Goal: Task Accomplishment & Management: Manage account settings

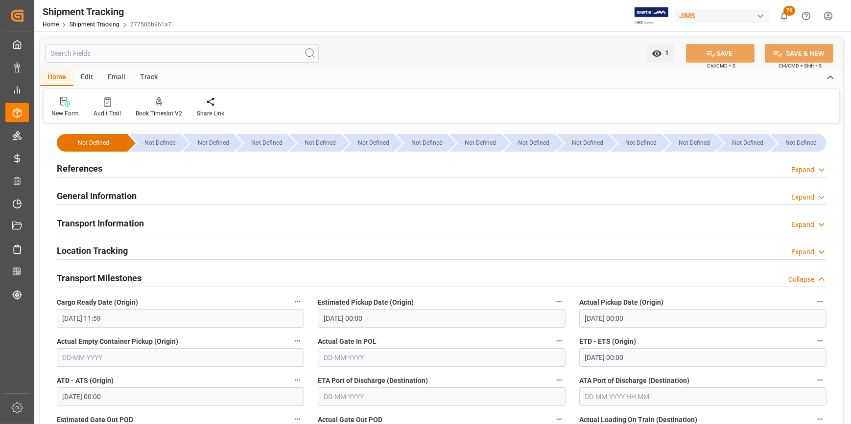
scroll to position [311, 0]
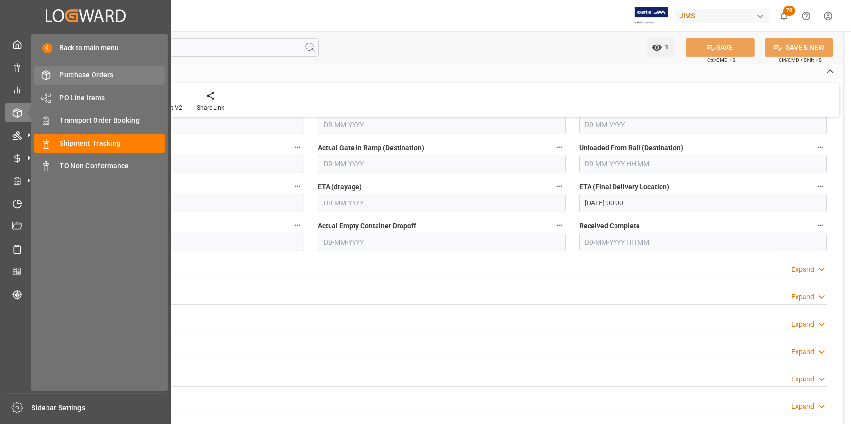
click at [75, 77] on span "Purchase Orders" at bounding box center [112, 75] width 105 height 10
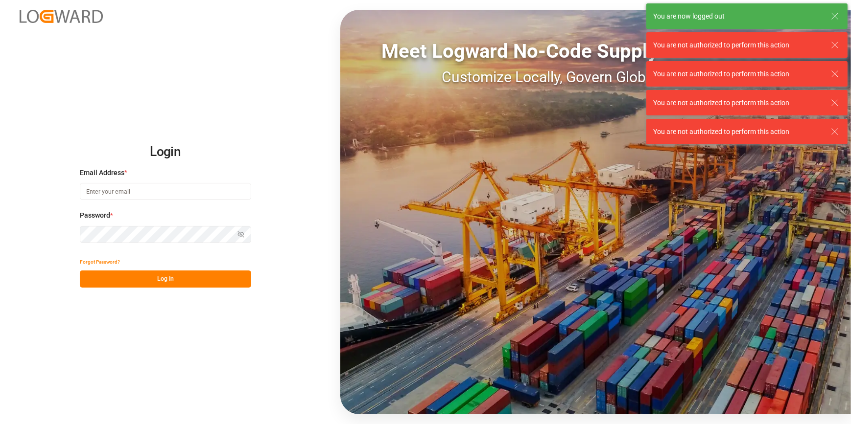
type input "[PERSON_NAME][EMAIL_ADDRESS][PERSON_NAME][DOMAIN_NAME]"
click at [833, 18] on icon at bounding box center [835, 16] width 12 height 12
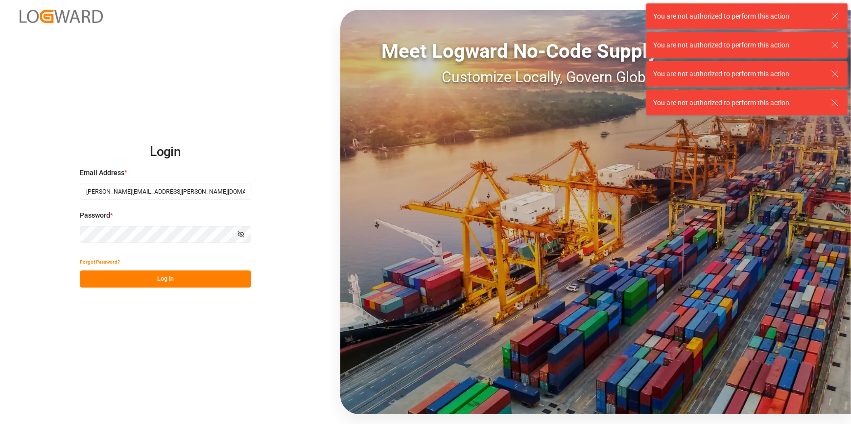
click at [841, 17] on div "You are not authorized to perform this action" at bounding box center [746, 15] width 201 height 25
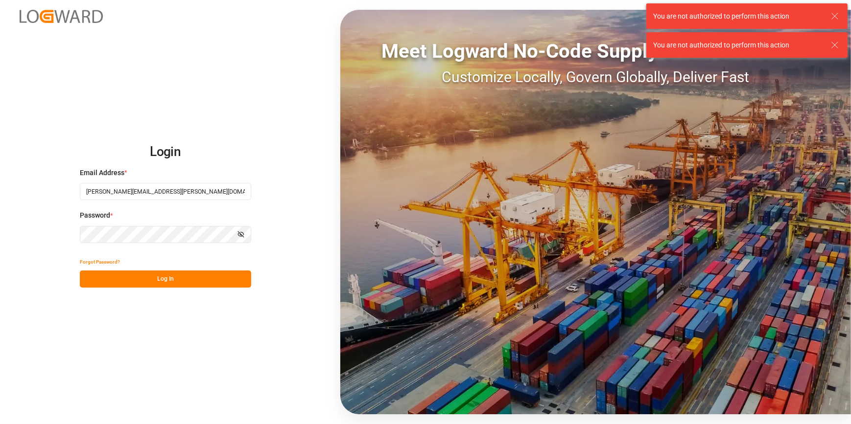
click at [834, 47] on icon at bounding box center [835, 45] width 12 height 12
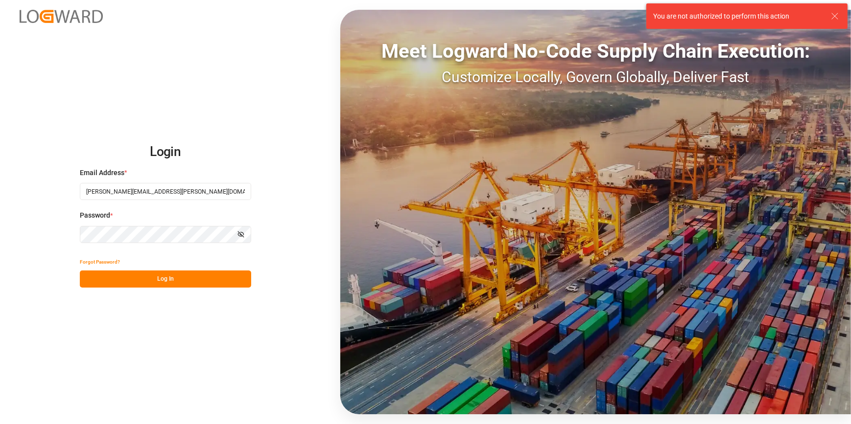
click at [834, 17] on icon at bounding box center [835, 16] width 12 height 12
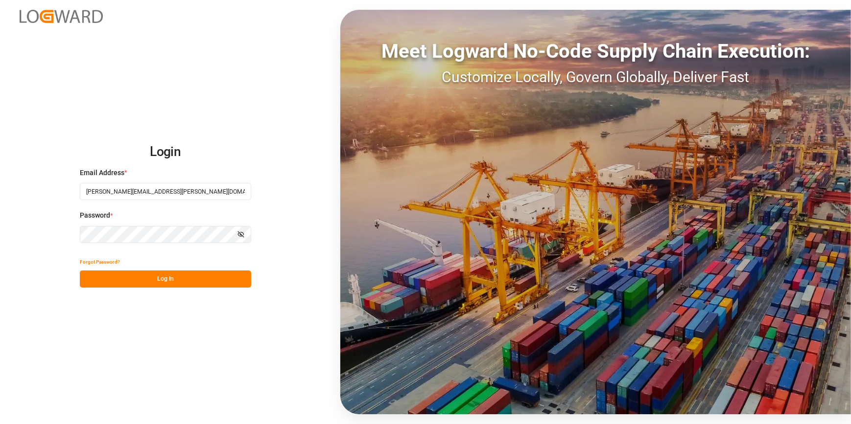
click at [167, 268] on div "Forgot Password?" at bounding box center [165, 262] width 171 height 17
click at [135, 275] on button "Log In" at bounding box center [165, 279] width 171 height 17
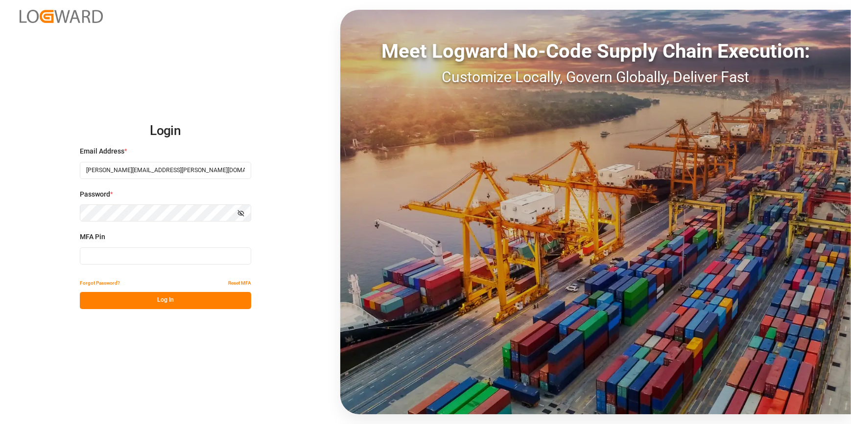
click at [91, 260] on input at bounding box center [165, 256] width 171 height 17
type input "412155"
click at [139, 294] on button "Log In" at bounding box center [165, 300] width 171 height 17
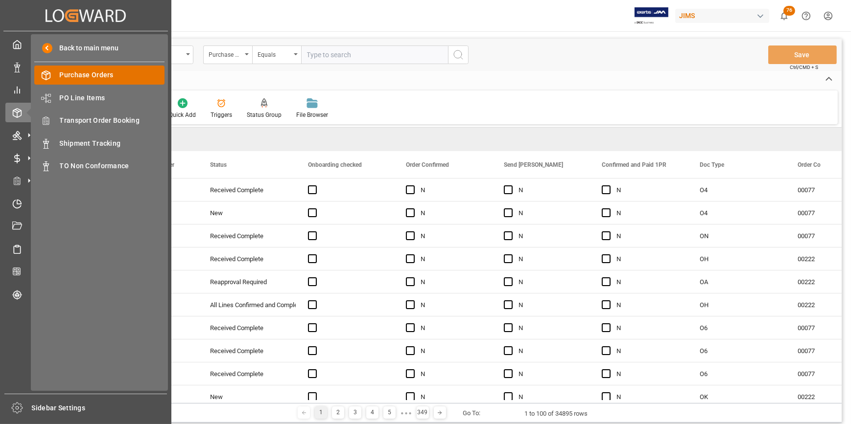
click at [52, 75] on div "Purchase Orders Purchase Orders" at bounding box center [99, 75] width 130 height 19
click at [18, 65] on icon at bounding box center [17, 68] width 10 height 10
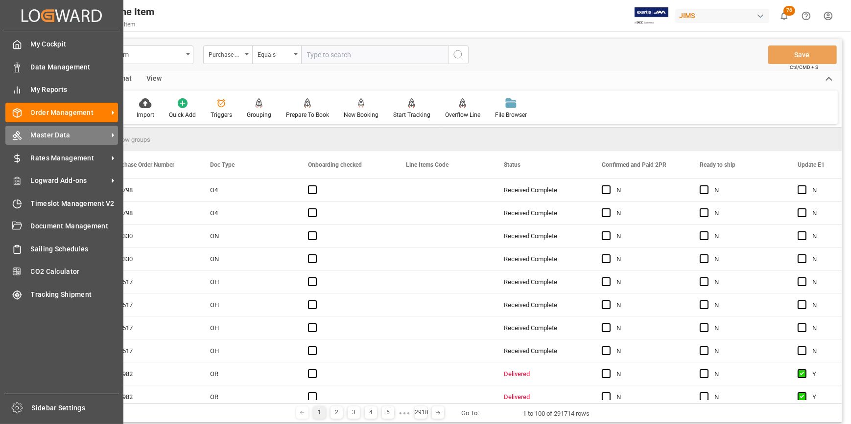
click at [58, 138] on span "Master Data" at bounding box center [69, 135] width 77 height 10
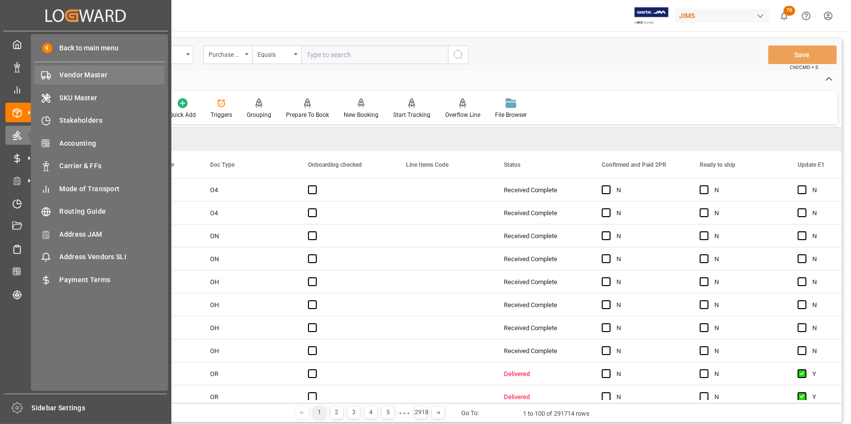
click at [83, 78] on span "Vendor Master" at bounding box center [112, 75] width 105 height 10
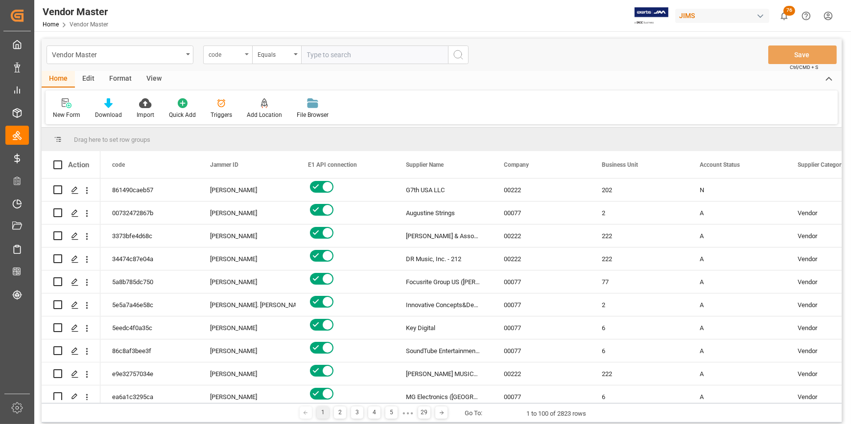
click at [219, 60] on div "code" at bounding box center [227, 55] width 49 height 19
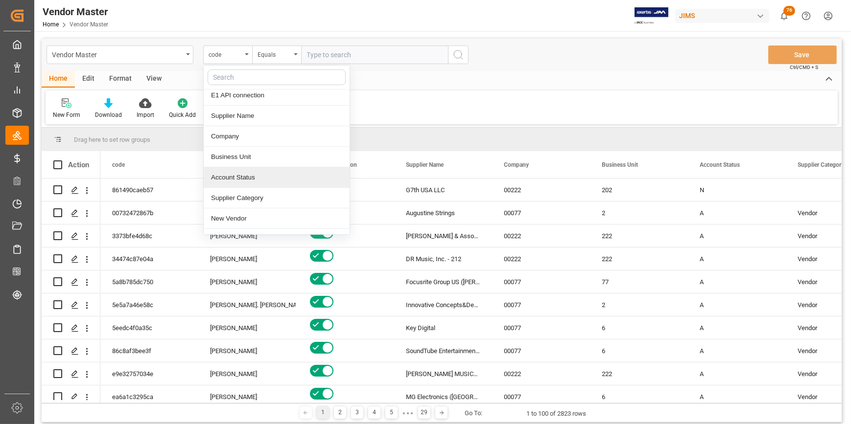
scroll to position [89, 0]
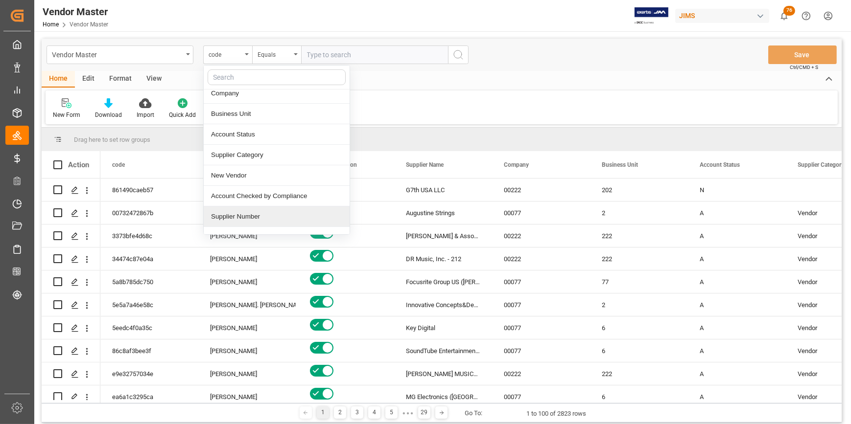
click at [249, 213] on div "Supplier Number" at bounding box center [277, 217] width 146 height 21
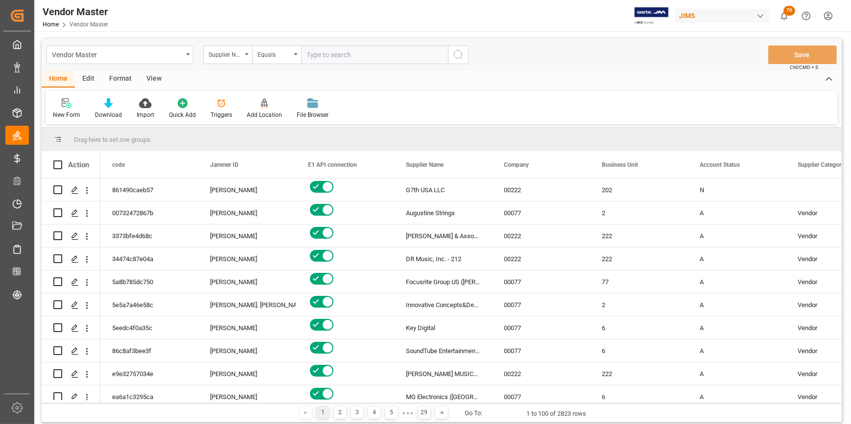
click at [324, 57] on input "text" at bounding box center [374, 55] width 147 height 19
click at [334, 54] on input "text" at bounding box center [374, 55] width 147 height 19
click at [322, 57] on input "text" at bounding box center [374, 55] width 147 height 19
type input "780295"
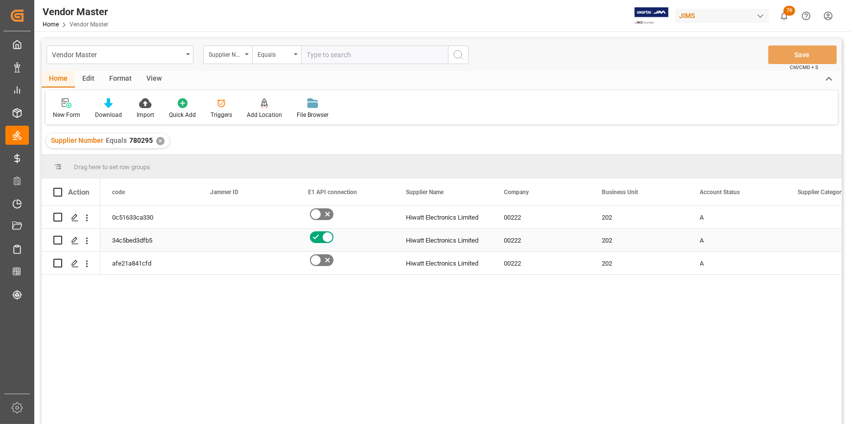
click at [203, 240] on div "Press SPACE to select this row." at bounding box center [247, 240] width 98 height 23
click at [73, 244] on line "Press SPACE to select this row." at bounding box center [75, 244] width 6 height 0
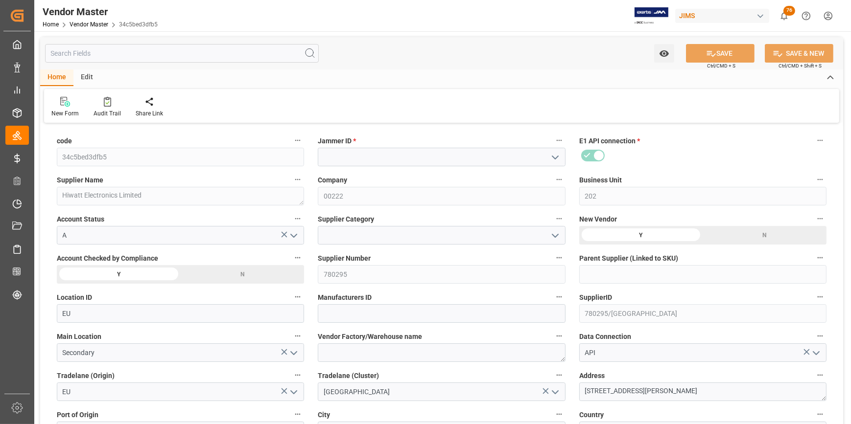
type input "15-07-2025 14:16"
type input "P.I.A. (PAY IN ADVANCE)"
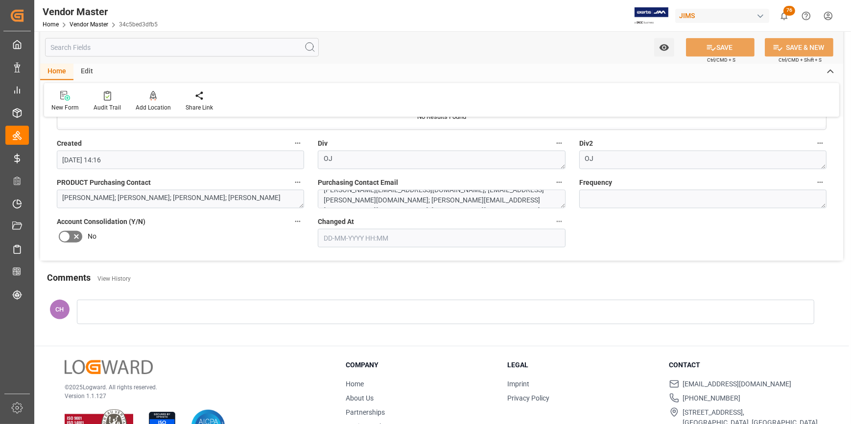
scroll to position [1502, 0]
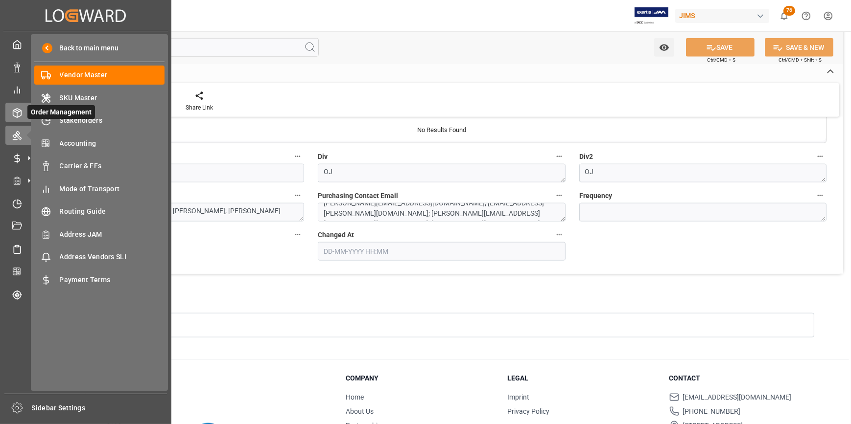
click at [15, 114] on icon at bounding box center [17, 113] width 10 height 10
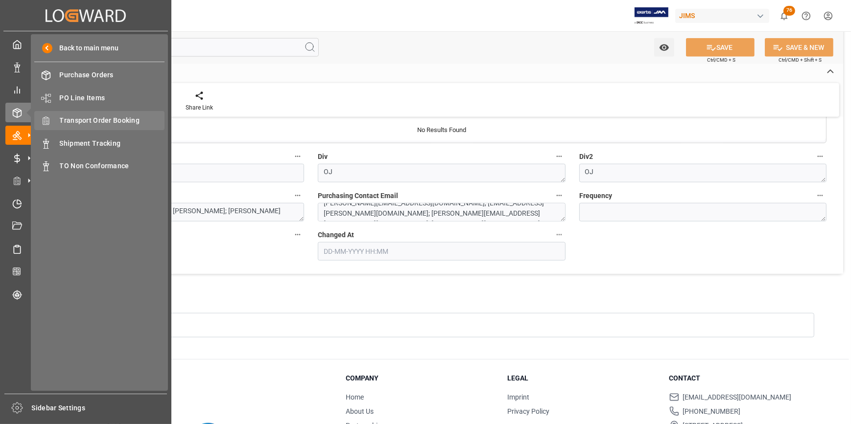
click at [70, 130] on div "Transport Order Booking Transport Order Booking" at bounding box center [99, 120] width 130 height 19
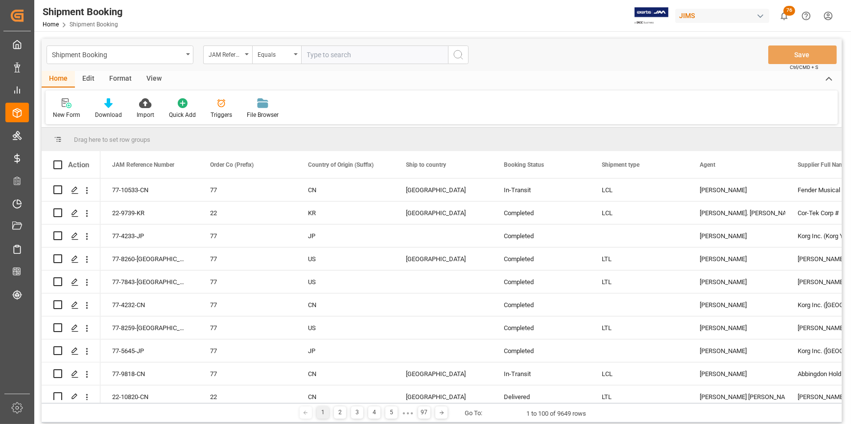
click at [329, 57] on input "text" at bounding box center [374, 55] width 147 height 19
type input "22-10682-CN"
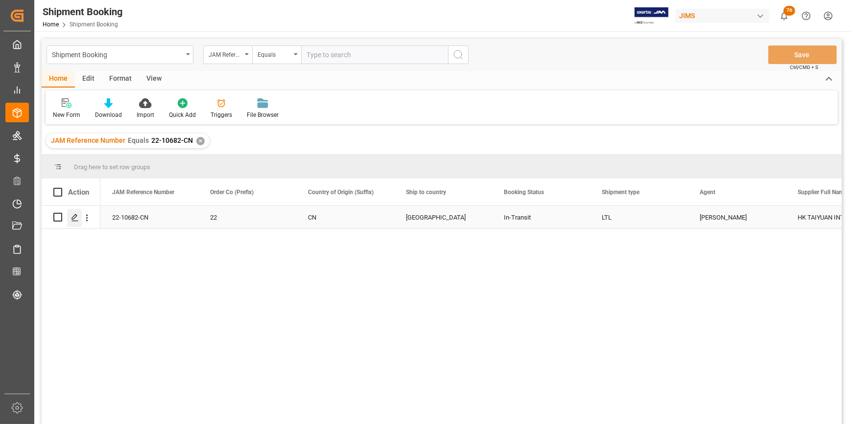
click at [71, 215] on icon "Press SPACE to select this row." at bounding box center [75, 218] width 8 height 8
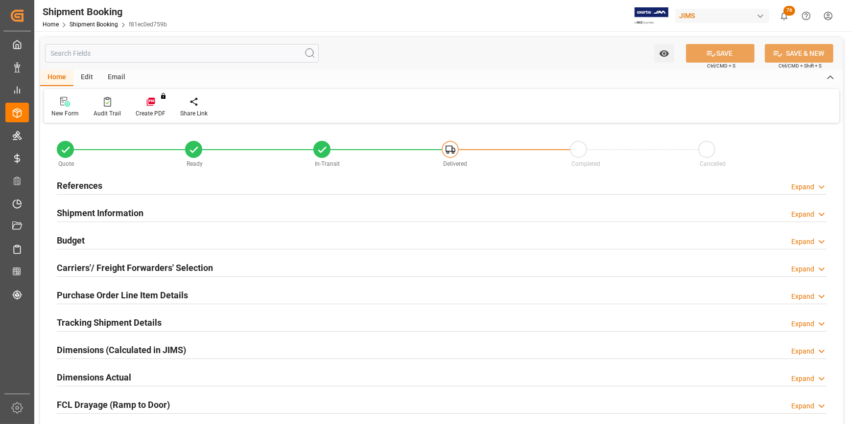
type input "0"
type input "21-08-2025"
click at [83, 189] on h2 "References" at bounding box center [80, 185] width 46 height 13
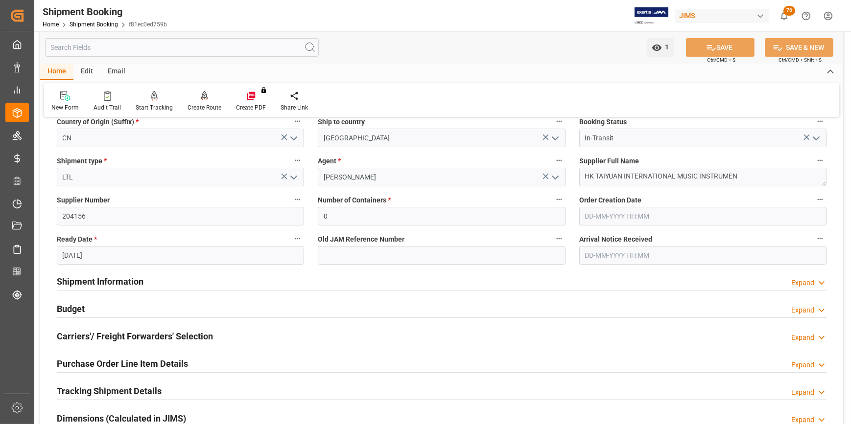
scroll to position [133, 0]
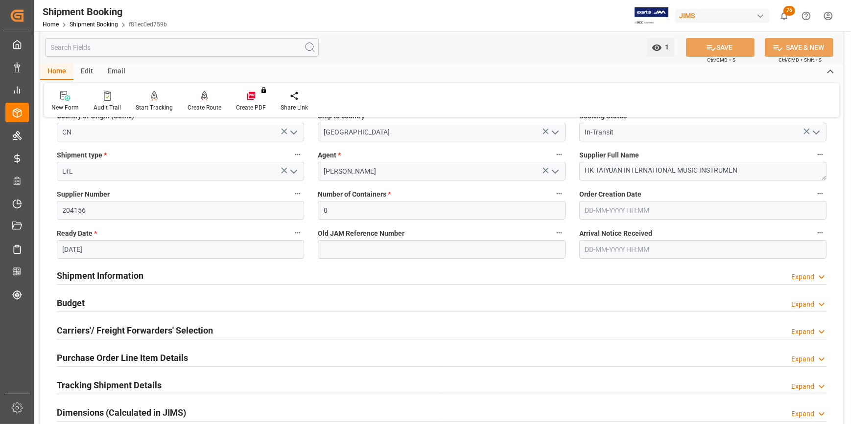
click at [72, 276] on h2 "Shipment Information" at bounding box center [100, 275] width 87 height 13
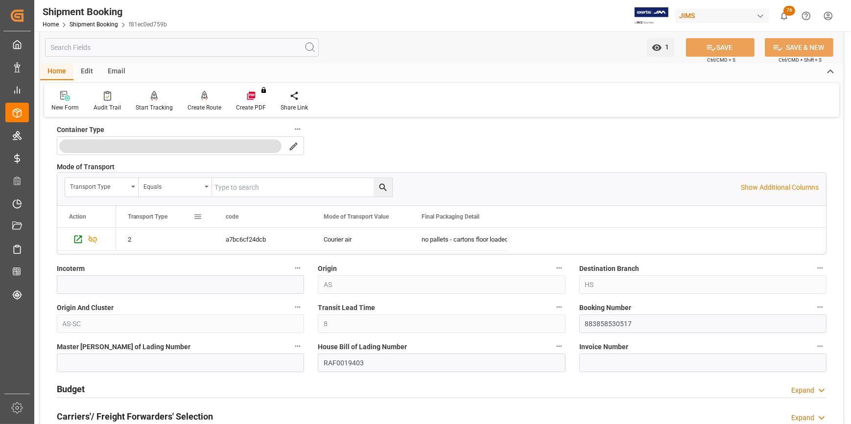
scroll to position [445, 0]
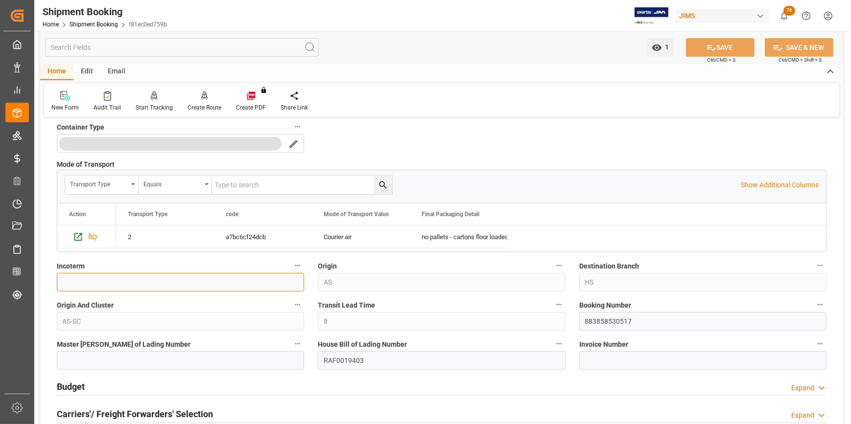
click at [121, 284] on input at bounding box center [180, 282] width 247 height 19
click at [154, 280] on input at bounding box center [180, 282] width 247 height 19
paste input "EXW Gunagzhou, CN"
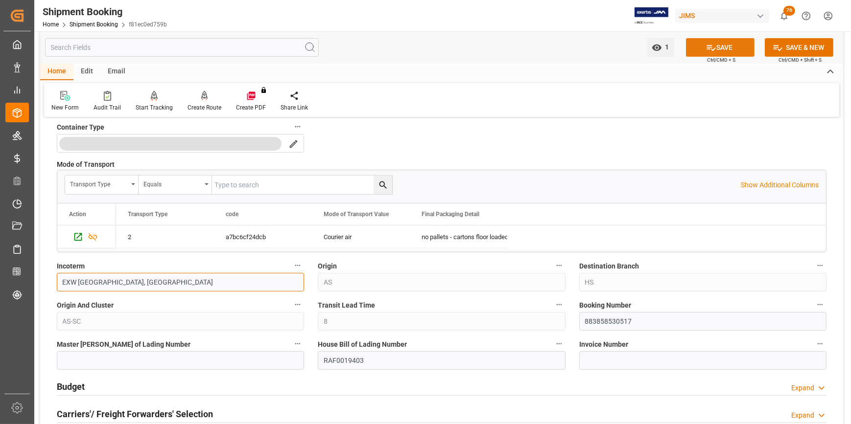
type input "EXW Gunagzhou, CN"
click at [706, 49] on icon at bounding box center [711, 48] width 10 height 10
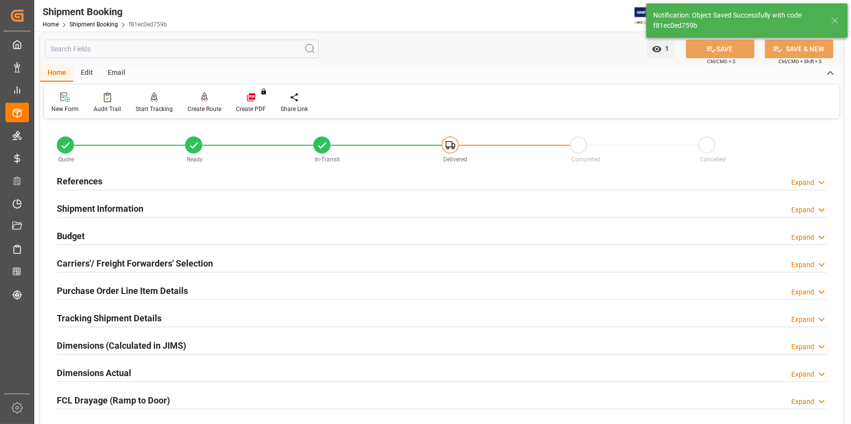
scroll to position [0, 0]
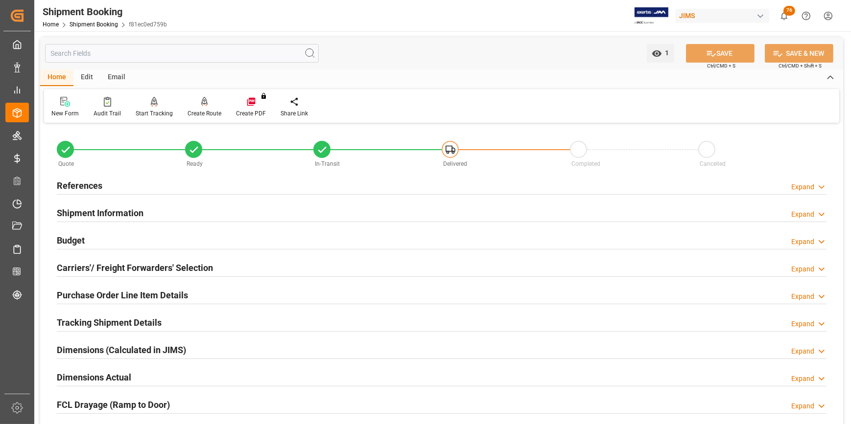
click at [94, 321] on h2 "Tracking Shipment Details" at bounding box center [109, 322] width 105 height 13
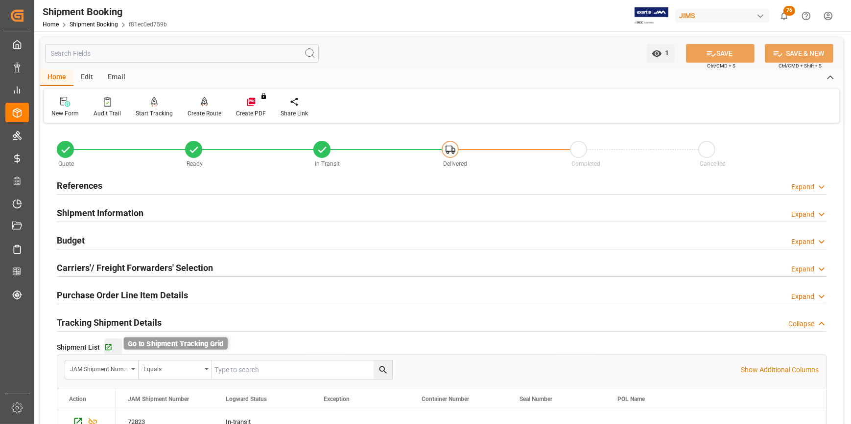
click at [106, 350] on icon "button" at bounding box center [108, 348] width 8 height 8
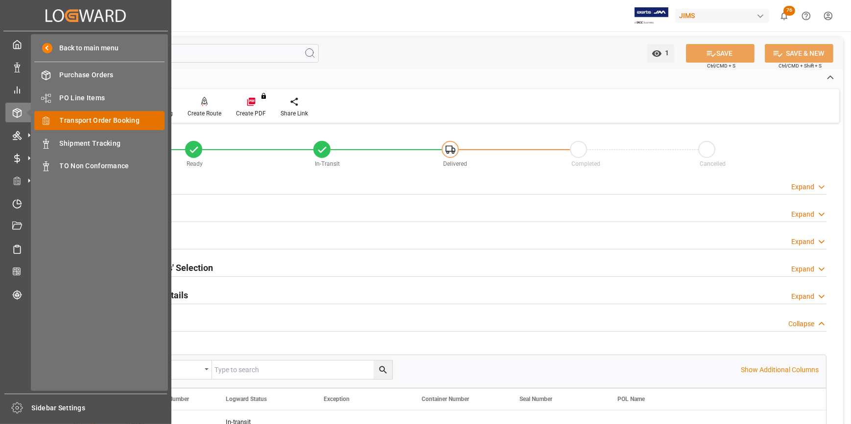
click at [95, 124] on span "Transport Order Booking" at bounding box center [112, 121] width 105 height 10
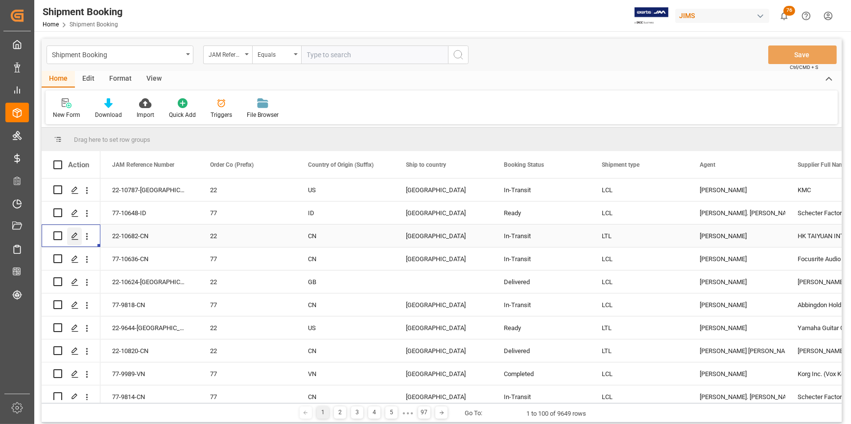
click at [72, 238] on icon "Press SPACE to select this row." at bounding box center [75, 236] width 8 height 8
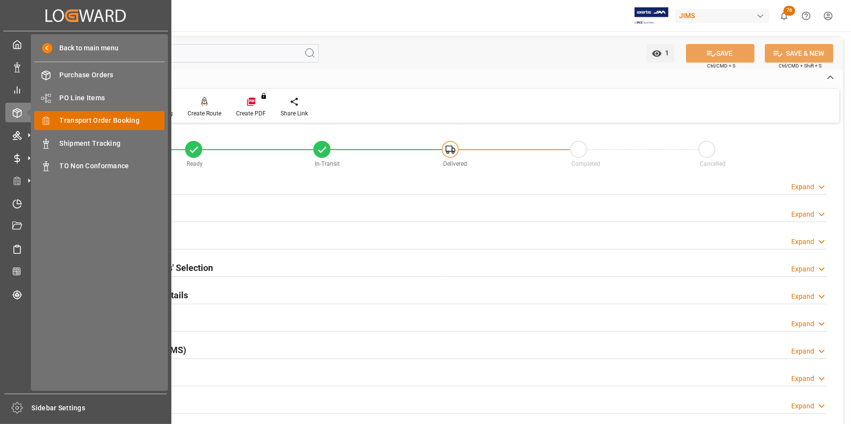
click at [81, 127] on div "Transport Order Booking Transport Order Booking" at bounding box center [99, 120] width 130 height 19
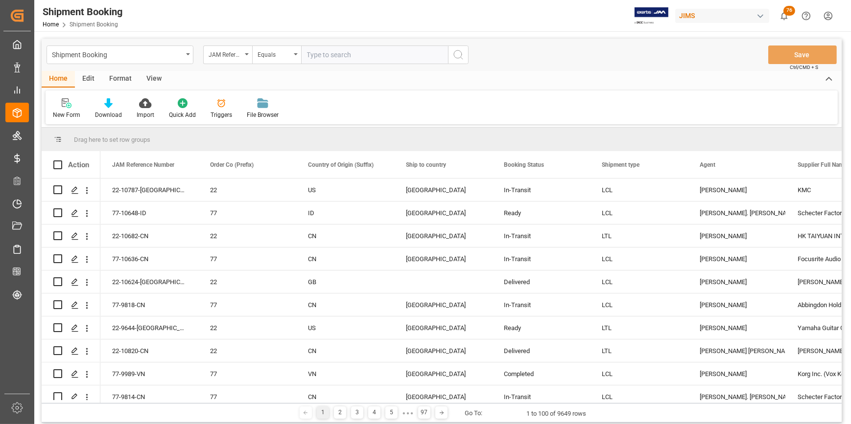
click at [321, 55] on input "text" at bounding box center [374, 55] width 147 height 19
type input "22-8954-ID"
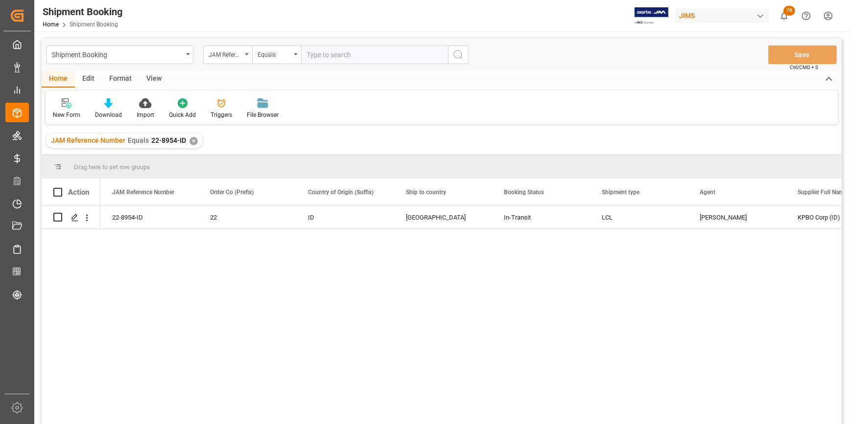
click at [345, 348] on div "22-8954-ID 22 ID United States In-Transit LCL Catherine Heng KPBO Corp (ID) 400…" at bounding box center [470, 318] width 741 height 225
click at [73, 219] on icon "Press SPACE to select this row." at bounding box center [75, 218] width 8 height 8
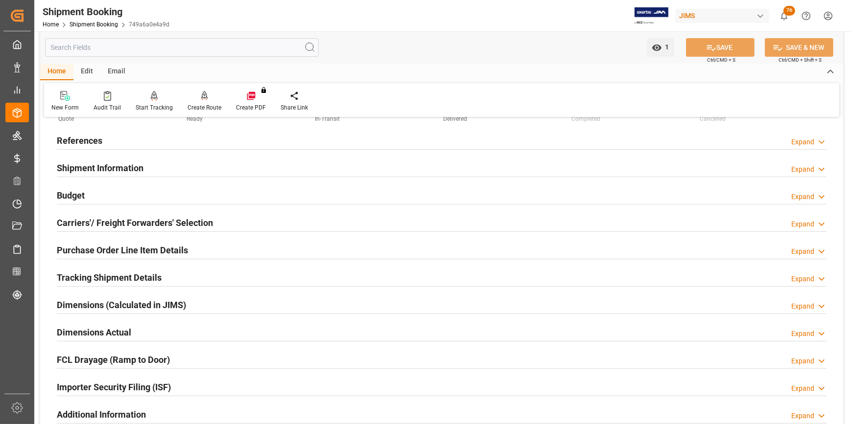
scroll to position [44, 0]
click at [104, 277] on h2 "Tracking Shipment Details" at bounding box center [109, 278] width 105 height 13
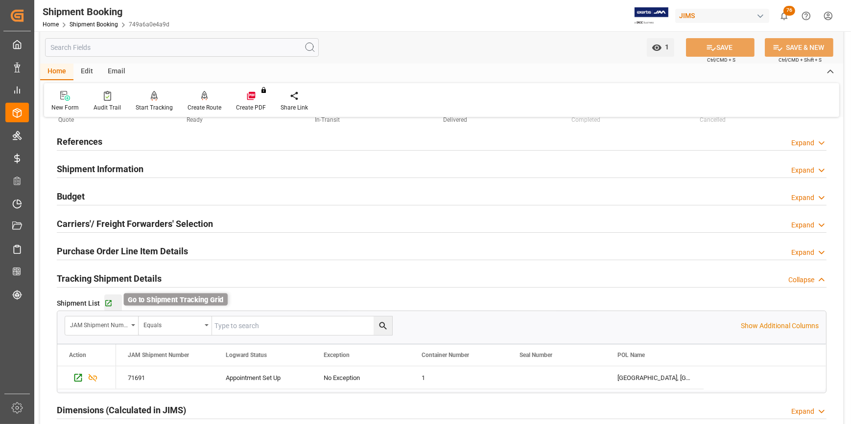
click at [108, 303] on icon "button" at bounding box center [108, 304] width 8 height 8
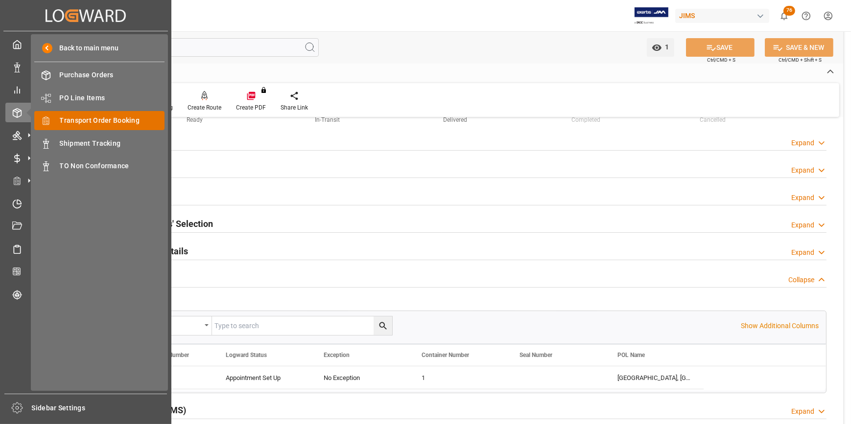
click at [74, 126] on span "Transport Order Booking" at bounding box center [112, 121] width 105 height 10
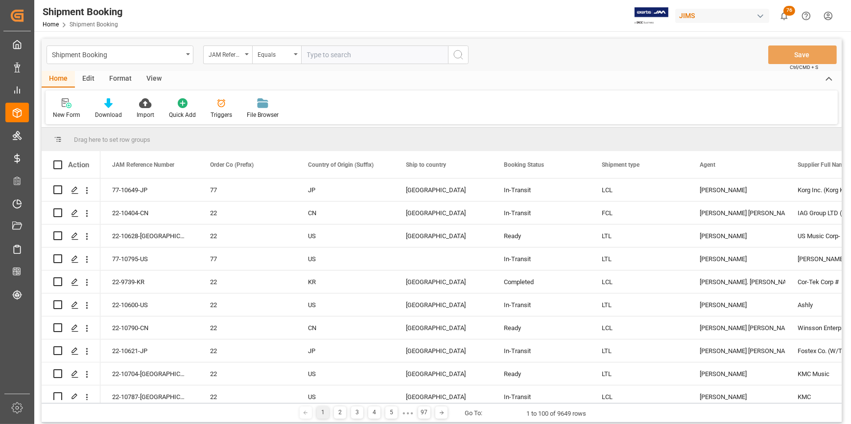
click at [323, 56] on input "text" at bounding box center [374, 55] width 147 height 19
type input "22-10120-CN"
click at [455, 53] on icon "search button" at bounding box center [458, 55] width 12 height 12
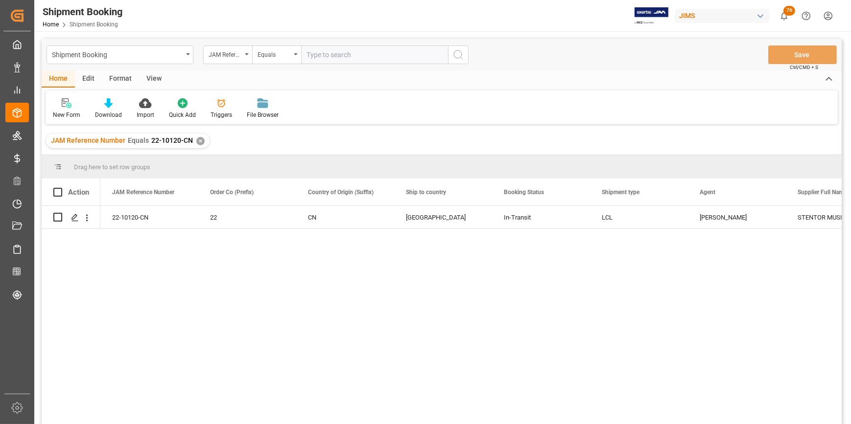
click at [350, 352] on div "22-10120-CN 22 CN United States In-Transit LCL Catherine Heng STENTOR MUSIC CO …" at bounding box center [470, 318] width 741 height 225
click at [308, 57] on input "text" at bounding box center [374, 55] width 147 height 19
click at [325, 54] on input "text" at bounding box center [374, 55] width 147 height 19
paste input "2"
type input "22-10141-KR"
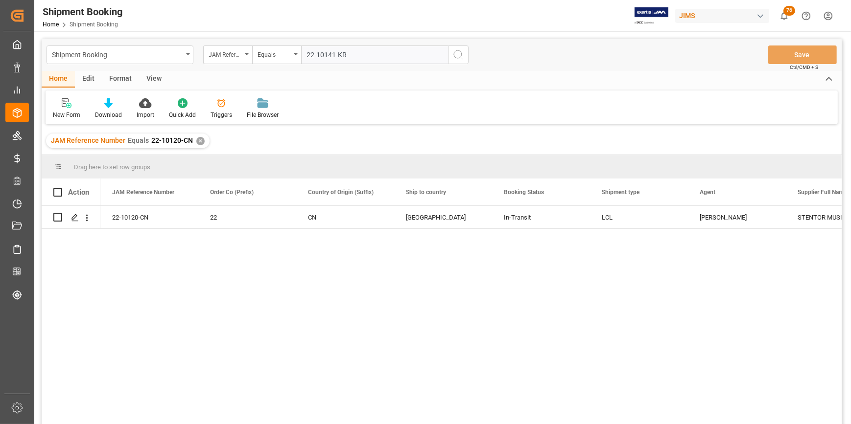
click at [196, 138] on div "✕" at bounding box center [200, 141] width 8 height 8
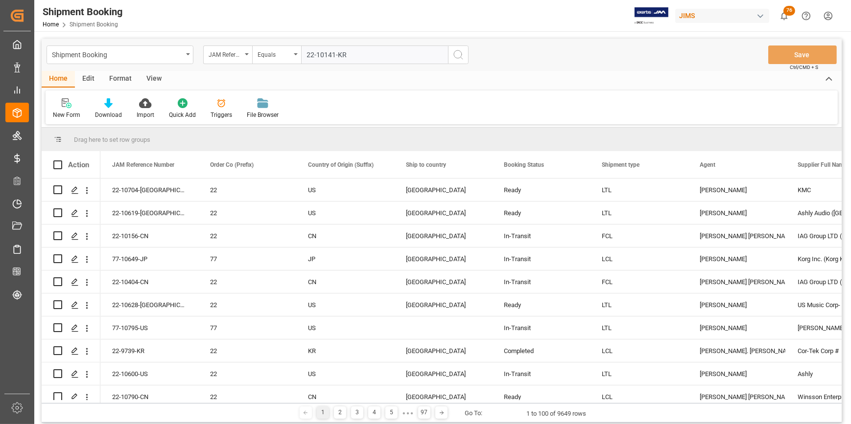
click at [460, 55] on icon "search button" at bounding box center [458, 55] width 12 height 12
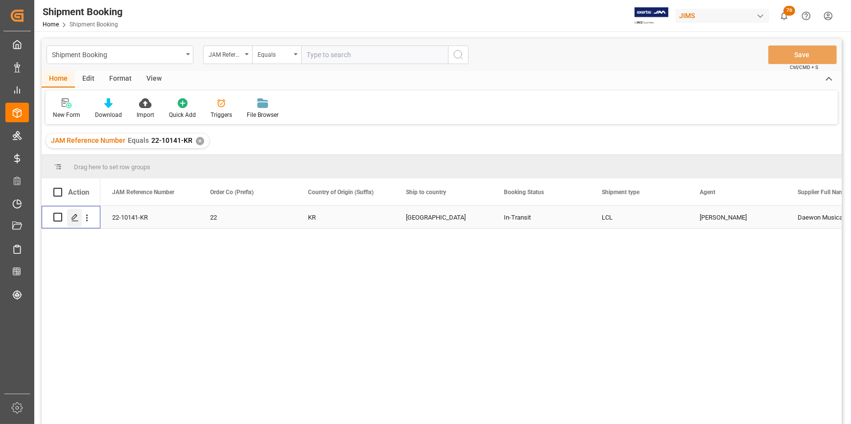
click at [70, 216] on div "Press SPACE to select this row." at bounding box center [74, 218] width 15 height 18
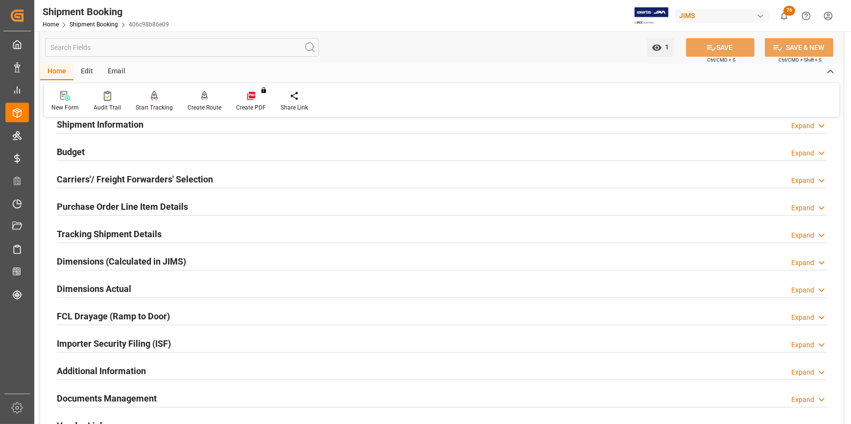
scroll to position [178, 0]
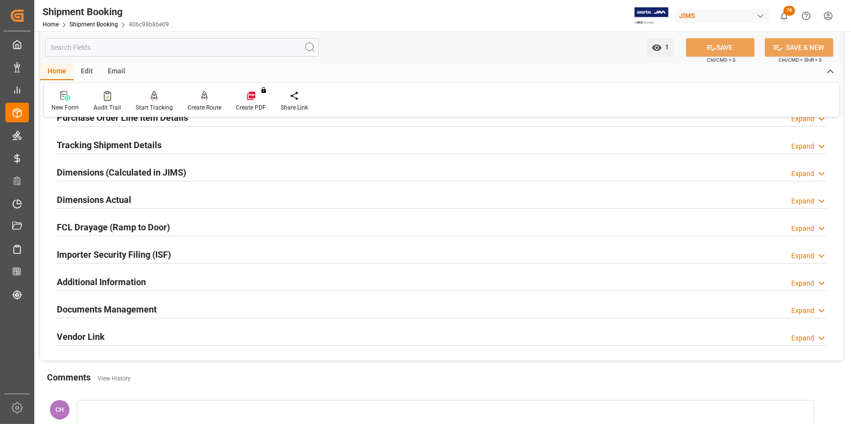
click at [112, 313] on h2 "Documents Management" at bounding box center [107, 309] width 100 height 13
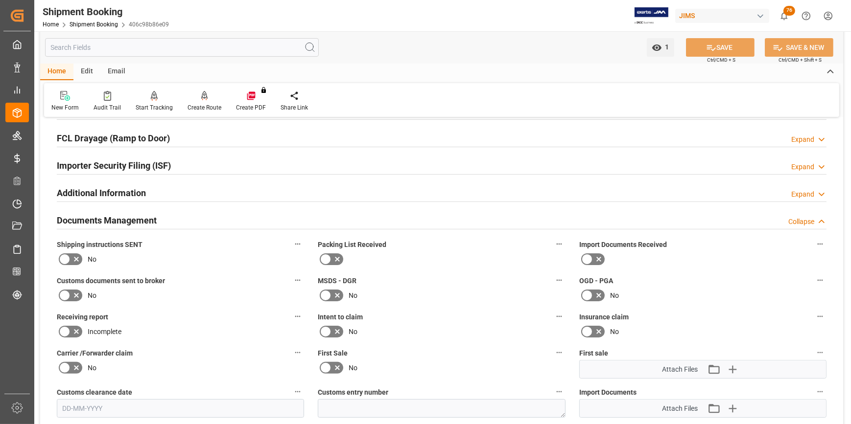
scroll to position [400, 0]
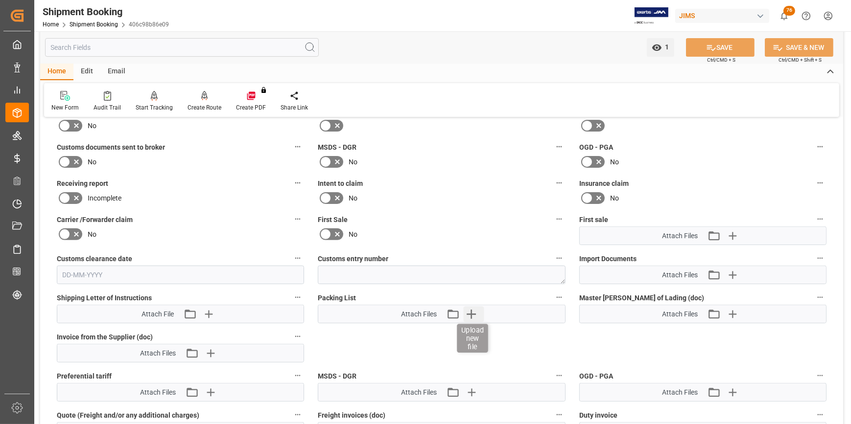
click at [470, 314] on icon "button" at bounding box center [471, 314] width 16 height 16
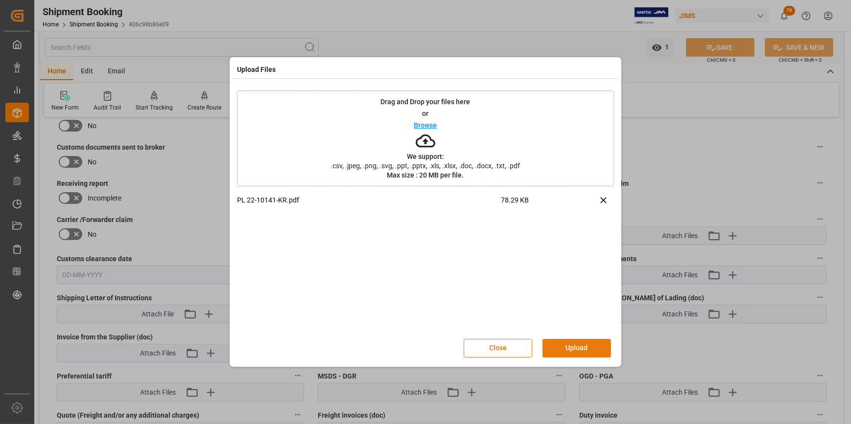
click at [579, 347] on button "Upload" at bounding box center [576, 348] width 69 height 19
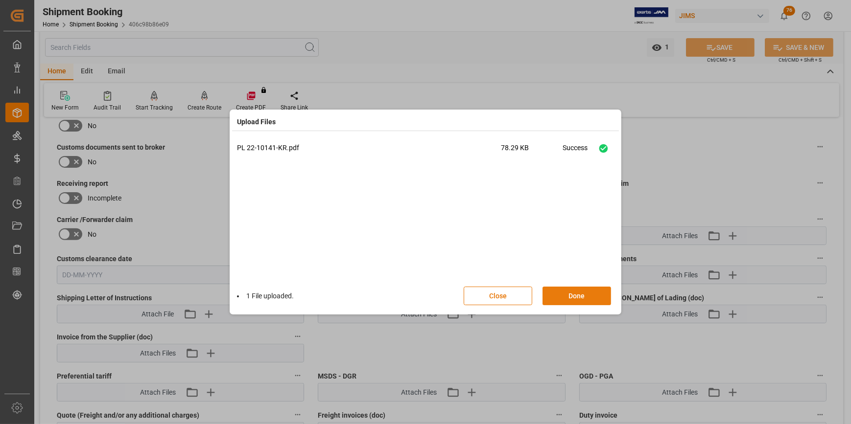
click at [558, 298] on button "Done" at bounding box center [576, 296] width 69 height 19
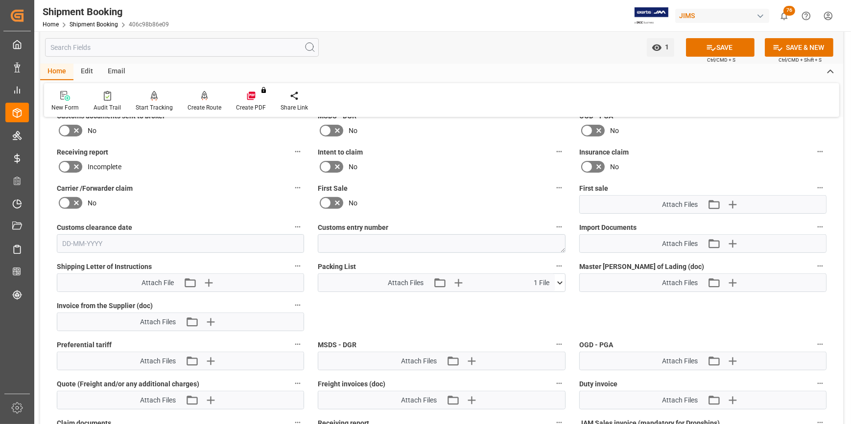
scroll to position [445, 0]
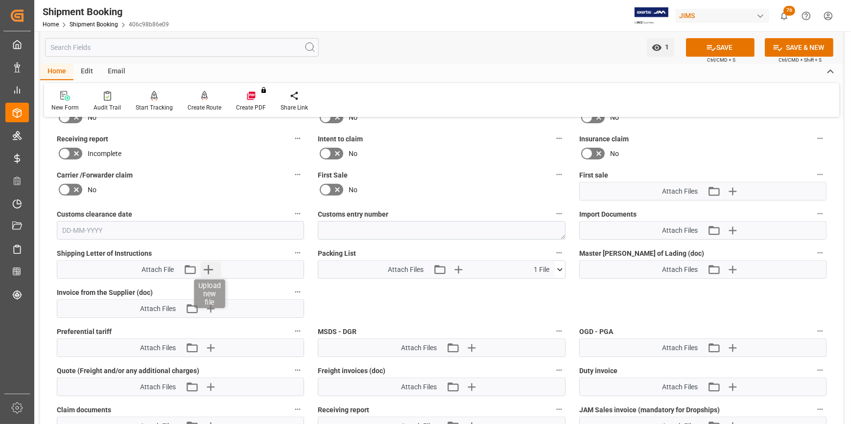
click at [209, 269] on icon "button" at bounding box center [208, 269] width 9 height 9
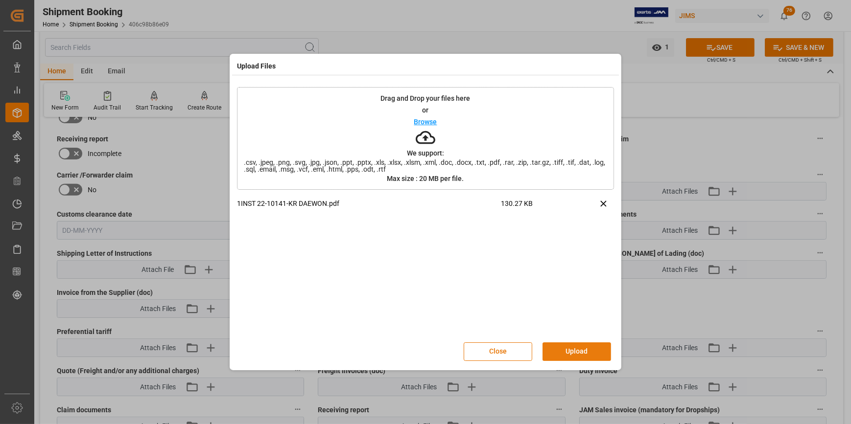
click at [591, 346] on button "Upload" at bounding box center [576, 352] width 69 height 19
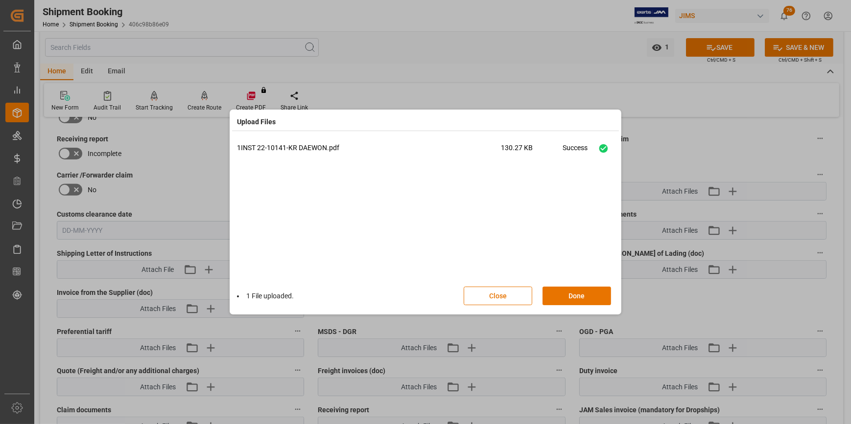
click at [575, 307] on div "1 File uploaded. Close Done" at bounding box center [425, 296] width 377 height 32
click at [576, 302] on button "Done" at bounding box center [576, 296] width 69 height 19
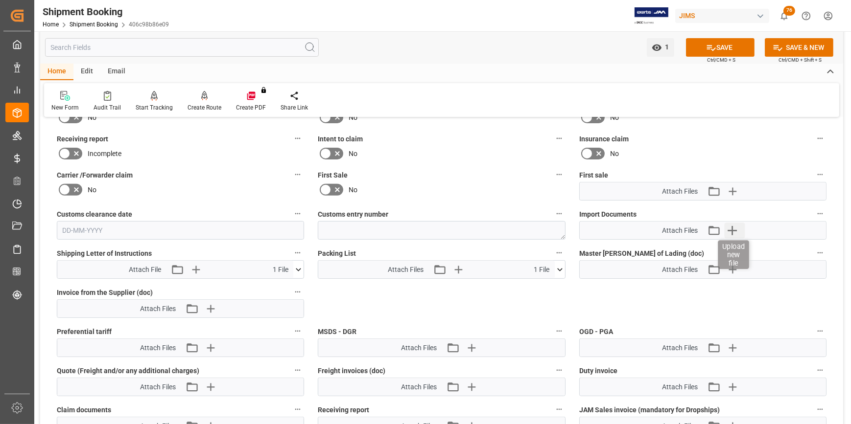
click at [730, 229] on icon "button" at bounding box center [732, 230] width 9 height 9
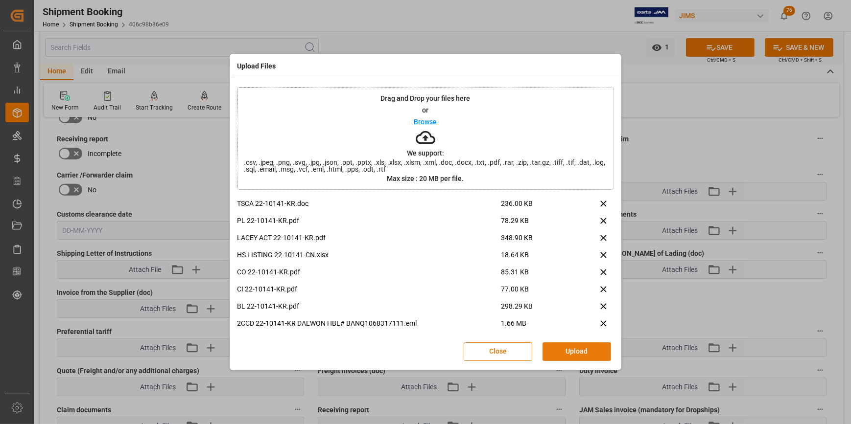
click at [598, 352] on button "Upload" at bounding box center [576, 352] width 69 height 19
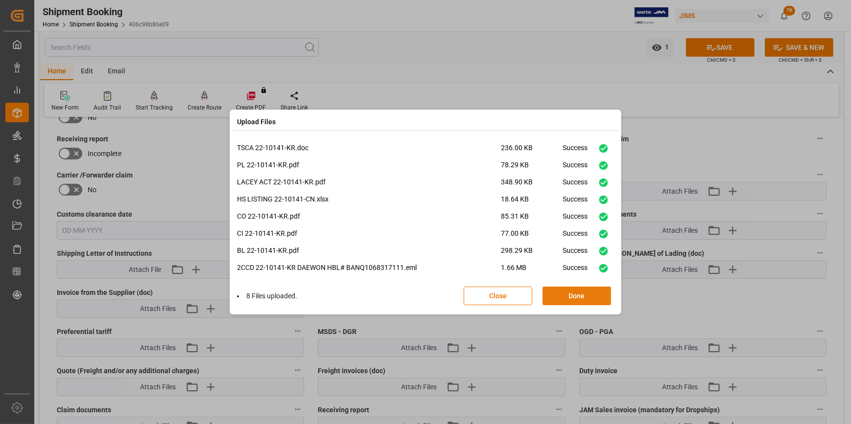
click at [587, 292] on button "Done" at bounding box center [576, 296] width 69 height 19
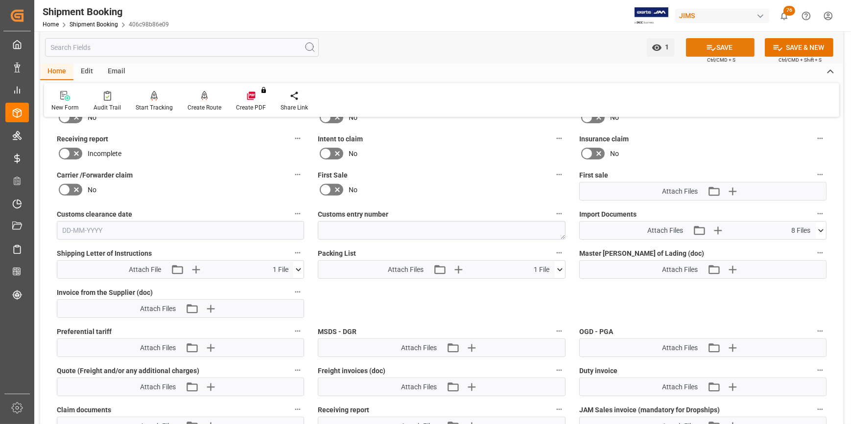
click at [708, 50] on icon at bounding box center [711, 48] width 10 height 10
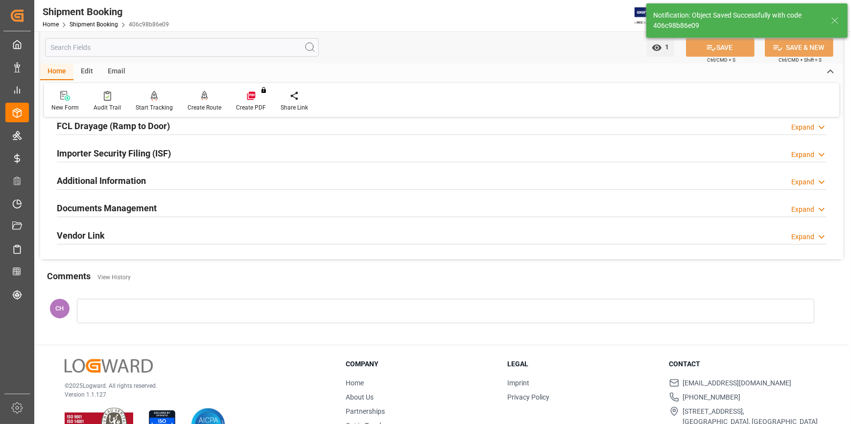
scroll to position [220, 0]
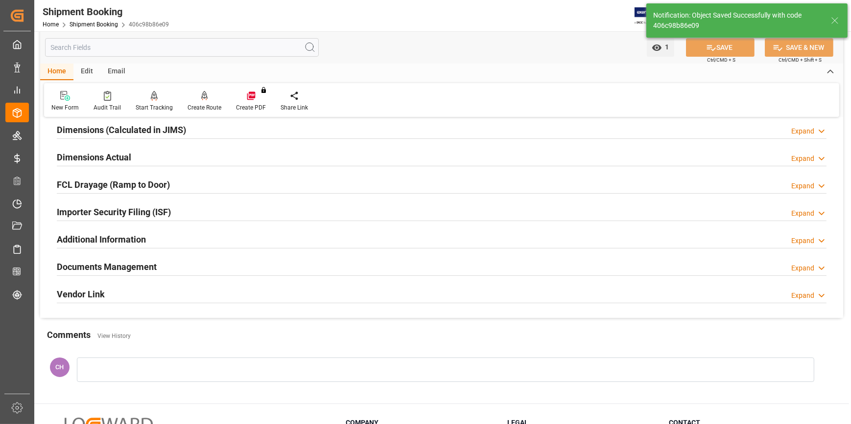
click at [122, 269] on h2 "Documents Management" at bounding box center [107, 266] width 100 height 13
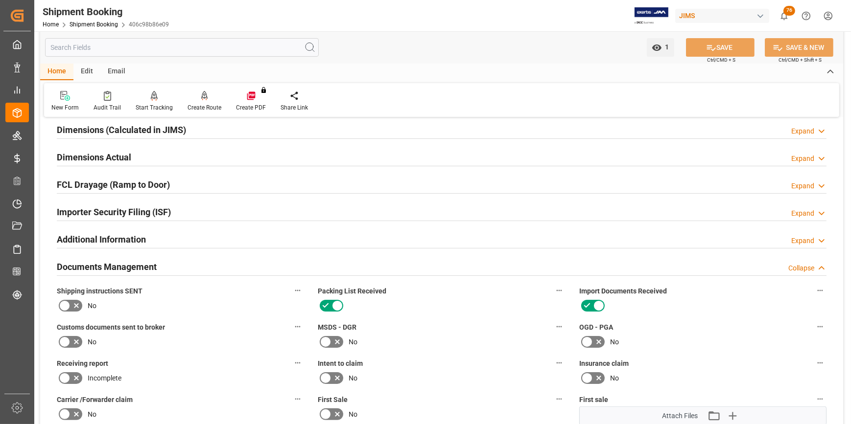
click at [71, 304] on icon at bounding box center [76, 306] width 12 height 12
click at [0, 0] on input "checkbox" at bounding box center [0, 0] width 0 height 0
click at [69, 340] on icon at bounding box center [65, 342] width 12 height 12
click at [0, 0] on input "checkbox" at bounding box center [0, 0] width 0 height 0
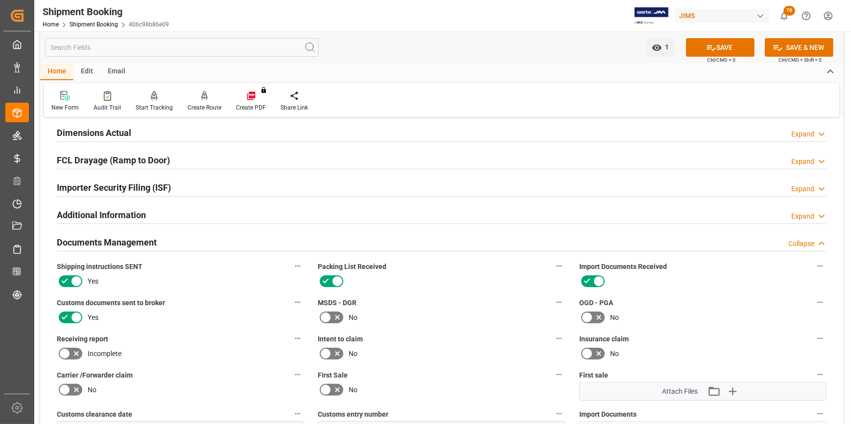
scroll to position [265, 0]
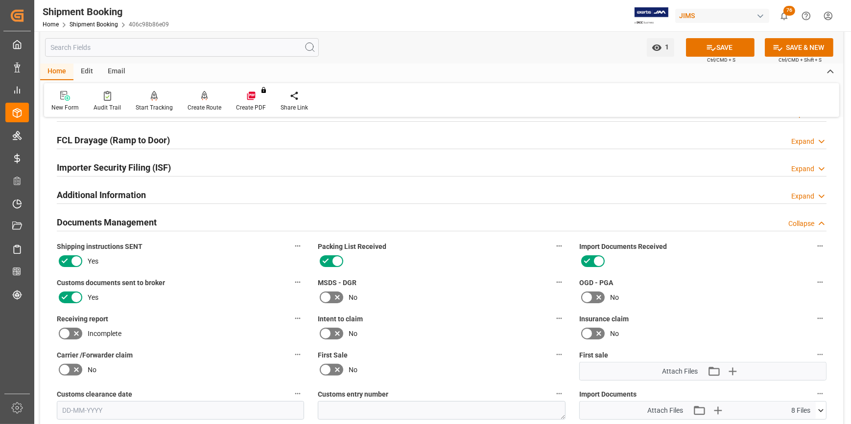
click at [592, 296] on icon at bounding box center [587, 298] width 12 height 12
click at [0, 0] on input "checkbox" at bounding box center [0, 0] width 0 height 0
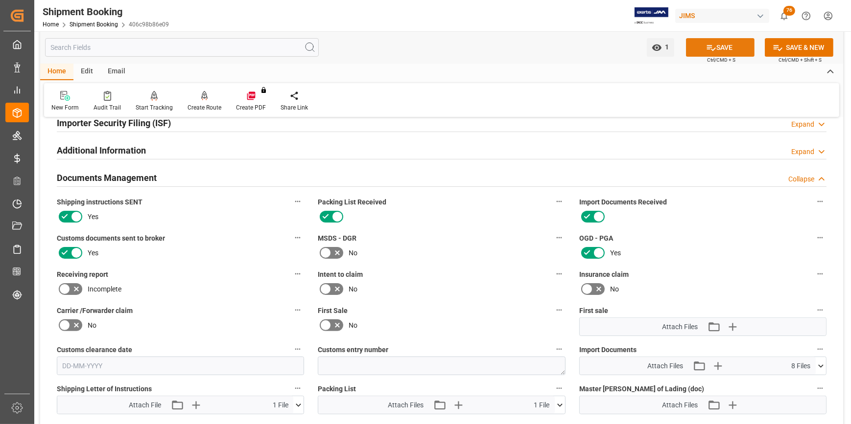
click at [707, 49] on icon at bounding box center [711, 48] width 9 height 6
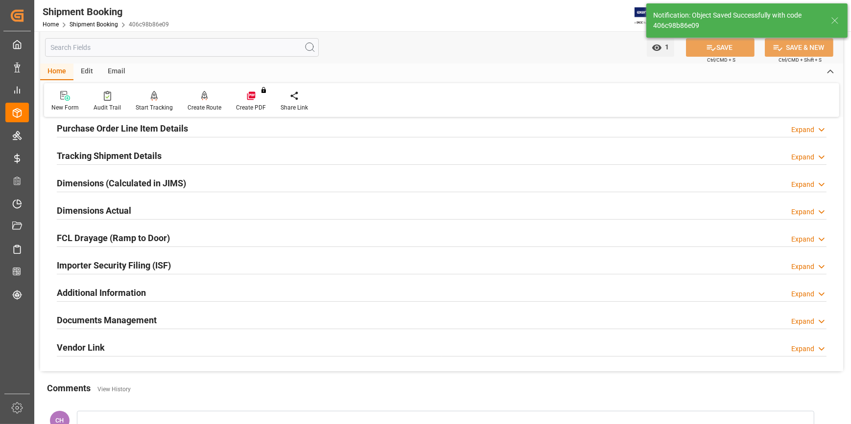
scroll to position [132, 0]
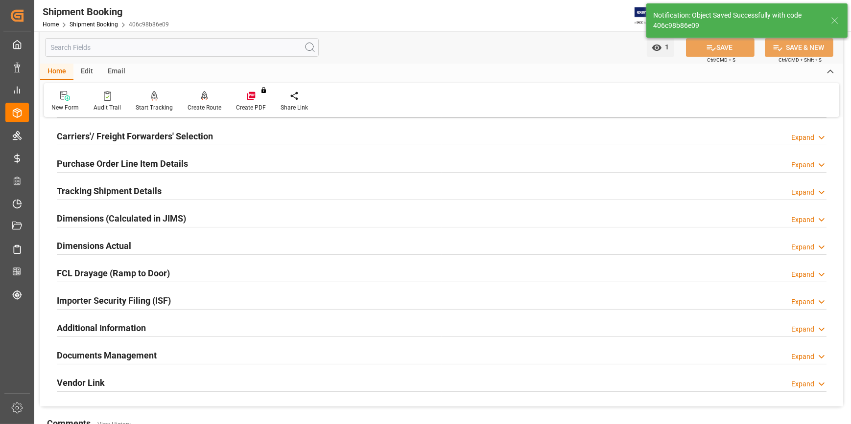
click at [83, 187] on h2 "Tracking Shipment Details" at bounding box center [109, 191] width 105 height 13
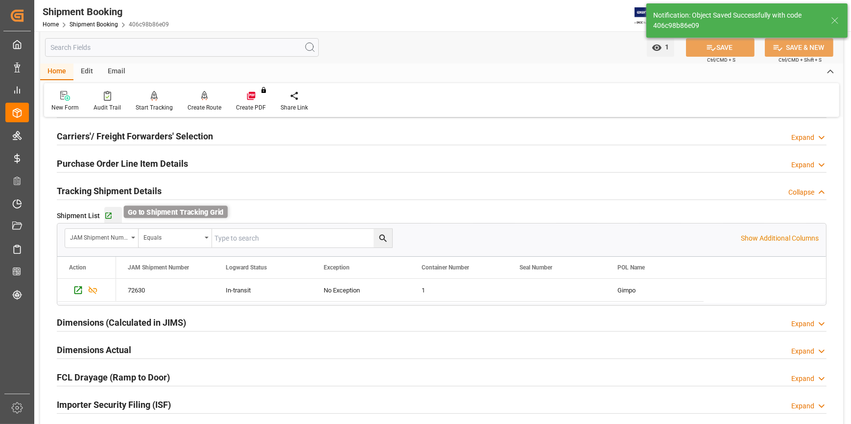
click at [104, 215] on icon "button" at bounding box center [108, 216] width 8 height 8
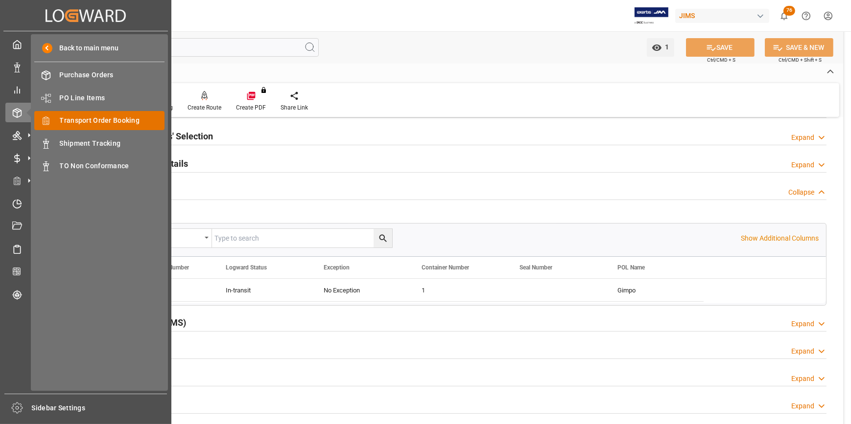
click at [97, 123] on span "Transport Order Booking" at bounding box center [112, 121] width 105 height 10
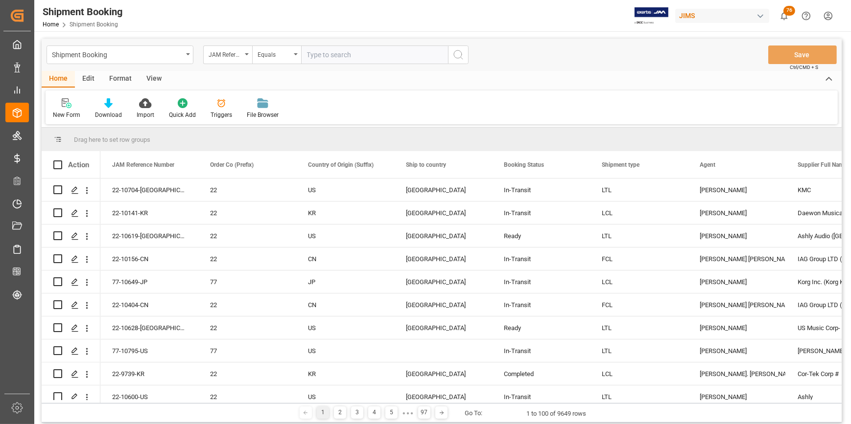
click at [338, 56] on input "text" at bounding box center [374, 55] width 147 height 19
type input "22-9192-CN"
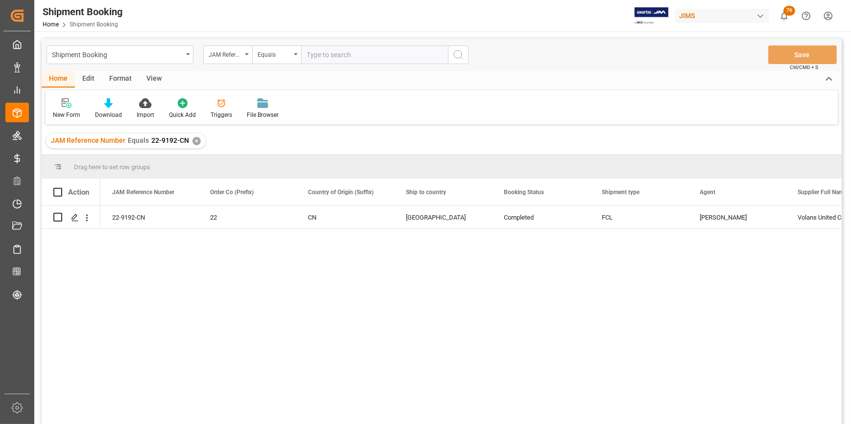
click at [193, 140] on div "✕" at bounding box center [196, 141] width 8 height 8
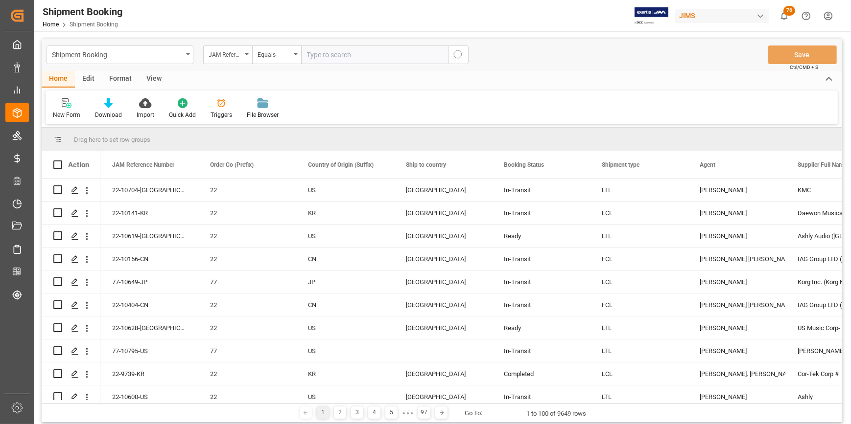
click at [320, 56] on input "text" at bounding box center [374, 55] width 147 height 19
type input "22-9758-TW"
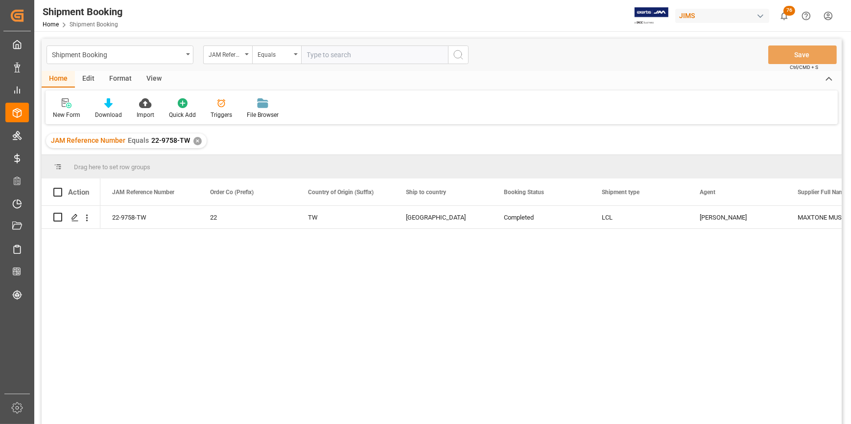
click at [593, 284] on div "22-9758-TW 22 TW United States Completed LCL Catherine Heng MAXTONE MUSICAL IND…" at bounding box center [470, 318] width 741 height 225
click at [316, 59] on input "text" at bounding box center [374, 55] width 147 height 19
type input "22-10430-ID"
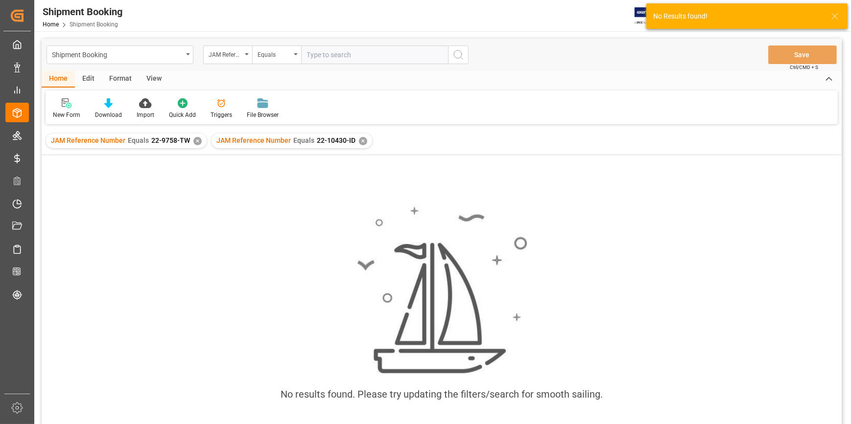
click at [197, 141] on div "✕" at bounding box center [197, 141] width 8 height 8
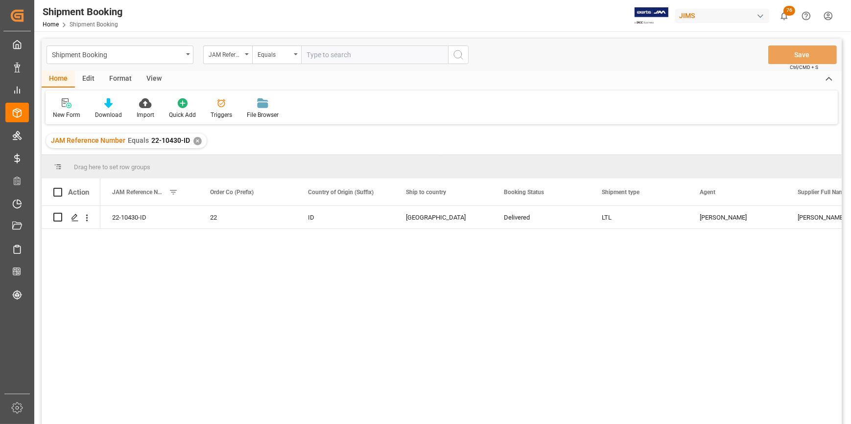
click at [314, 53] on input "text" at bounding box center [374, 55] width 147 height 19
type input "22-10733-CN"
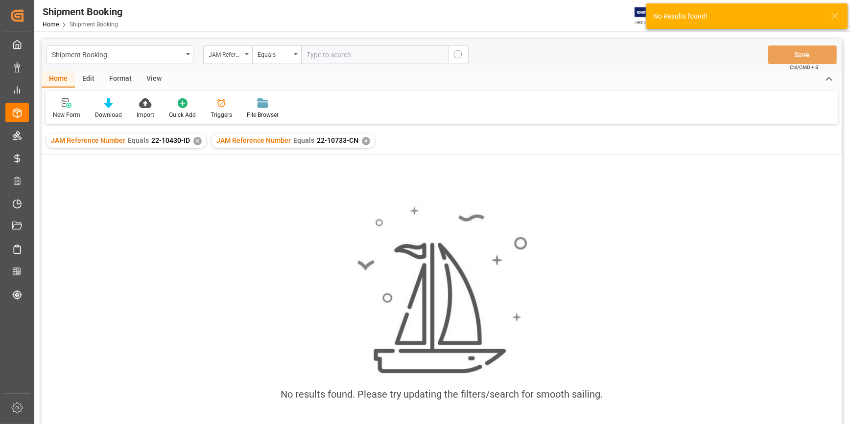
click at [195, 141] on div "✕" at bounding box center [197, 141] width 8 height 8
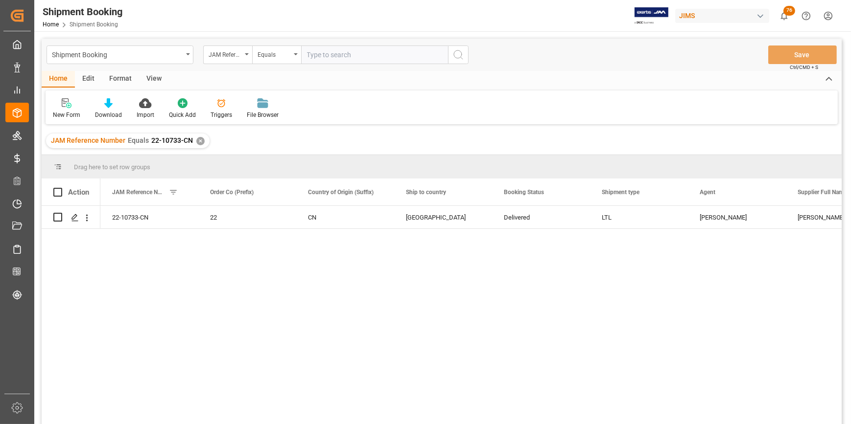
click at [334, 57] on input "text" at bounding box center [374, 55] width 147 height 19
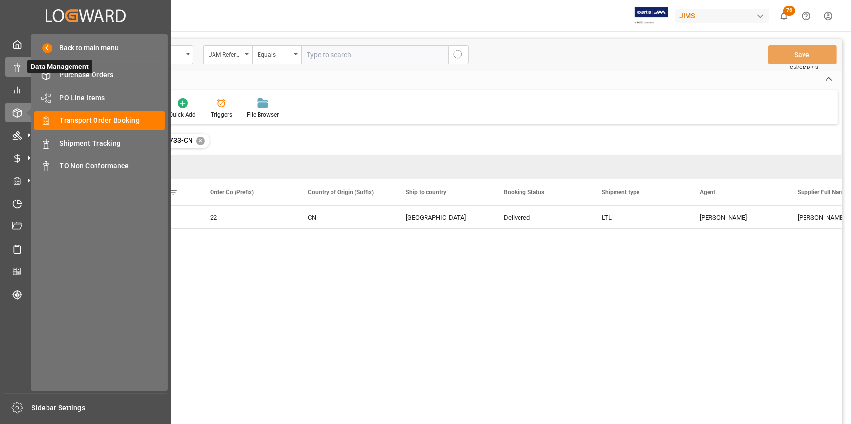
click at [13, 70] on icon at bounding box center [17, 68] width 10 height 10
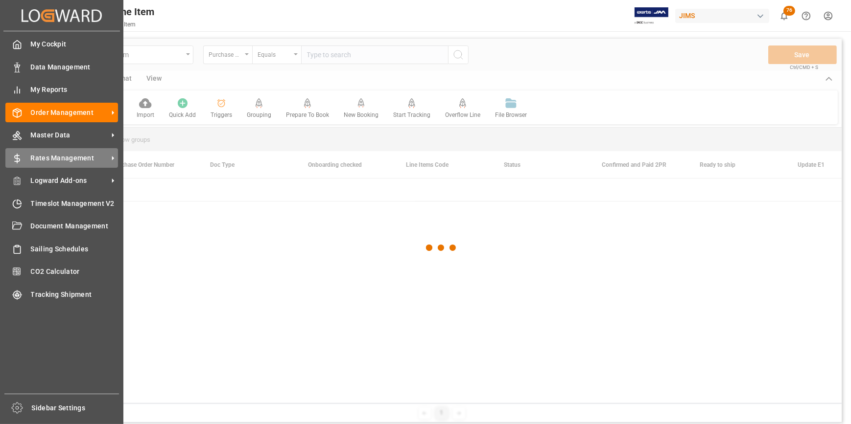
click at [67, 162] on span "Rates Management" at bounding box center [69, 158] width 77 height 10
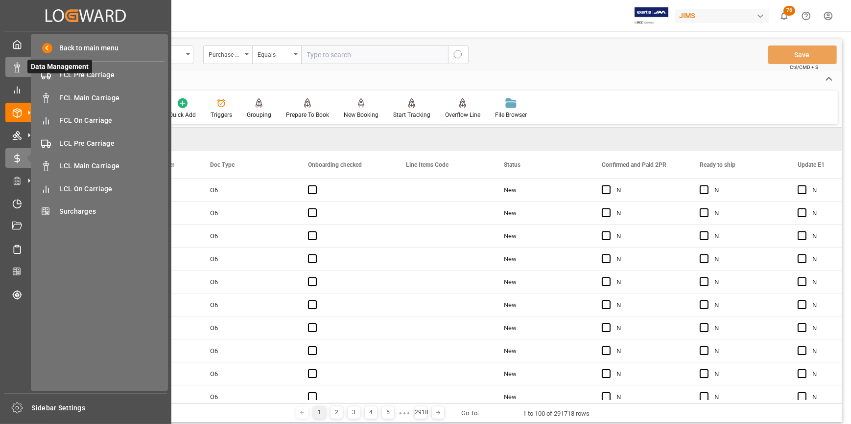
click at [15, 69] on icon at bounding box center [17, 68] width 10 height 10
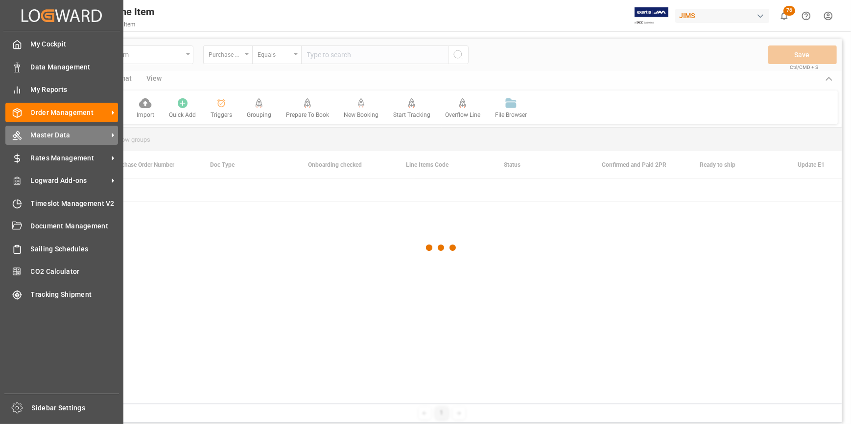
click at [51, 132] on span "Master Data" at bounding box center [69, 135] width 77 height 10
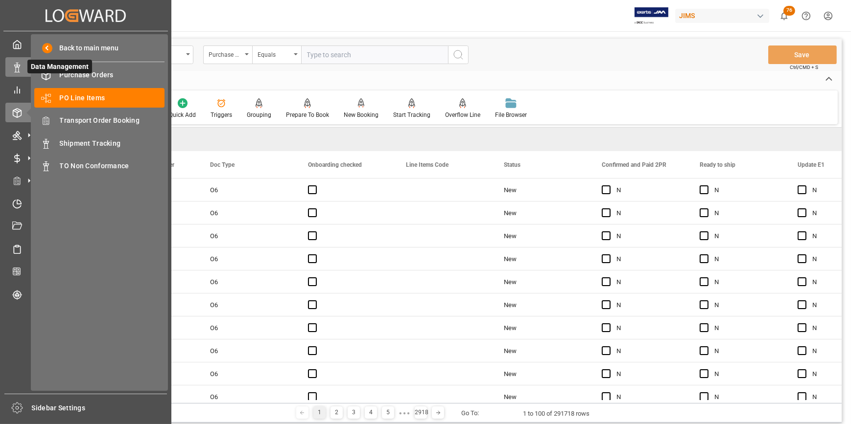
click at [13, 70] on icon at bounding box center [17, 68] width 10 height 10
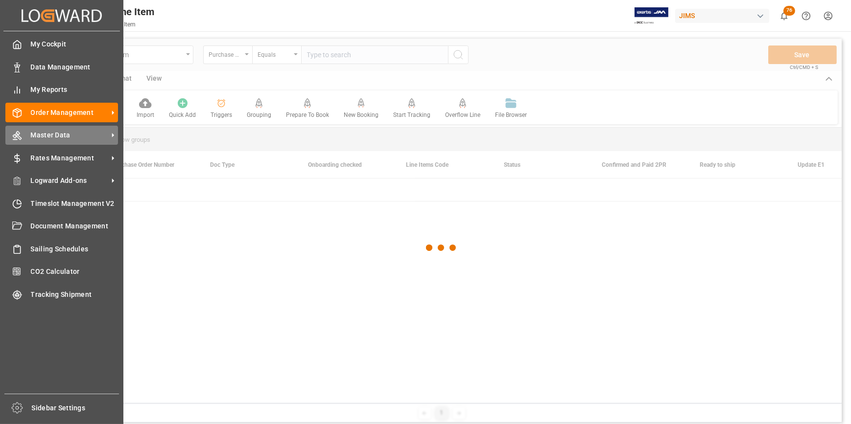
click at [42, 135] on span "Master Data" at bounding box center [69, 135] width 77 height 10
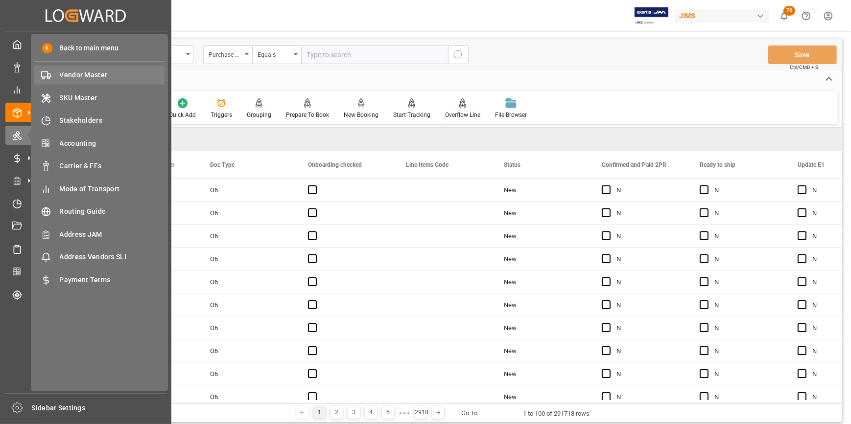
click at [70, 77] on span "Vendor Master" at bounding box center [112, 75] width 105 height 10
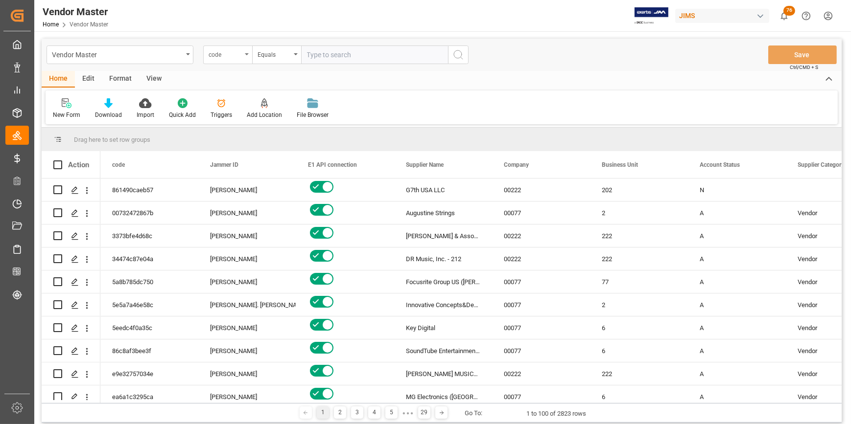
click at [223, 52] on div "code" at bounding box center [224, 53] width 33 height 11
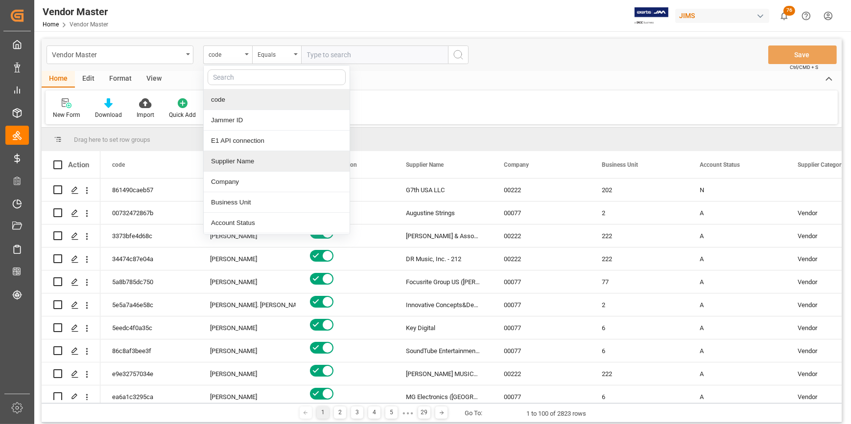
click at [245, 161] on div "Supplier Name" at bounding box center [277, 161] width 146 height 21
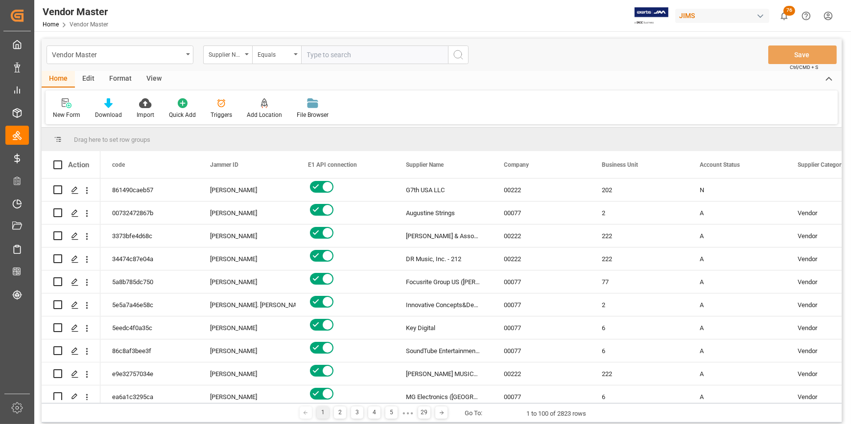
click at [324, 53] on input "text" at bounding box center [374, 55] width 147 height 19
paste input "G7th USA LLC"
type input "G7th USA LLC"
click at [461, 50] on icon "search button" at bounding box center [458, 55] width 12 height 12
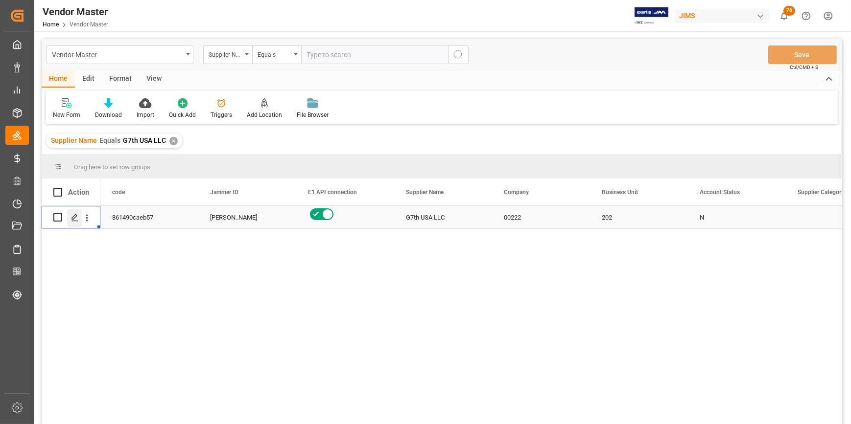
click at [74, 220] on icon "Press SPACE to select this row." at bounding box center [75, 218] width 8 height 8
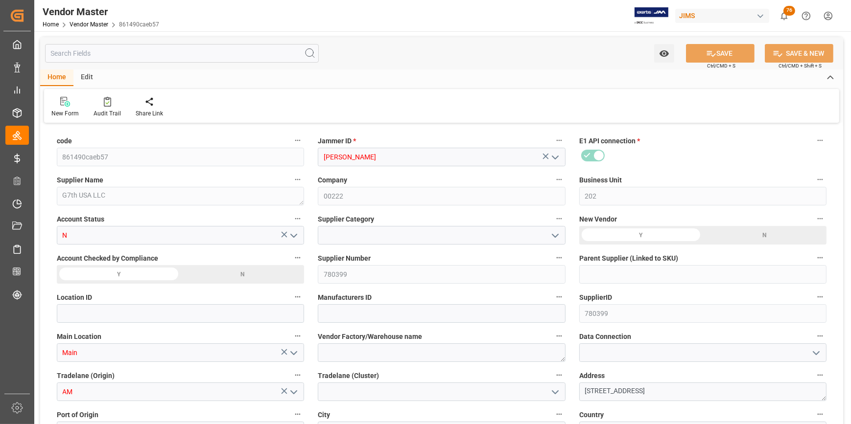
type input "18-07-2025 15:05"
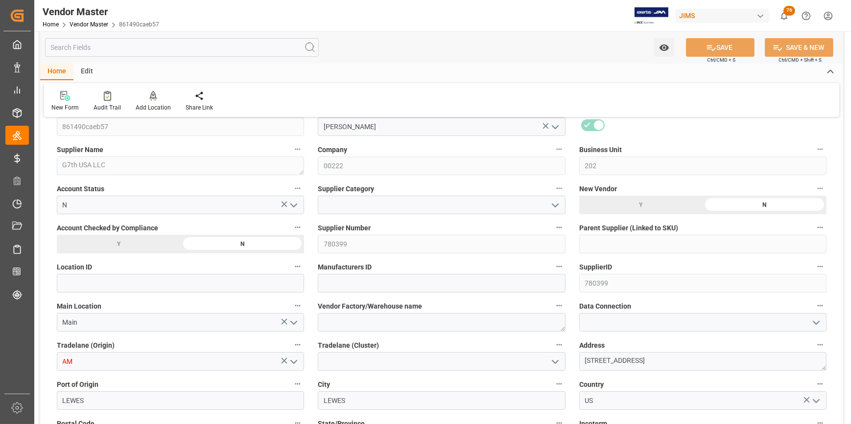
scroll to position [44, 0]
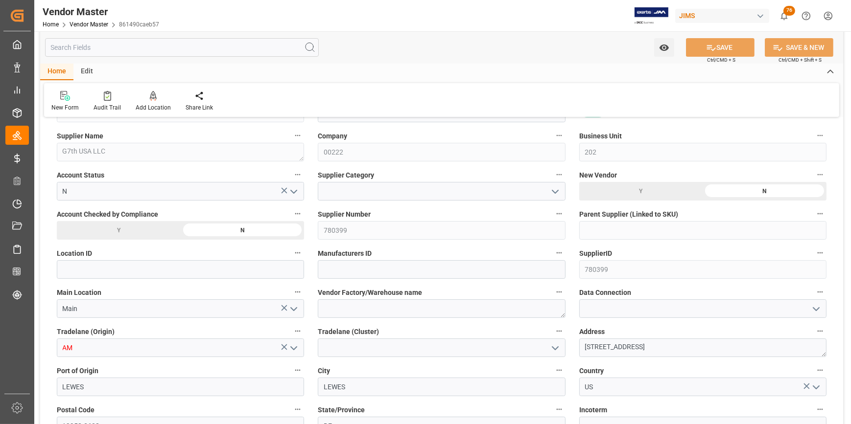
type input "NET 30"
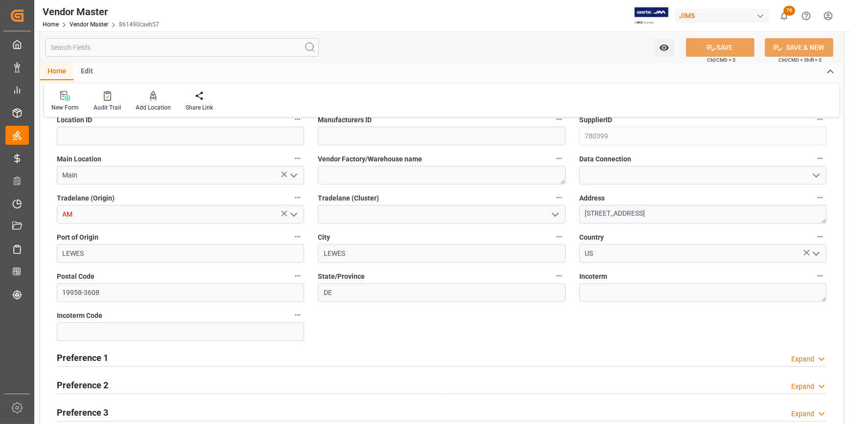
scroll to position [178, 0]
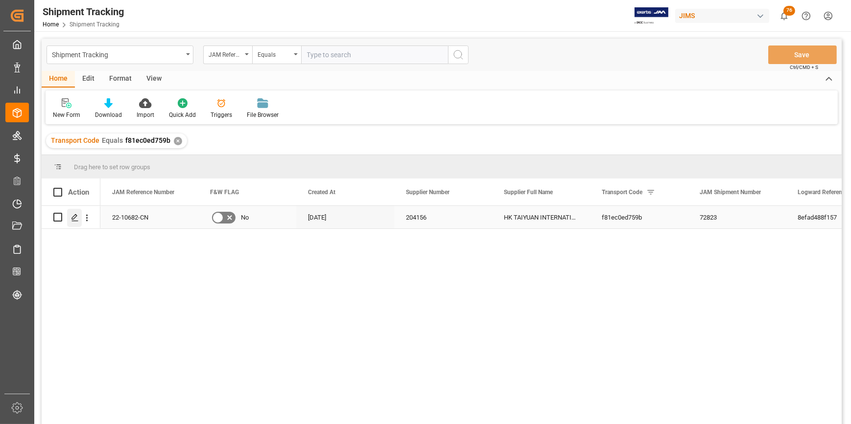
click at [70, 220] on div "Press SPACE to select this row." at bounding box center [74, 218] width 15 height 18
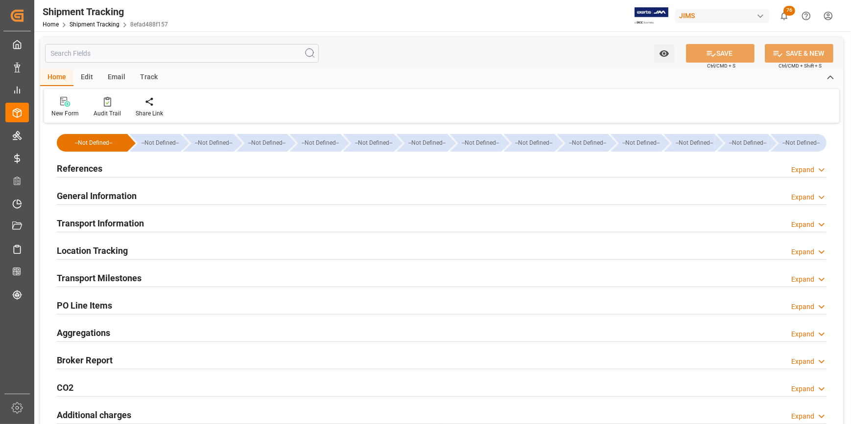
type input "[DATE]"
click at [82, 171] on h2 "References" at bounding box center [80, 168] width 46 height 13
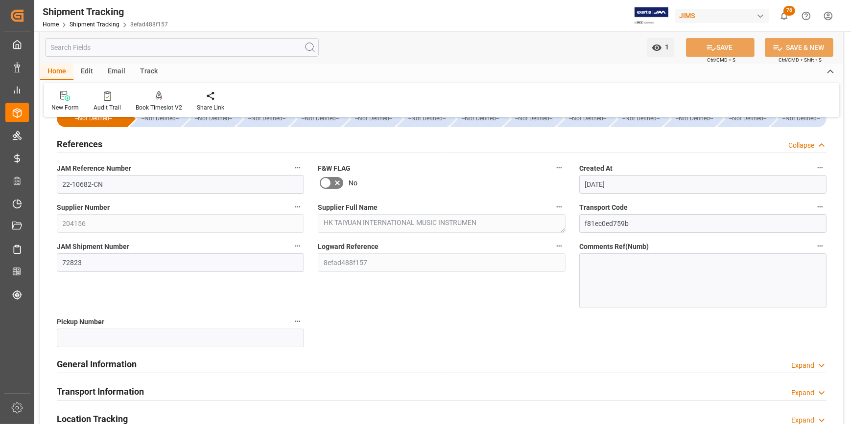
scroll to position [44, 0]
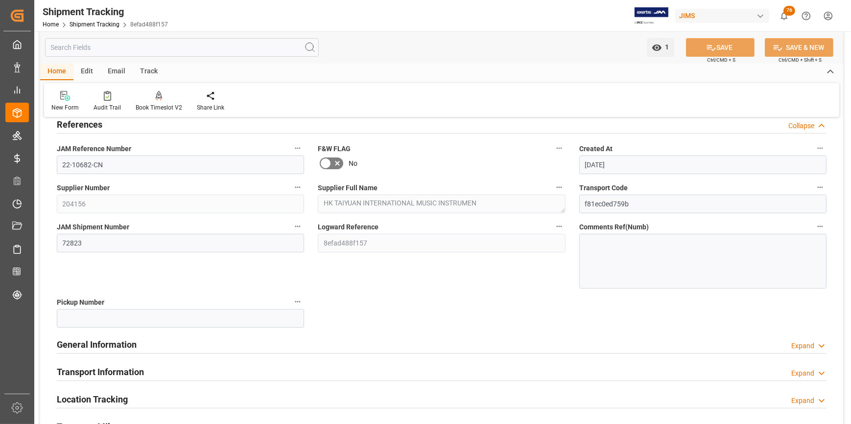
click at [107, 350] on h2 "General Information" at bounding box center [97, 344] width 80 height 13
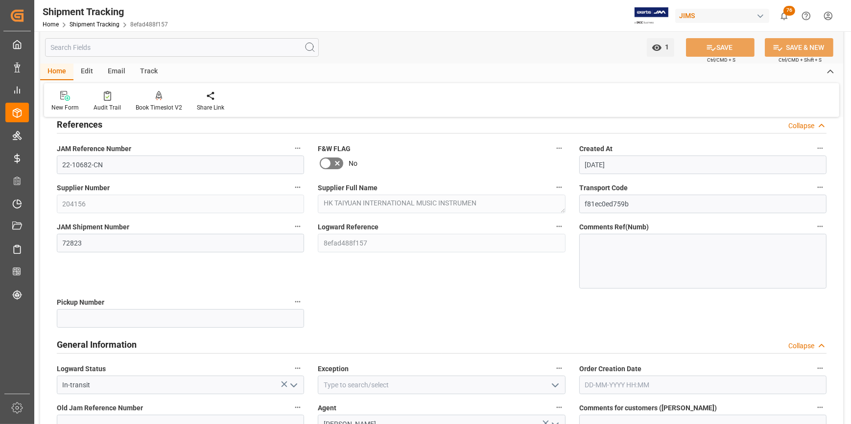
scroll to position [178, 0]
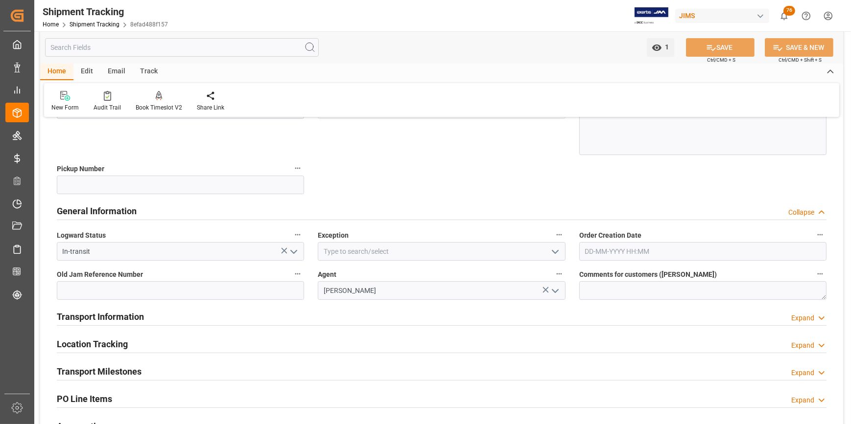
click at [105, 315] on h2 "Transport Information" at bounding box center [100, 316] width 87 height 13
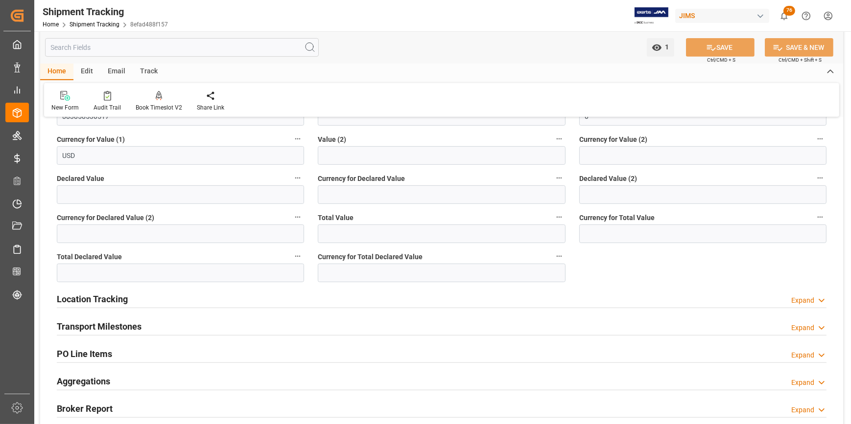
scroll to position [578, 0]
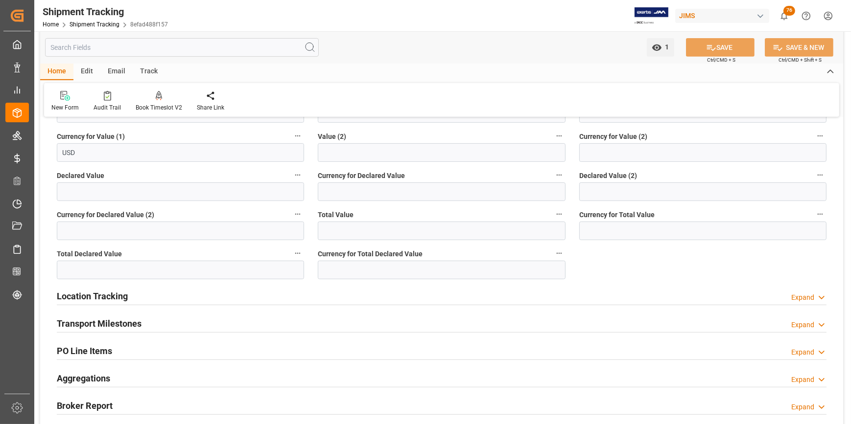
click at [100, 324] on h2 "Transport Milestones" at bounding box center [99, 323] width 85 height 13
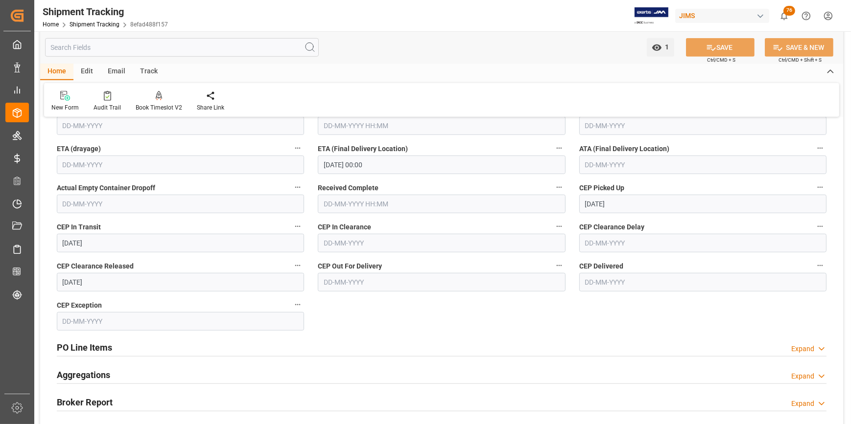
scroll to position [934, 0]
click at [86, 350] on h2 "PO Line Items" at bounding box center [84, 347] width 55 height 13
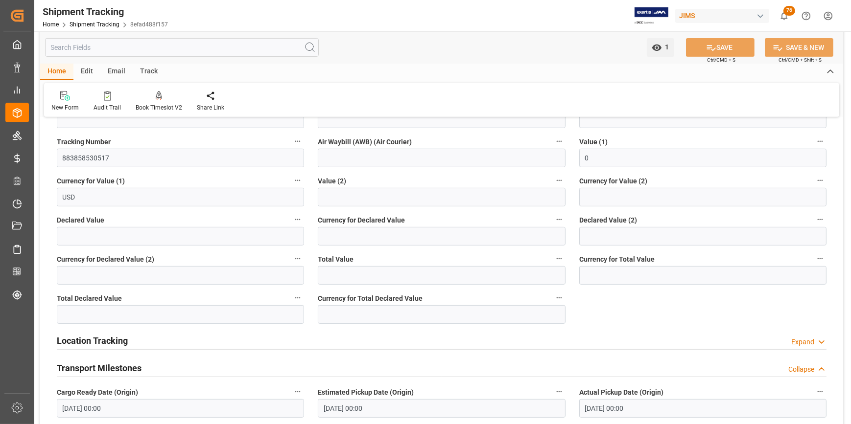
scroll to position [400, 0]
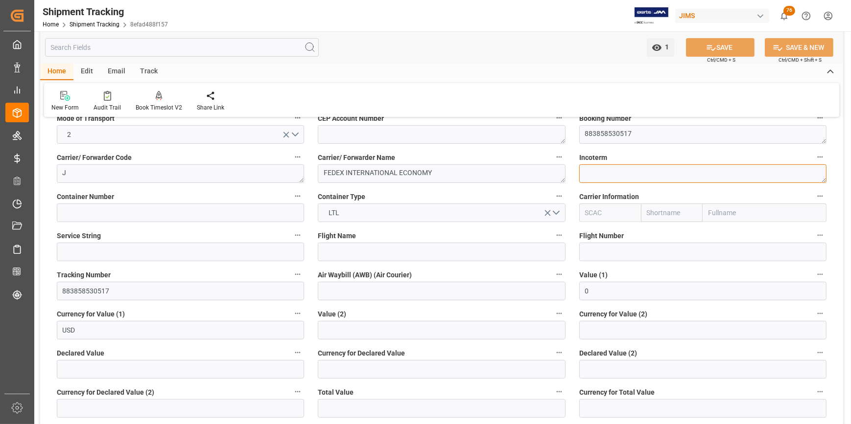
click at [663, 177] on textarea at bounding box center [702, 173] width 247 height 19
click at [646, 173] on textarea at bounding box center [702, 173] width 247 height 19
paste textarea "EXW [GEOGRAPHIC_DATA], [GEOGRAPHIC_DATA]"
type textarea "EXW [GEOGRAPHIC_DATA], [GEOGRAPHIC_DATA]"
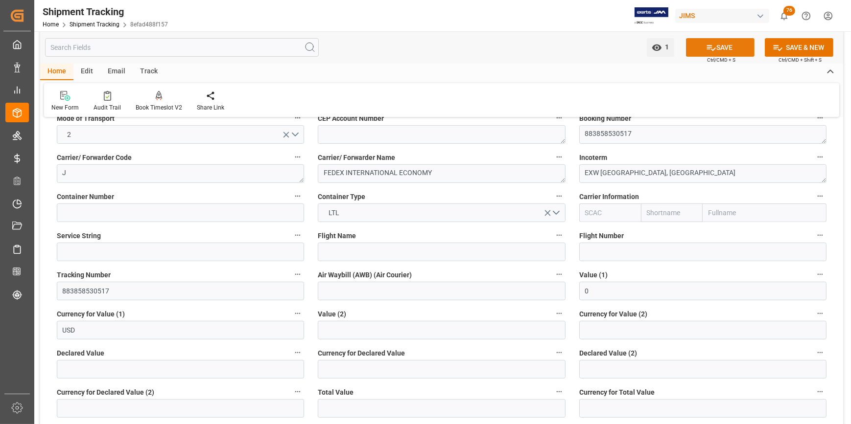
click at [715, 53] on button "SAVE" at bounding box center [720, 47] width 69 height 19
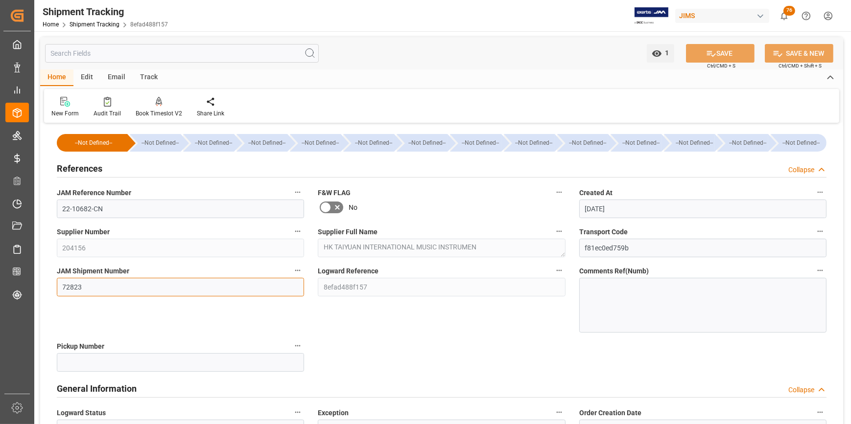
drag, startPoint x: 124, startPoint y: 290, endPoint x: 51, endPoint y: 284, distance: 73.6
click at [51, 284] on div "JAM Shipment Number 72823" at bounding box center [180, 298] width 261 height 75
paste input "52"
type input "72852"
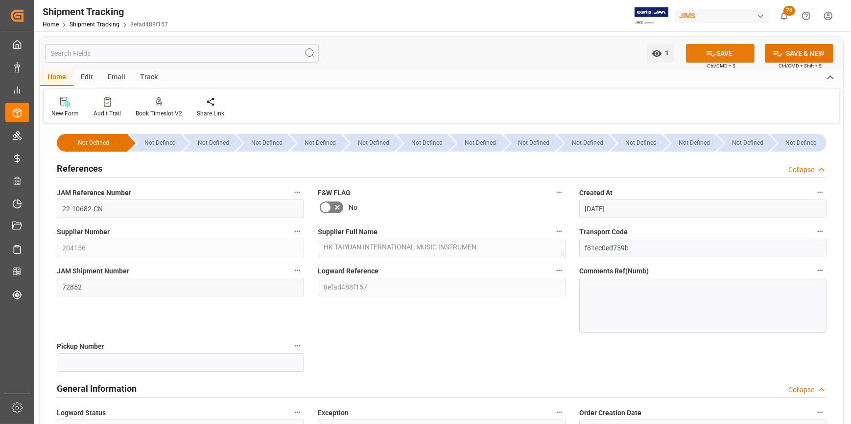
click at [726, 51] on button "SAVE" at bounding box center [720, 53] width 69 height 19
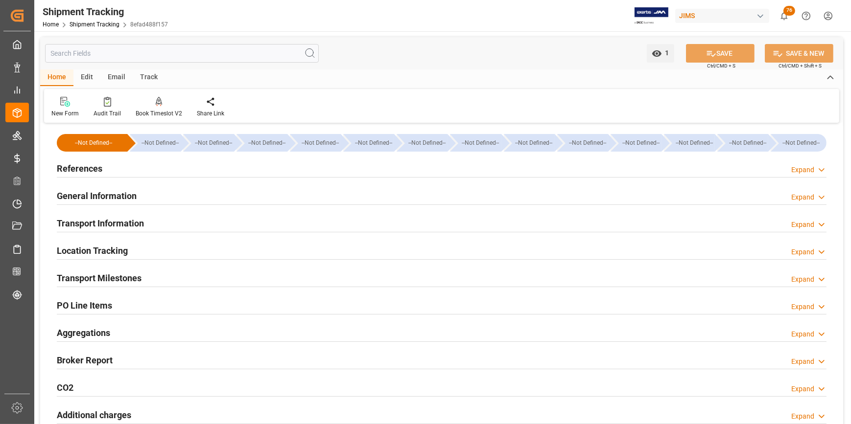
click at [87, 174] on h2 "References" at bounding box center [80, 168] width 46 height 13
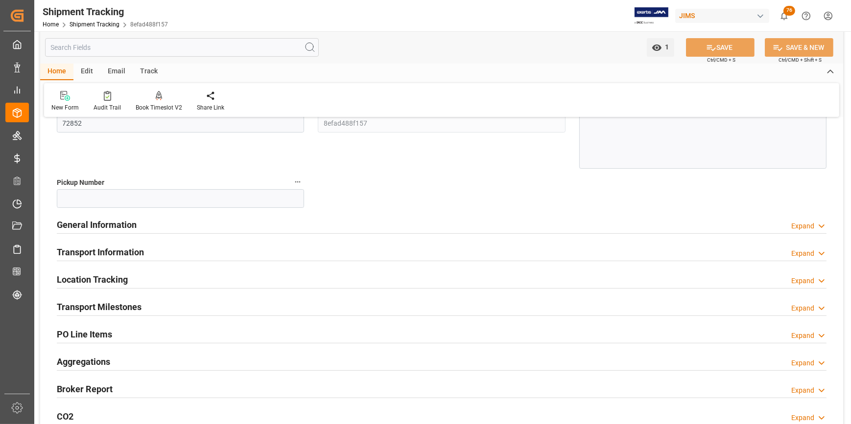
scroll to position [178, 0]
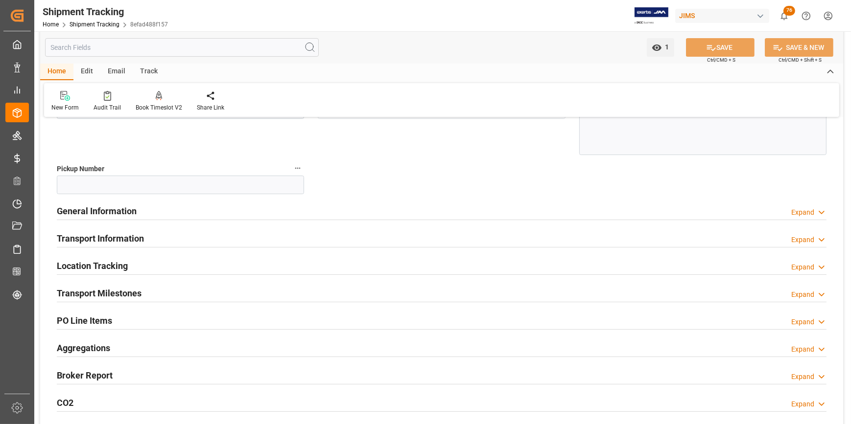
click at [90, 316] on h2 "PO Line Items" at bounding box center [84, 320] width 55 height 13
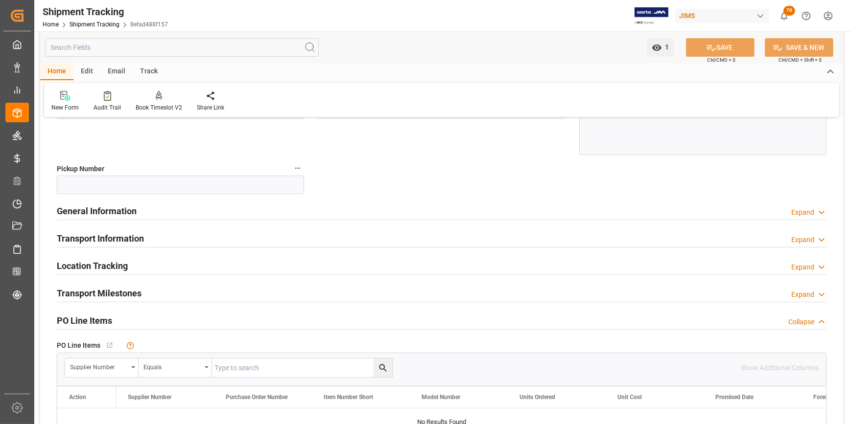
click at [102, 293] on h2 "Transport Milestones" at bounding box center [99, 293] width 85 height 13
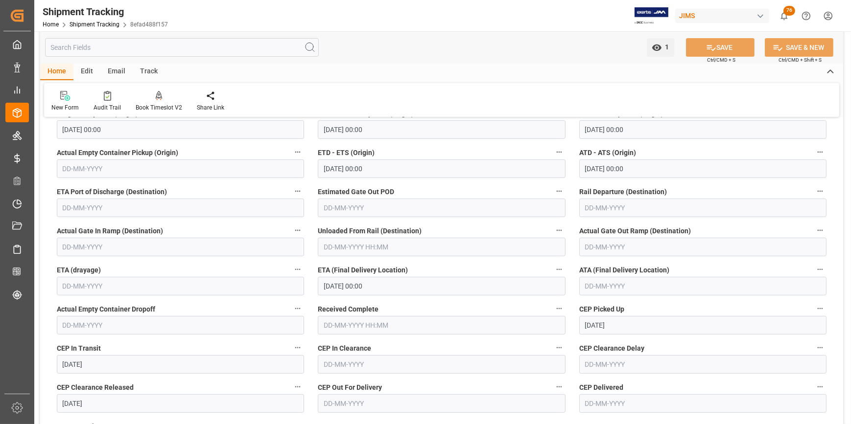
scroll to position [356, 0]
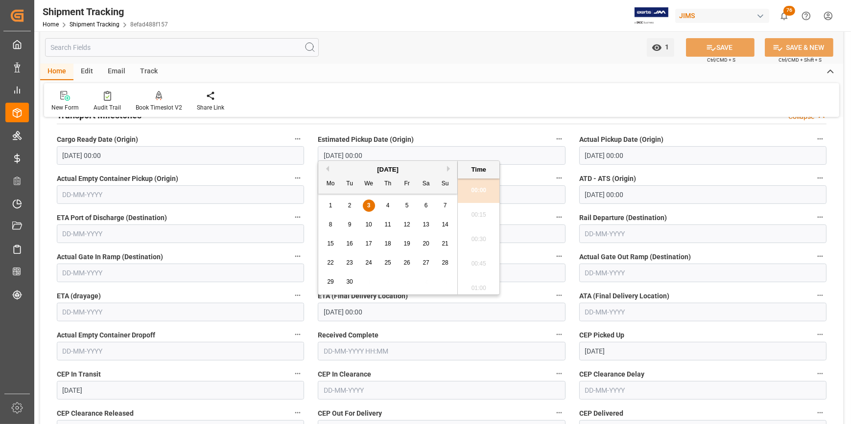
click at [329, 312] on input "03-09-2025 00:00" at bounding box center [441, 312] width 247 height 19
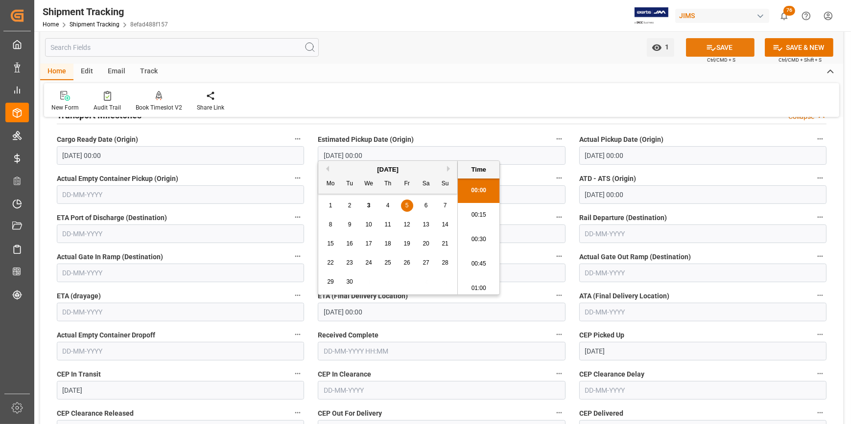
type input "05-09-2025 00:00"
click at [713, 45] on icon at bounding box center [711, 48] width 10 height 10
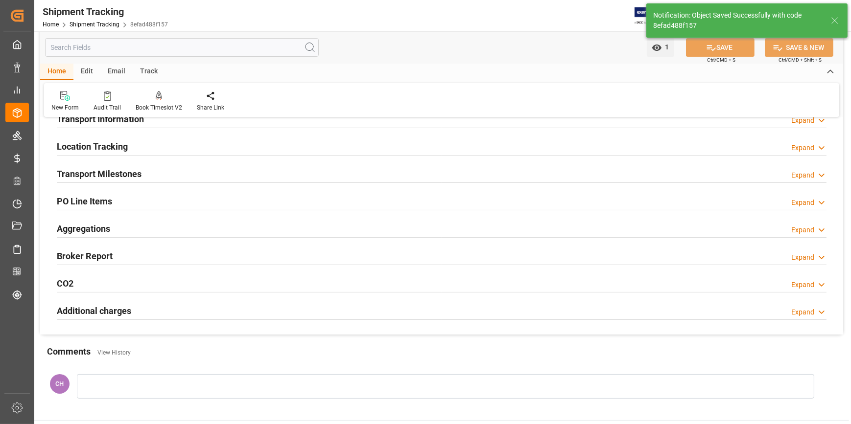
scroll to position [89, 0]
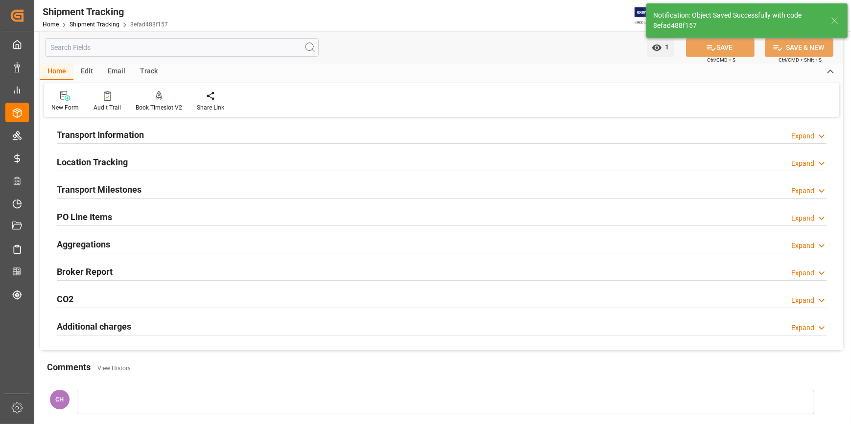
click at [101, 139] on h2 "Transport Information" at bounding box center [100, 134] width 87 height 13
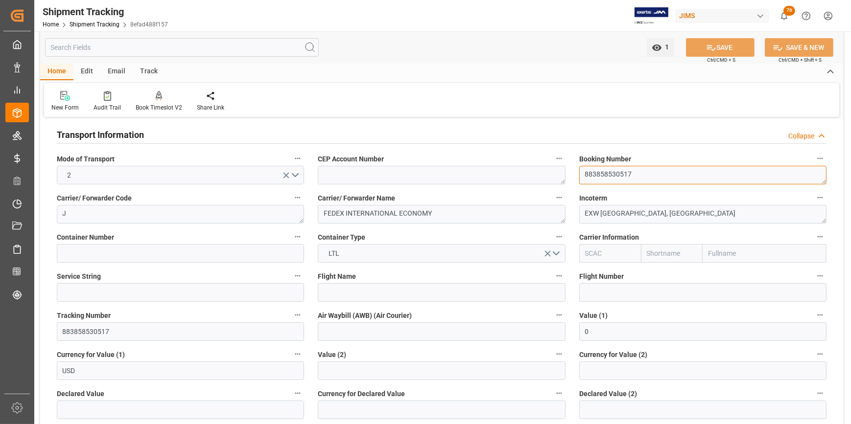
click at [607, 176] on textarea "883858530517" at bounding box center [702, 175] width 247 height 19
click at [685, 231] on label "Carrier Information" at bounding box center [702, 238] width 247 height 14
click at [813, 231] on button "Carrier Information" at bounding box center [819, 237] width 13 height 13
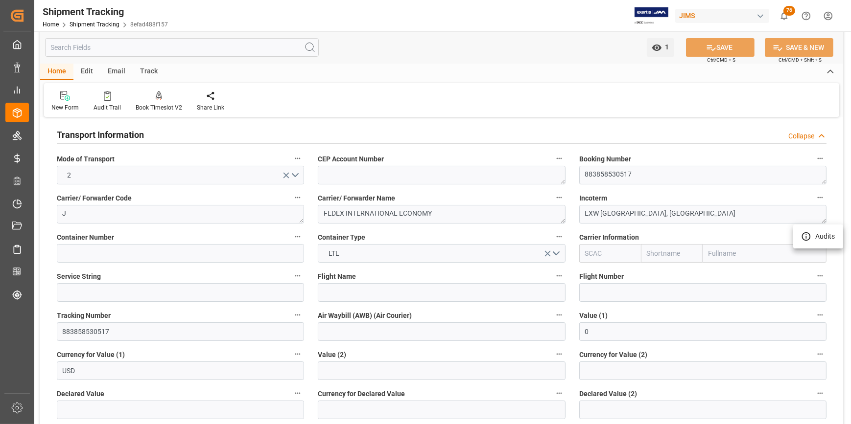
click at [710, 45] on div at bounding box center [425, 212] width 851 height 424
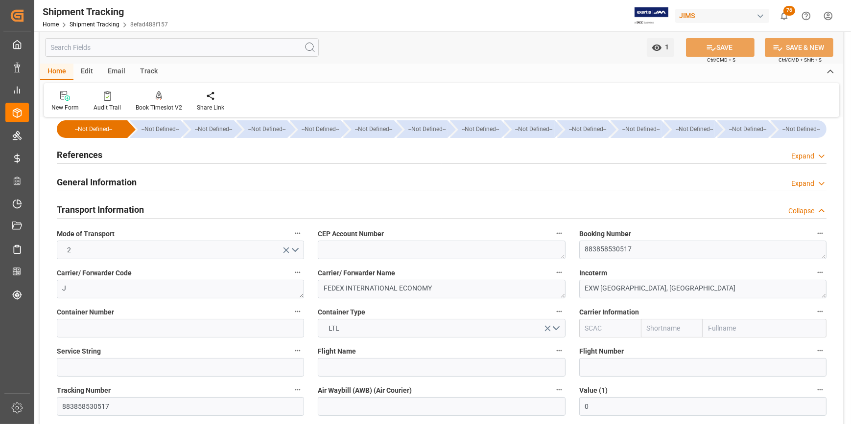
scroll to position [0, 0]
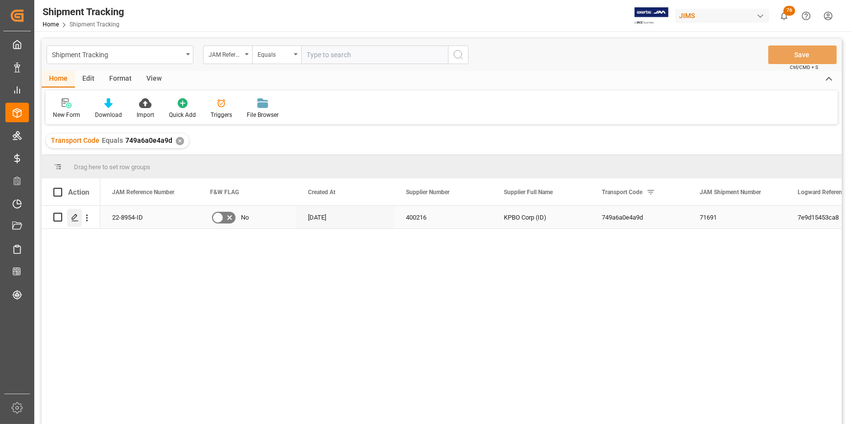
click at [71, 220] on icon "Press SPACE to select this row." at bounding box center [75, 218] width 8 height 8
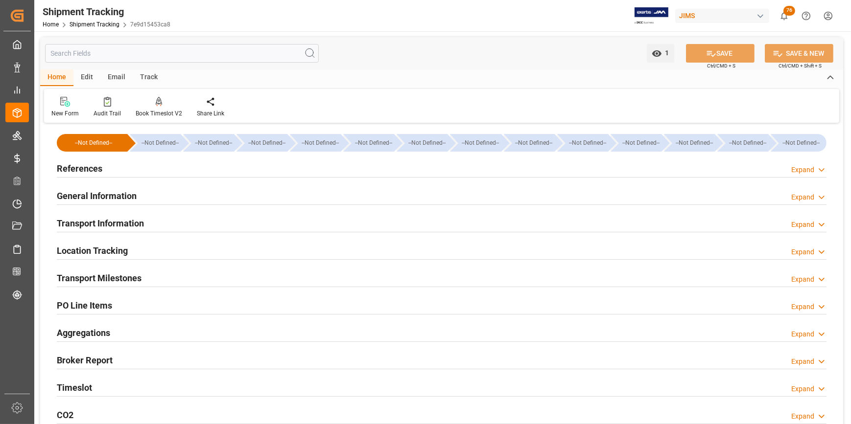
click at [80, 227] on h2 "Transport Information" at bounding box center [100, 223] width 87 height 13
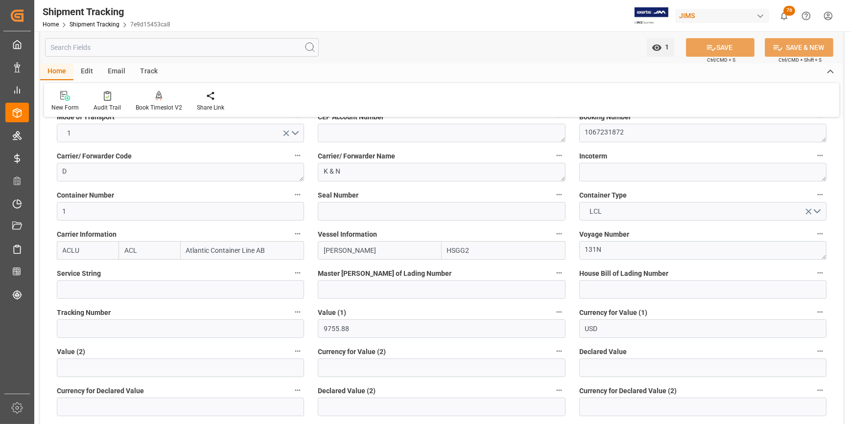
scroll to position [89, 0]
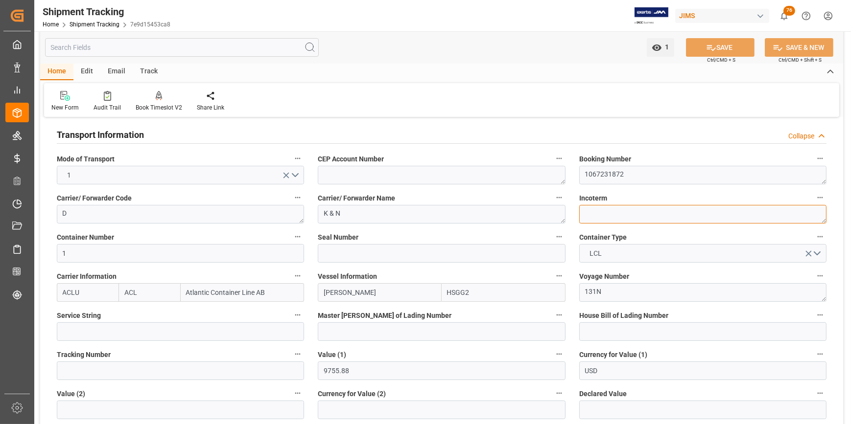
click at [612, 214] on textarea at bounding box center [702, 214] width 247 height 19
click at [611, 214] on textarea at bounding box center [702, 214] width 247 height 19
paste textarea "FOB Jakarta,ID"
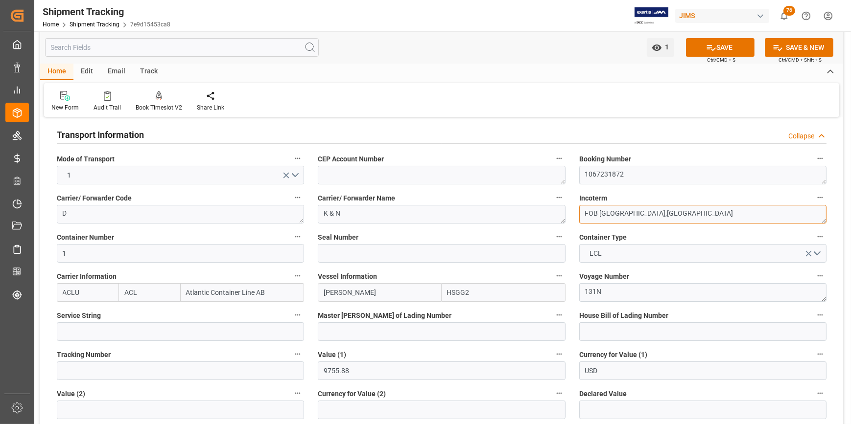
scroll to position [0, 0]
type textarea "FOB Jakarta,ID"
click at [715, 44] on button "SAVE" at bounding box center [720, 47] width 69 height 19
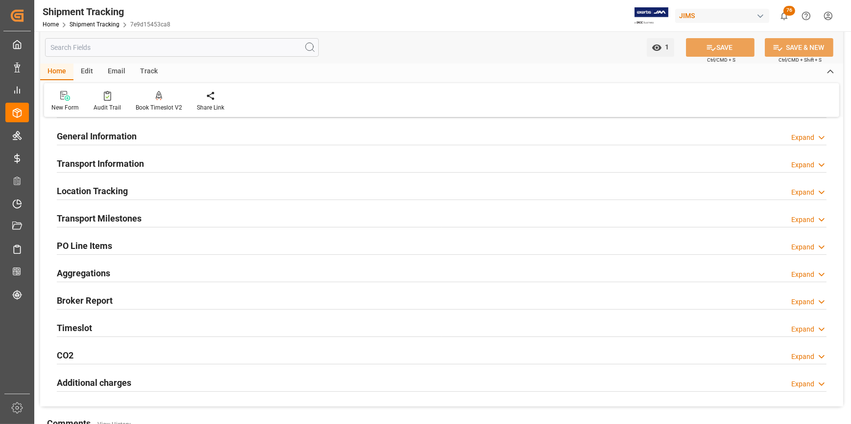
scroll to position [44, 0]
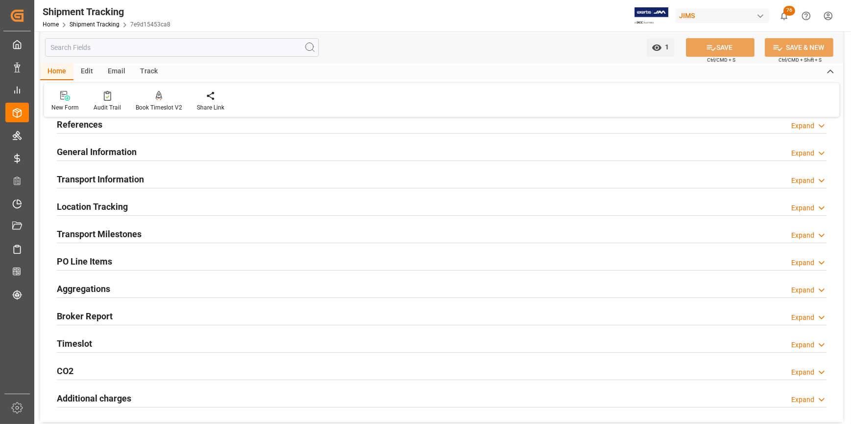
drag, startPoint x: 120, startPoint y: 179, endPoint x: 228, endPoint y: 172, distance: 108.4
click at [120, 179] on h2 "Transport Information" at bounding box center [100, 179] width 87 height 13
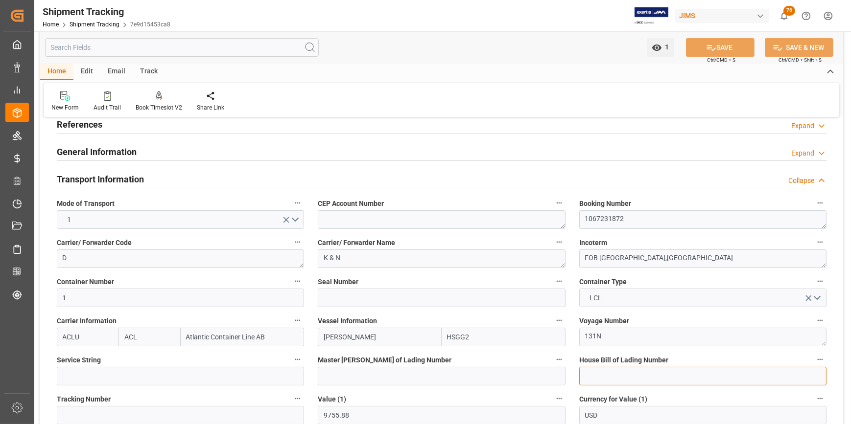
click at [611, 377] on input at bounding box center [702, 376] width 247 height 19
paste input "BANQ 1067231872"
click at [606, 375] on input "BANQ 1067231872" at bounding box center [702, 376] width 247 height 19
click at [604, 376] on input "BANQ 1067231872" at bounding box center [702, 376] width 247 height 19
type input "BANQ1067231872"
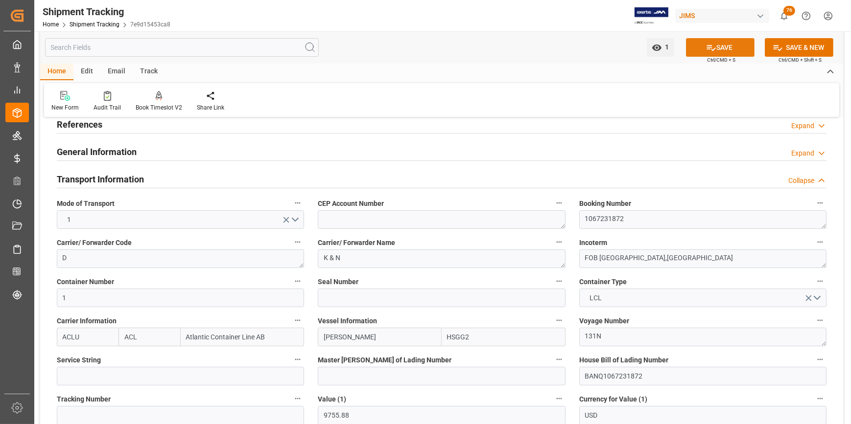
click at [721, 47] on button "SAVE" at bounding box center [720, 47] width 69 height 19
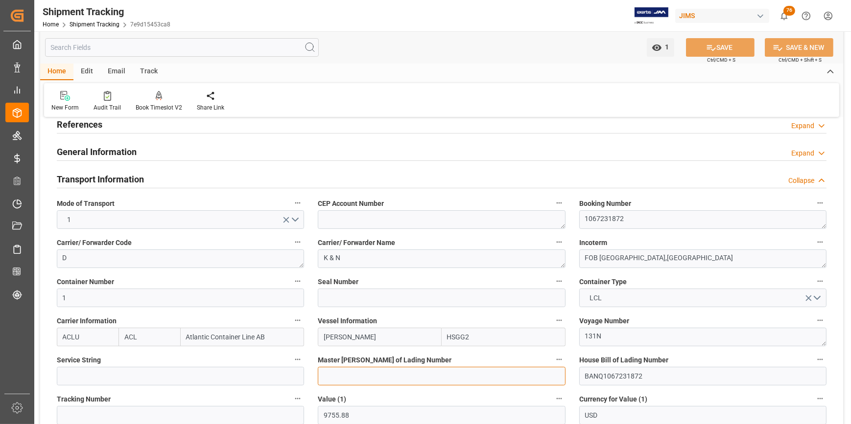
click at [345, 379] on input at bounding box center [441, 376] width 247 height 19
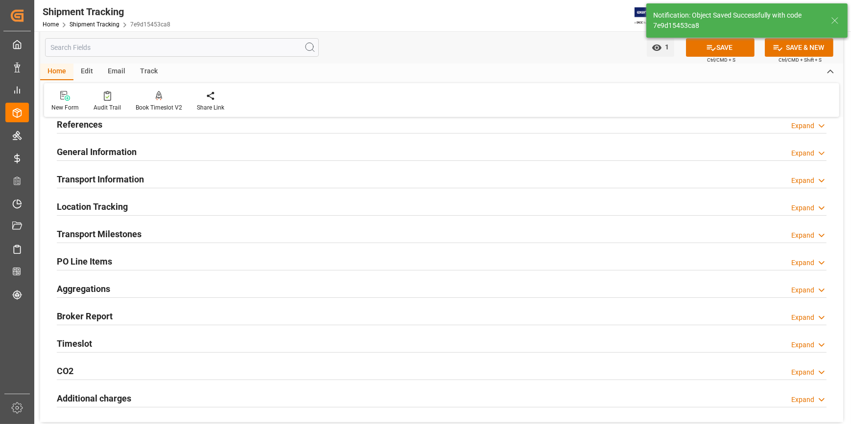
click at [116, 235] on h2 "Transport Milestones" at bounding box center [99, 234] width 85 height 13
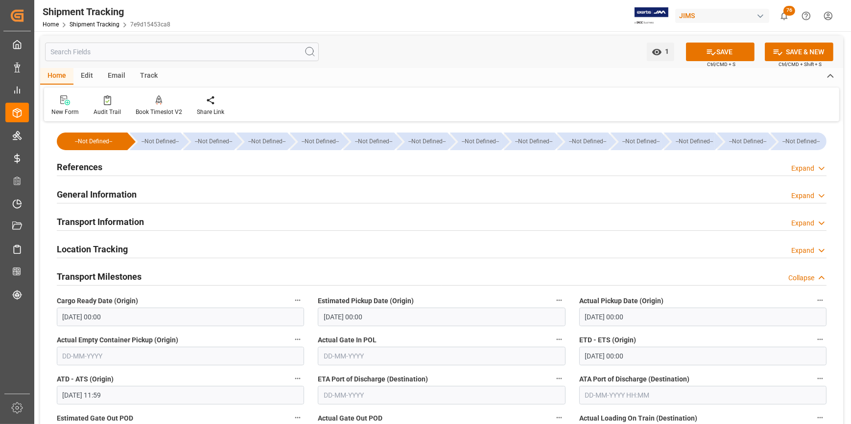
scroll to position [0, 0]
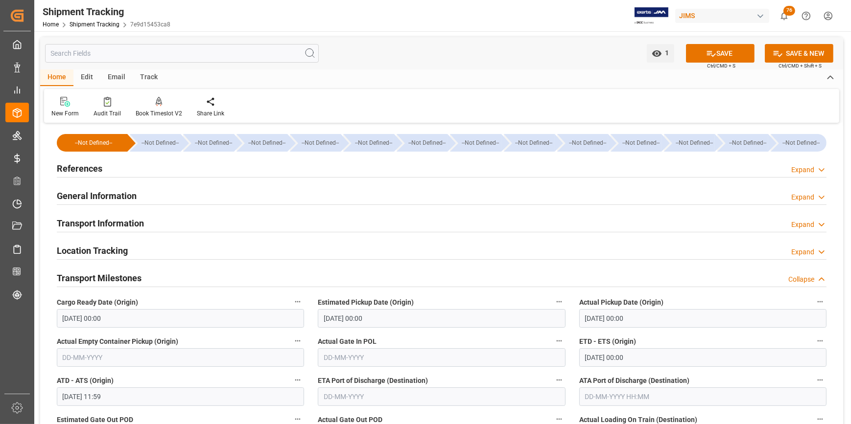
click at [100, 234] on div "Transport Information Expand" at bounding box center [441, 223] width 783 height 27
click at [104, 230] on div "Transport Information" at bounding box center [100, 222] width 87 height 19
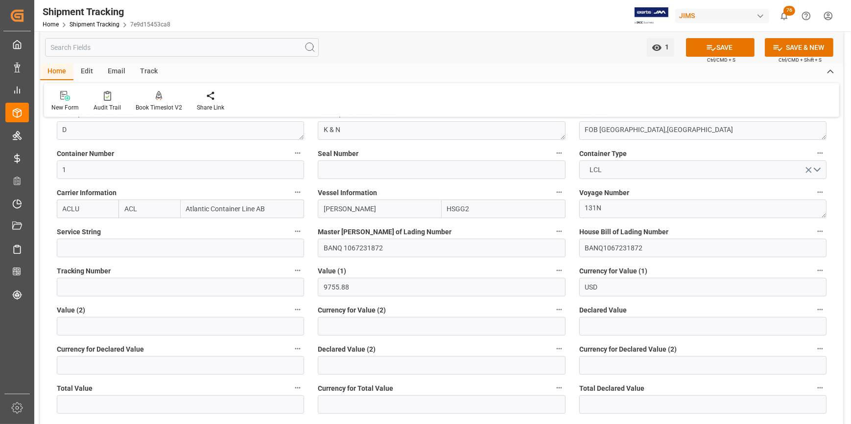
scroll to position [222, 0]
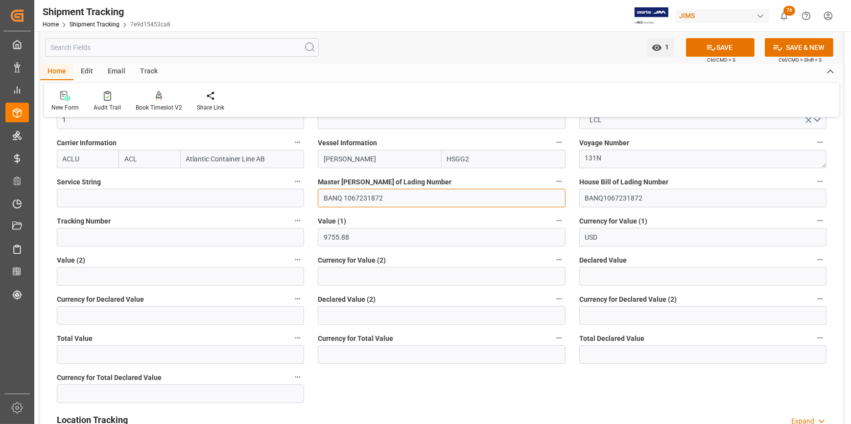
drag, startPoint x: 344, startPoint y: 199, endPoint x: 301, endPoint y: 186, distance: 44.4
click at [301, 186] on div "--Not Defined-- --Not Defined-- --Not Defined-- --Not Defined-- --Not Defined--…" at bounding box center [441, 407] width 803 height 1006
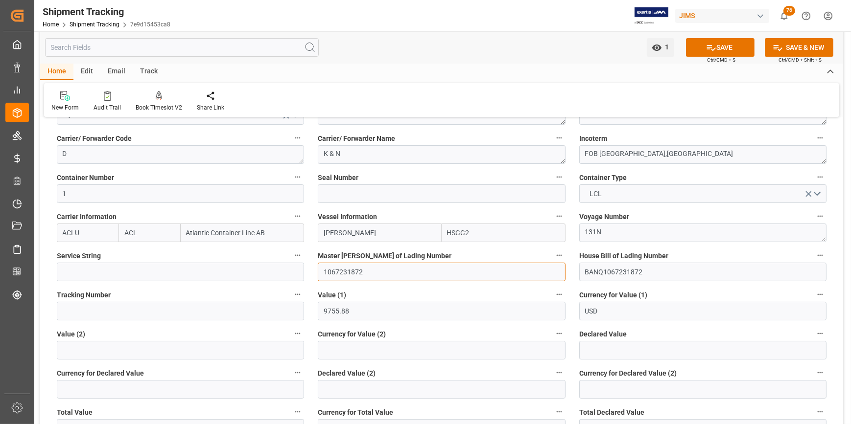
scroll to position [133, 0]
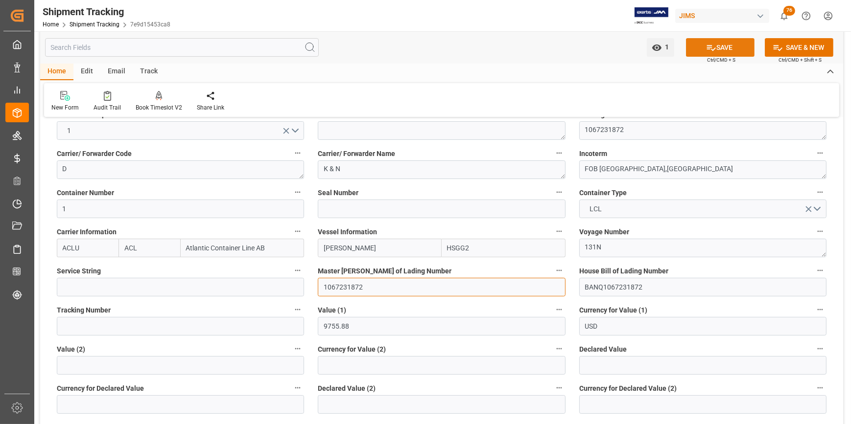
type input "1067231872"
click at [701, 56] on button "SAVE" at bounding box center [720, 47] width 69 height 19
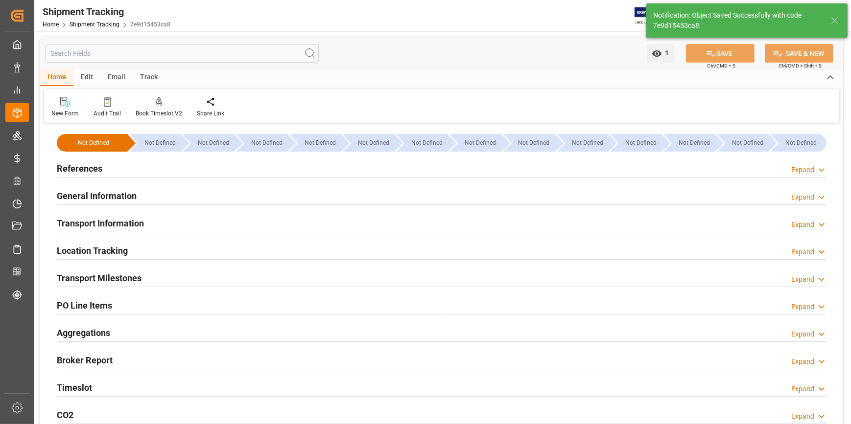
scroll to position [14, 0]
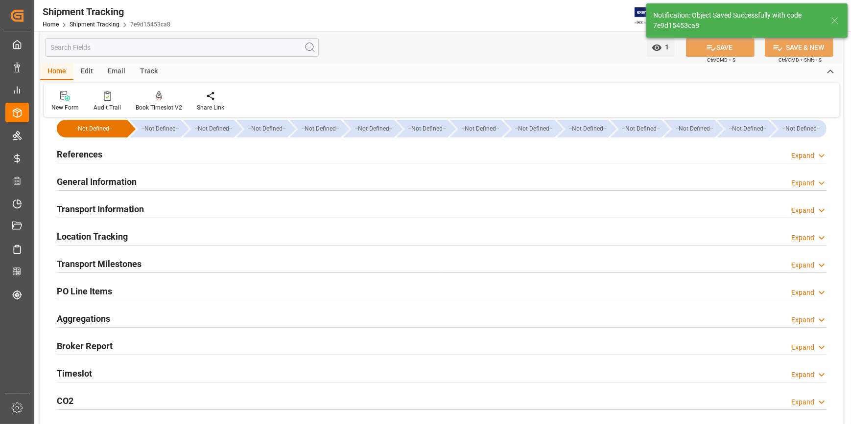
click at [138, 266] on h2 "Transport Milestones" at bounding box center [99, 263] width 85 height 13
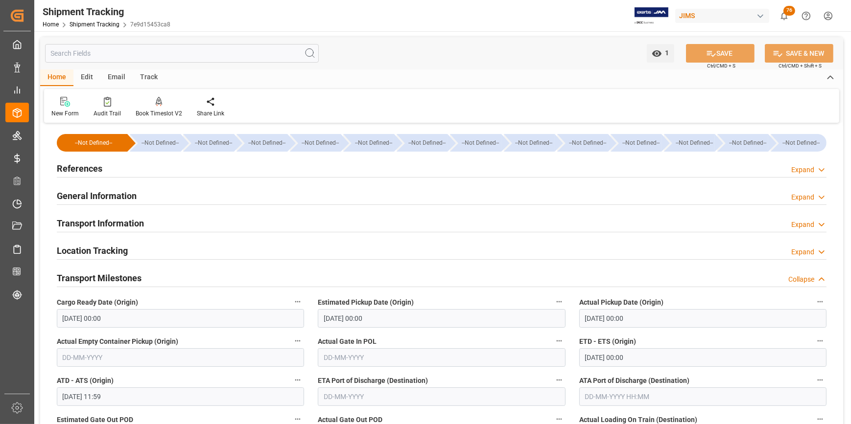
scroll to position [0, 0]
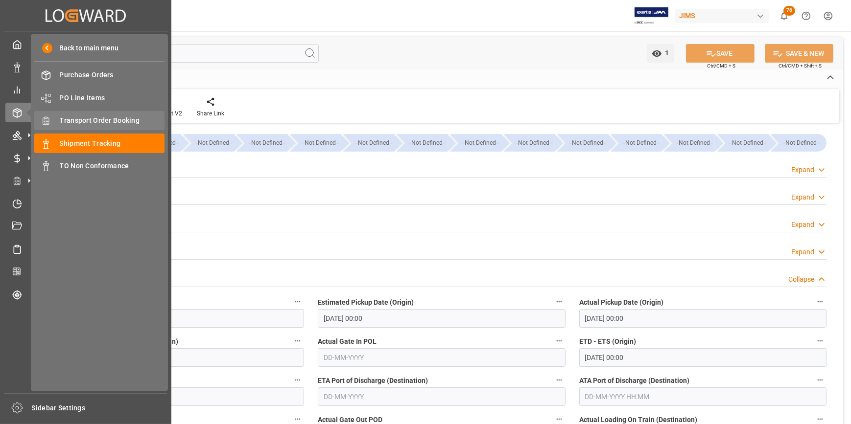
click at [103, 124] on span "Transport Order Booking" at bounding box center [112, 121] width 105 height 10
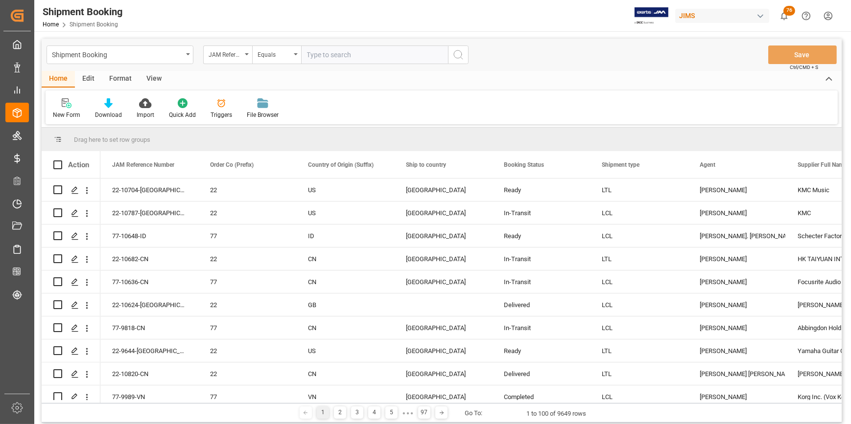
click at [333, 58] on input "text" at bounding box center [374, 55] width 147 height 19
type input "22-10682-CN"
click at [456, 56] on icon "search button" at bounding box center [458, 55] width 12 height 12
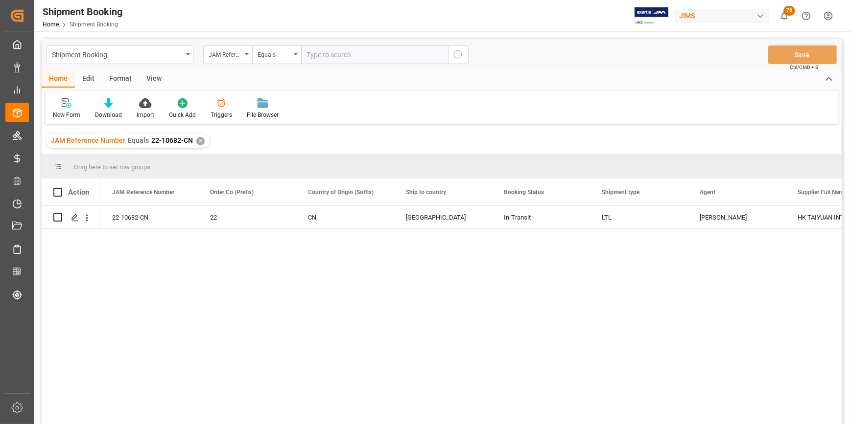
click at [499, 300] on div "22-10682-CN 22 CN United States In-Transit LTL Catherine Heng HK TAIYUAN INTERN…" at bounding box center [470, 318] width 741 height 225
click at [320, 323] on div "22-10682-CN 22 CN United States In-Transit LTL Catherine Heng HK TAIYUAN INTERN…" at bounding box center [470, 318] width 741 height 225
click at [69, 218] on div "Press SPACE to select this row." at bounding box center [74, 218] width 15 height 18
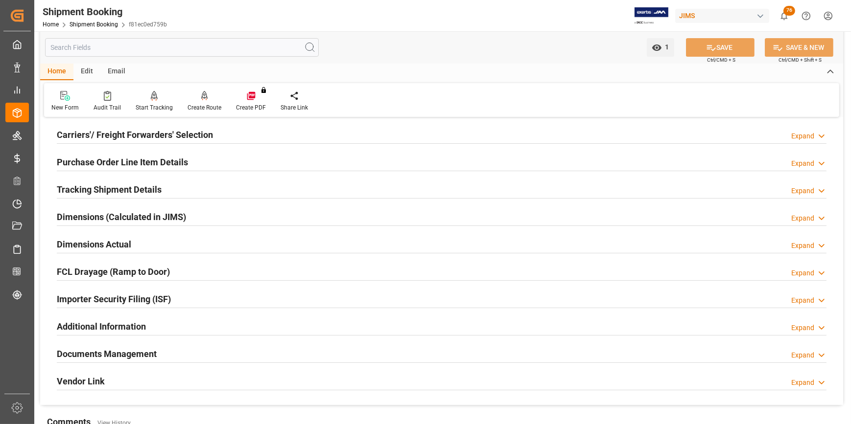
scroll to position [89, 0]
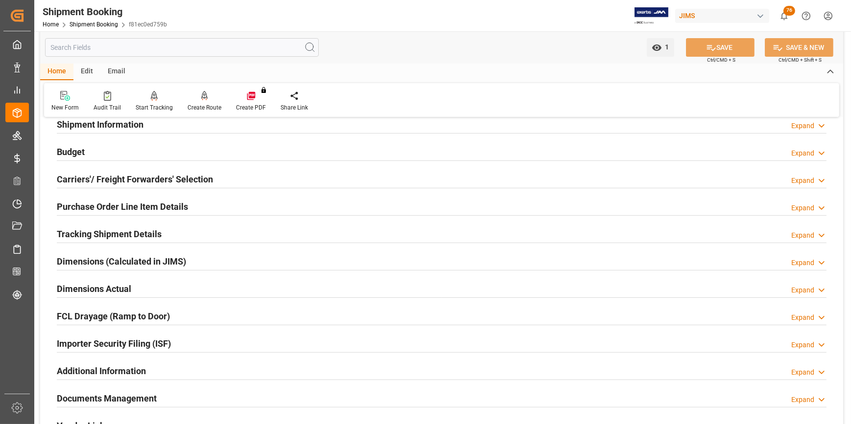
click at [105, 233] on h2 "Tracking Shipment Details" at bounding box center [109, 234] width 105 height 13
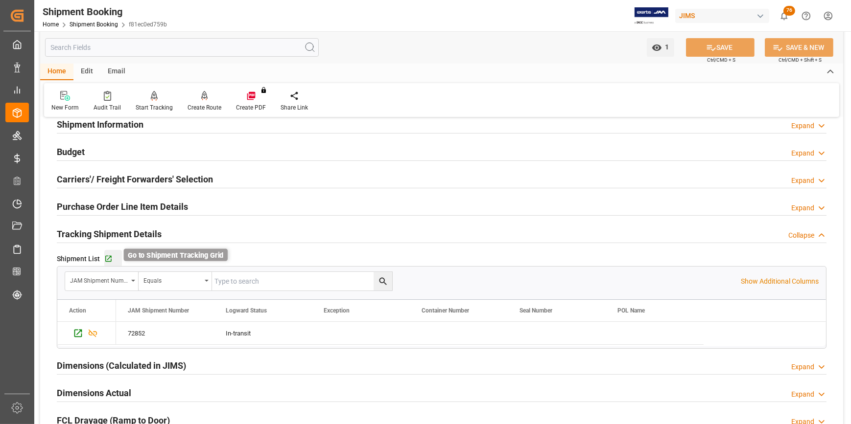
click at [108, 256] on icon "button" at bounding box center [108, 259] width 6 height 6
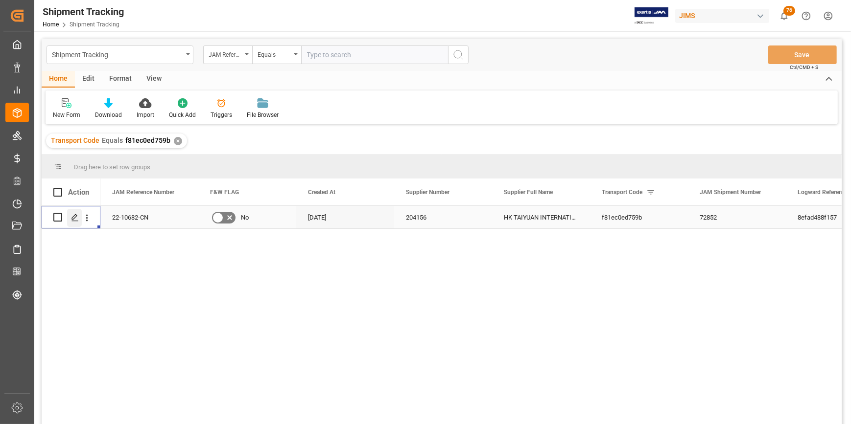
click at [75, 220] on icon "Press SPACE to select this row." at bounding box center [75, 218] width 8 height 8
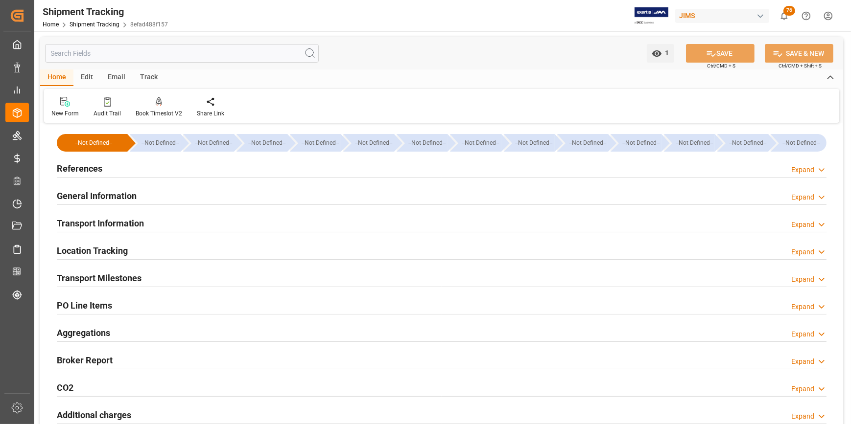
type input "[DATE] 00:00"
type input "26-08-2025 00:00"
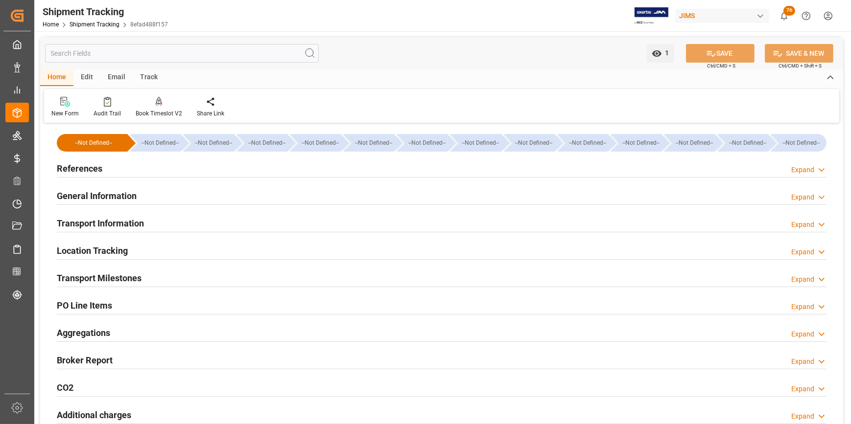
type input "05-09-2025 00:00"
type input "26-08-2025"
type input "03-09-2025"
type input "29-08-2025"
click at [130, 275] on h2 "Transport Milestones" at bounding box center [99, 278] width 85 height 13
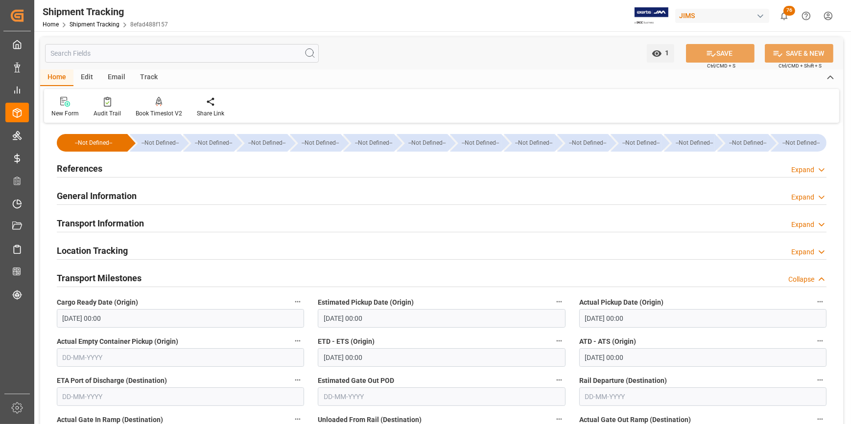
click at [83, 196] on h2 "General Information" at bounding box center [97, 195] width 80 height 13
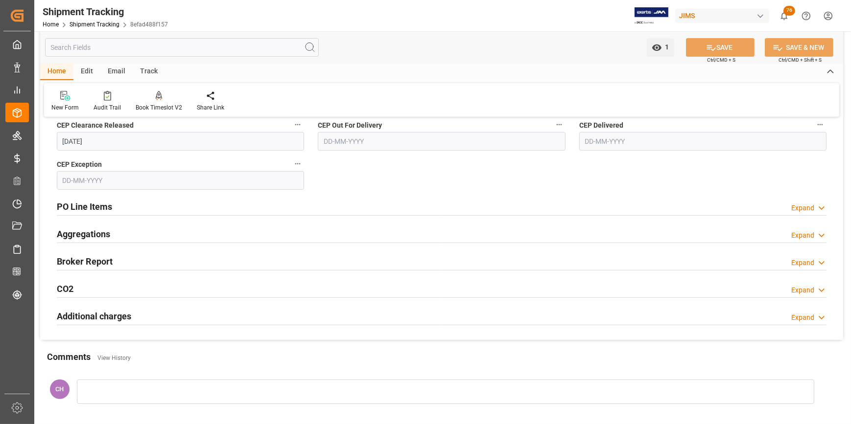
scroll to position [533, 0]
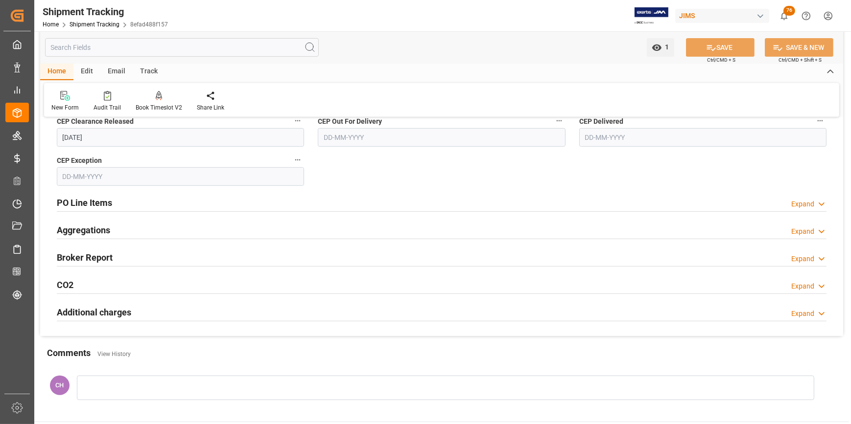
click at [86, 203] on h2 "PO Line Items" at bounding box center [84, 202] width 55 height 13
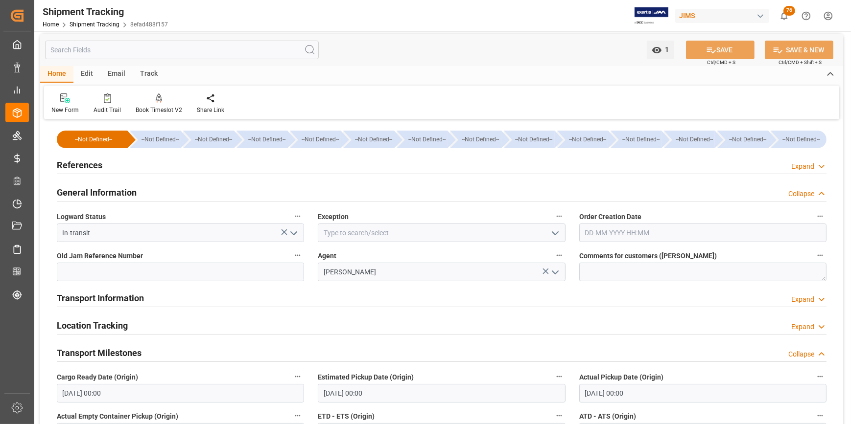
scroll to position [0, 0]
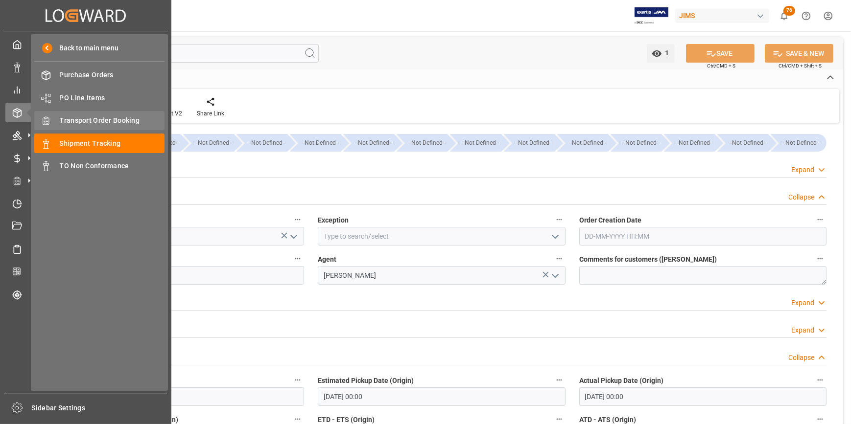
click at [95, 122] on span "Transport Order Booking" at bounding box center [112, 121] width 105 height 10
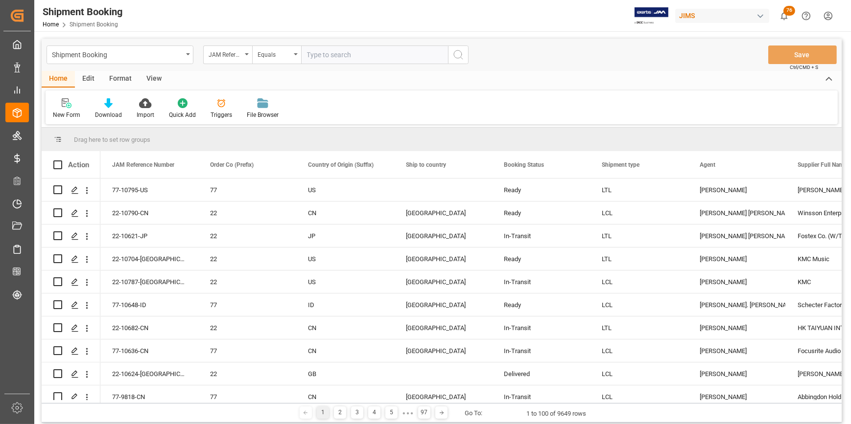
click at [336, 53] on input "text" at bounding box center [374, 55] width 147 height 19
type input "22-10058-CN"
click at [457, 56] on icon "search button" at bounding box center [458, 55] width 12 height 12
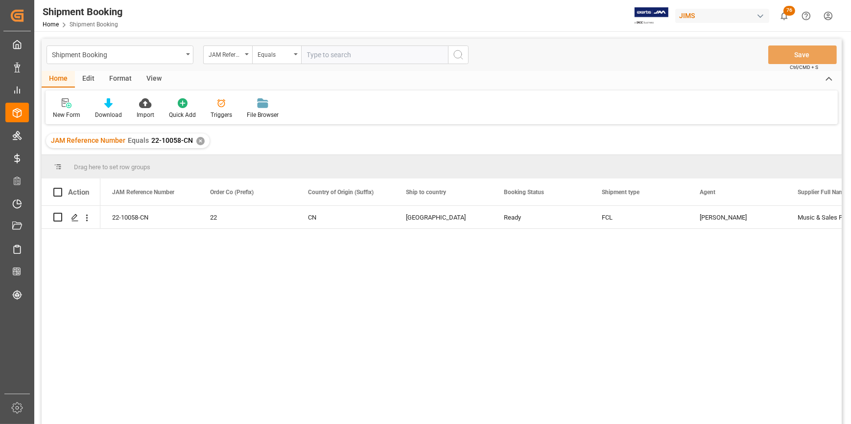
click at [343, 312] on div "22-10058-CN 22 CN United States Ready FCL Catherine Heng Music & Sales Pro Equi…" at bounding box center [470, 318] width 741 height 225
click at [73, 220] on icon "Press SPACE to select this row." at bounding box center [75, 218] width 8 height 8
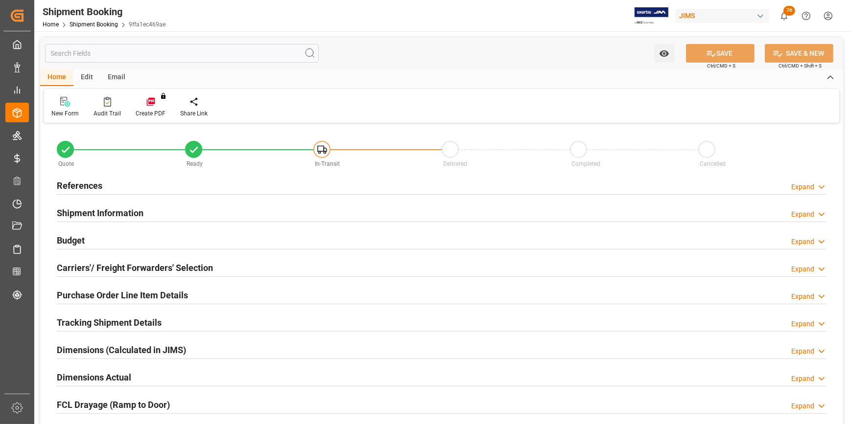
type input "4"
type input "30-08-2025"
click at [77, 185] on h2 "References" at bounding box center [80, 185] width 46 height 13
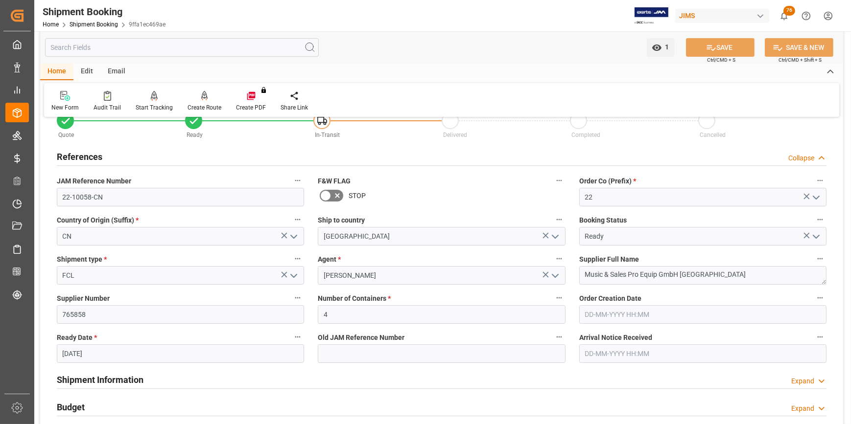
scroll to position [44, 0]
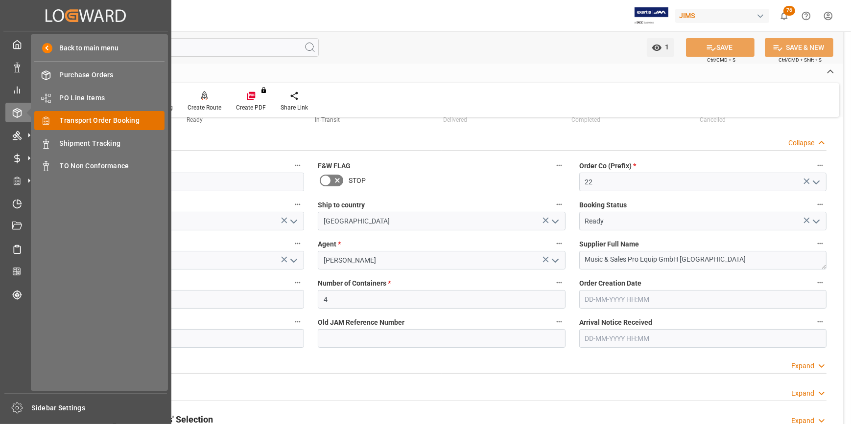
click at [74, 123] on span "Transport Order Booking" at bounding box center [112, 121] width 105 height 10
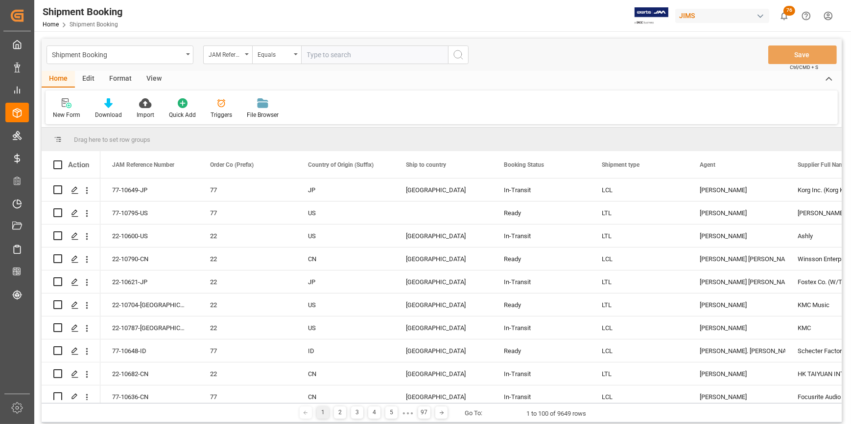
click at [328, 58] on input "text" at bounding box center [374, 55] width 147 height 19
type input "22-9758-TW"
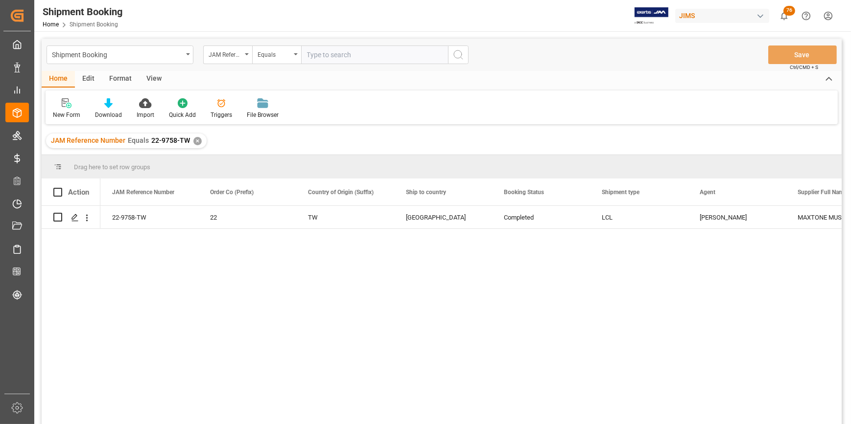
click at [328, 53] on input "text" at bounding box center [374, 55] width 147 height 19
paste input "22-9892-CN"
type input "22-9892-CN"
click at [195, 145] on div "✕" at bounding box center [197, 141] width 8 height 8
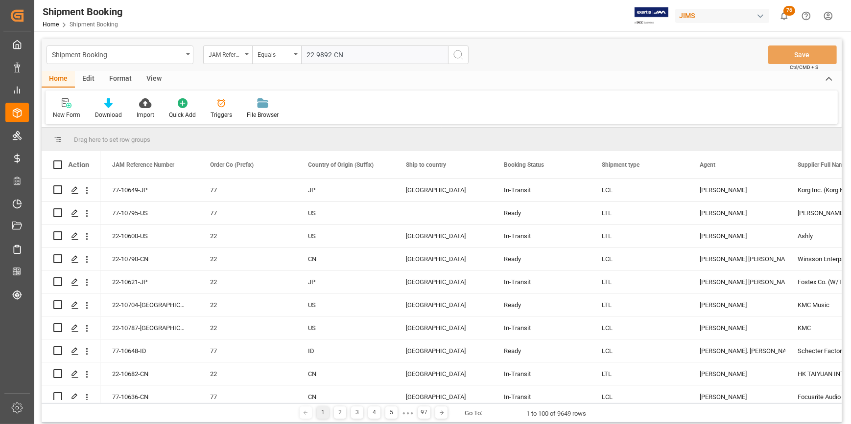
click at [458, 54] on icon "search button" at bounding box center [458, 55] width 12 height 12
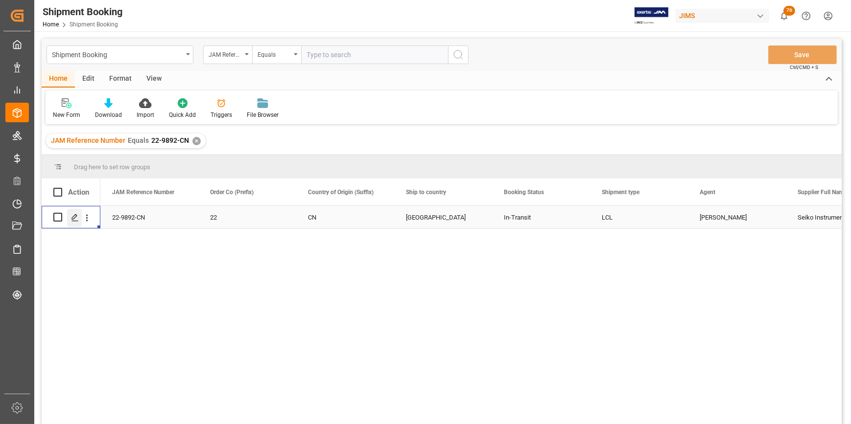
click at [69, 216] on div "Press SPACE to select this row." at bounding box center [74, 218] width 15 height 18
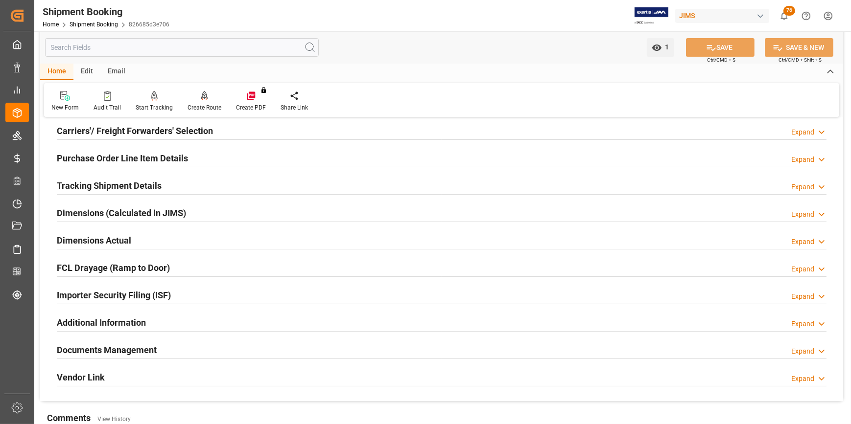
scroll to position [44, 0]
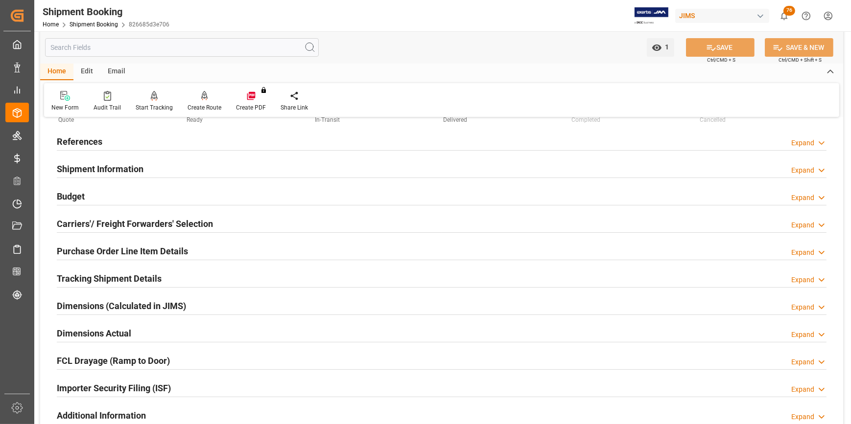
click at [98, 274] on h2 "Tracking Shipment Details" at bounding box center [109, 278] width 105 height 13
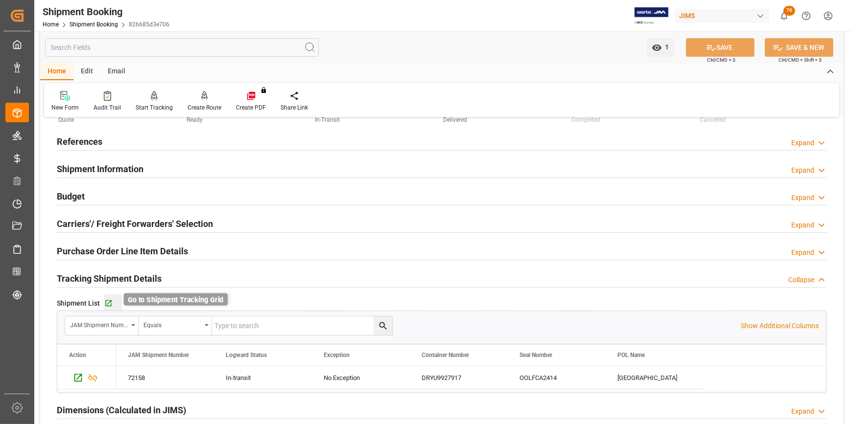
click at [106, 300] on icon "button" at bounding box center [108, 304] width 8 height 8
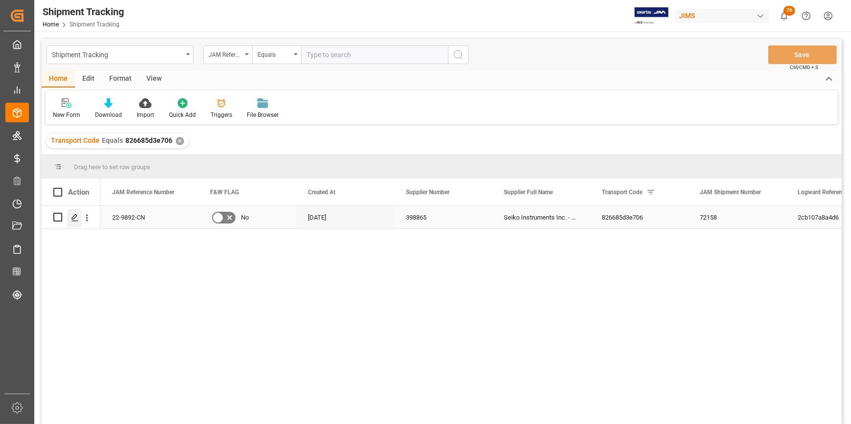
click at [76, 219] on icon "Press SPACE to select this row." at bounding box center [75, 218] width 8 height 8
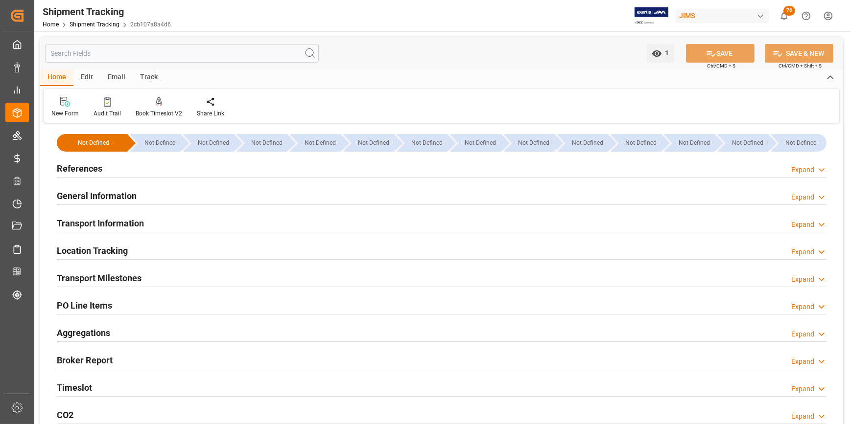
type input "[DATE] 11:59"
type input "[DATE] 00:00"
type input "[DATE] 16:28"
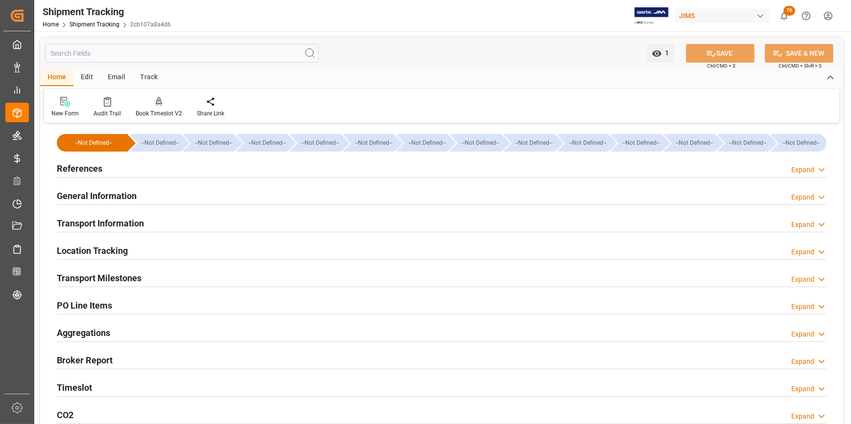
type input "[DATE] 00:00"
click at [121, 269] on div "Transport Milestones" at bounding box center [99, 277] width 85 height 19
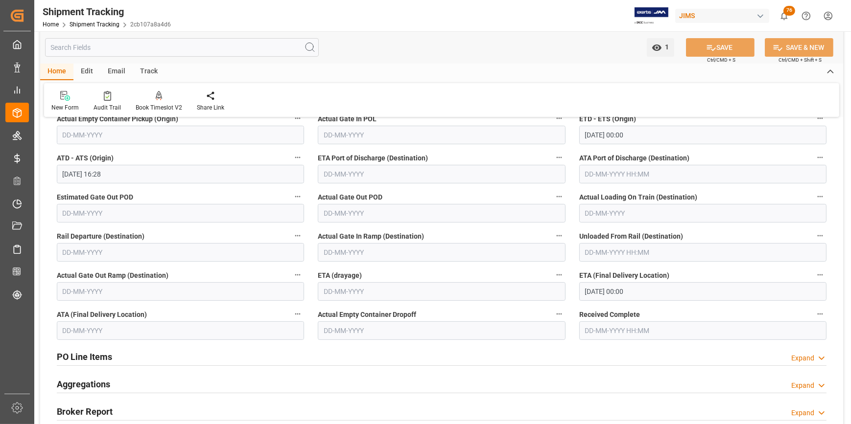
scroll to position [222, 0]
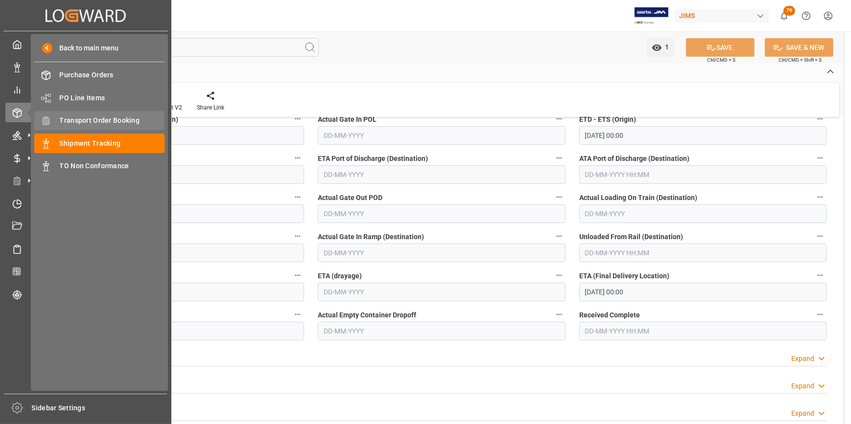
click at [104, 123] on span "Transport Order Booking" at bounding box center [112, 121] width 105 height 10
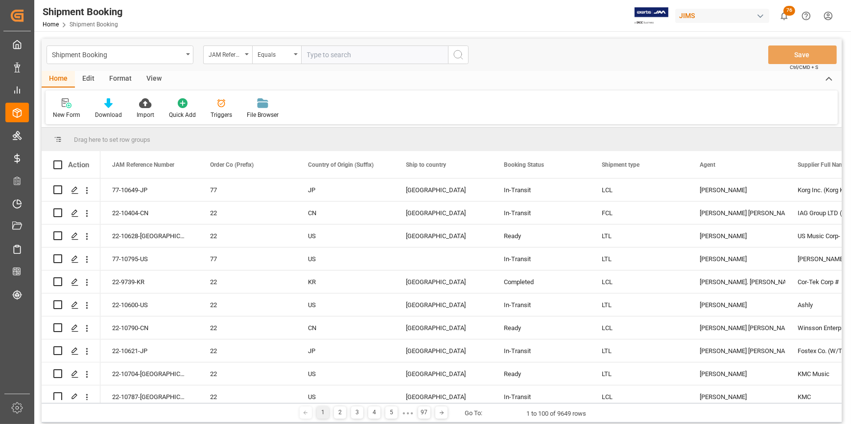
click at [320, 57] on input "text" at bounding box center [374, 55] width 147 height 19
type input "22-9883-DE"
click at [459, 58] on icon "search button" at bounding box center [458, 55] width 12 height 12
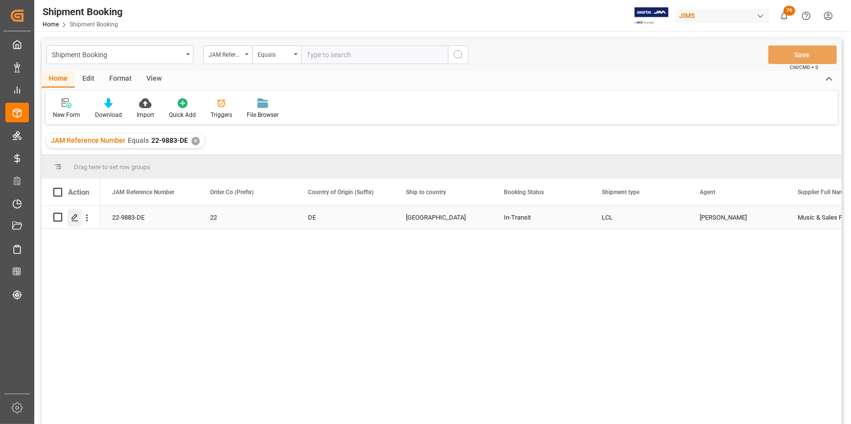
click at [72, 219] on polygon "Press SPACE to select this row." at bounding box center [74, 216] width 5 height 5
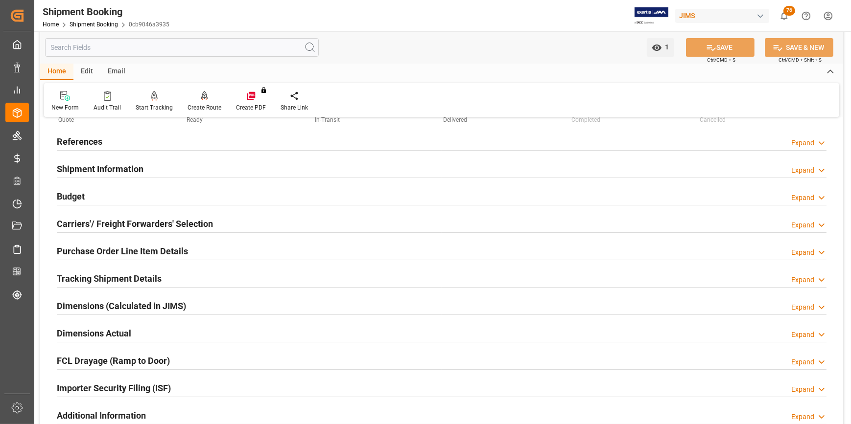
scroll to position [44, 0]
click at [97, 281] on h2 "Tracking Shipment Details" at bounding box center [109, 278] width 105 height 13
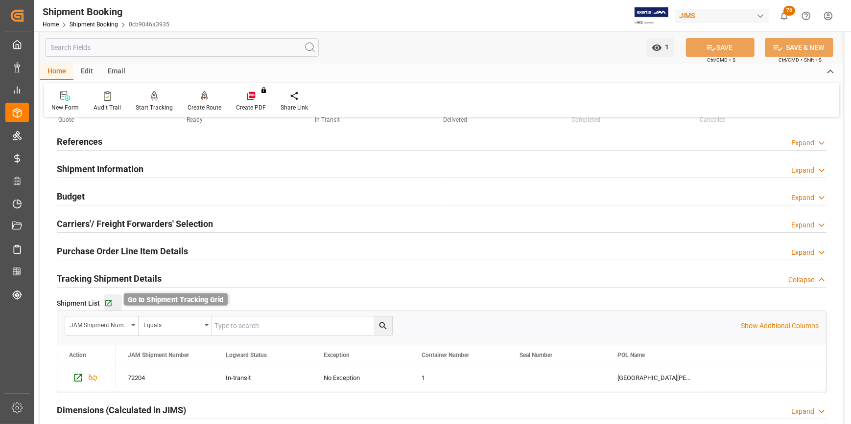
click at [109, 305] on icon "button" at bounding box center [108, 303] width 6 height 6
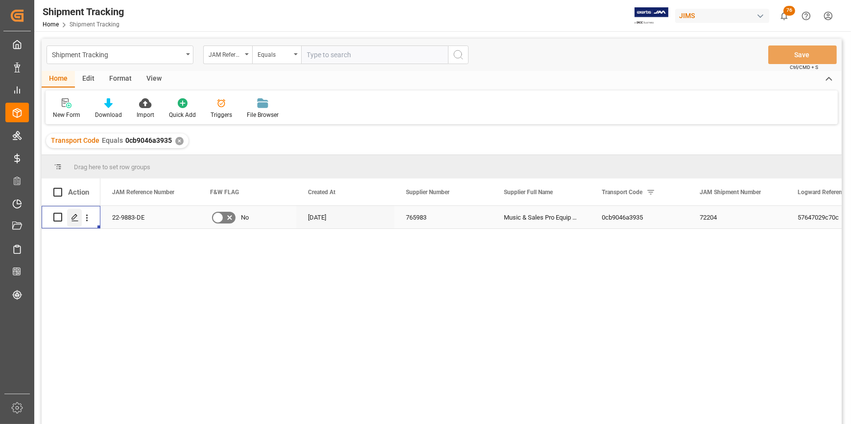
click at [75, 219] on icon "Press SPACE to select this row." at bounding box center [75, 218] width 8 height 8
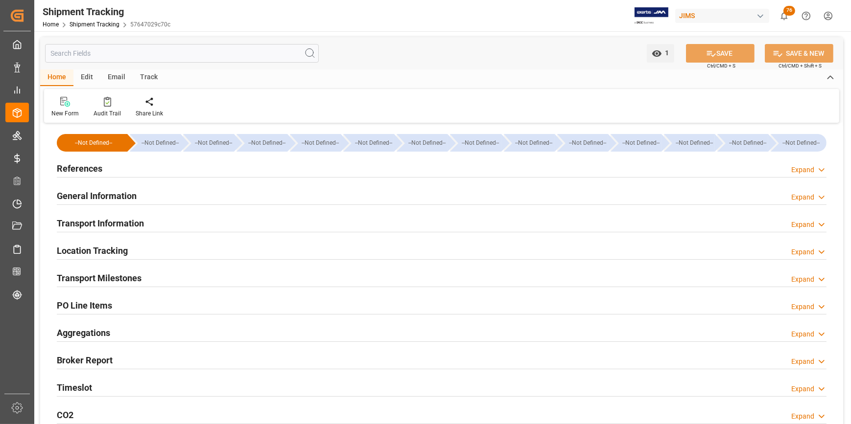
type input "[DATE] 11:59"
type input "[DATE] 00:00"
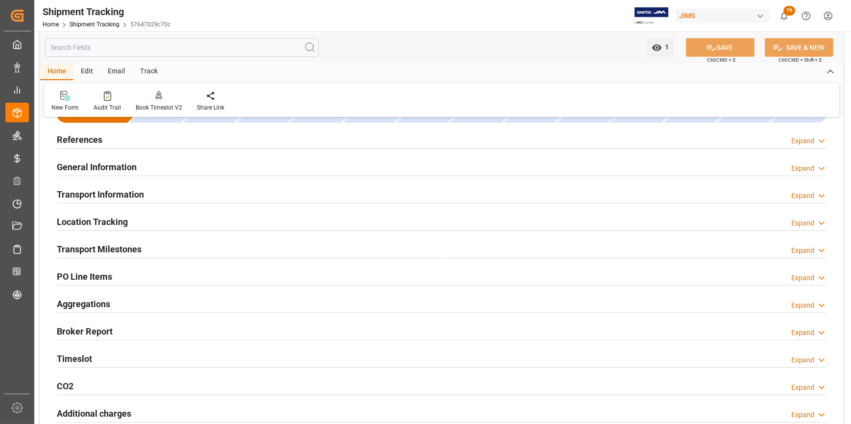
scroll to position [44, 0]
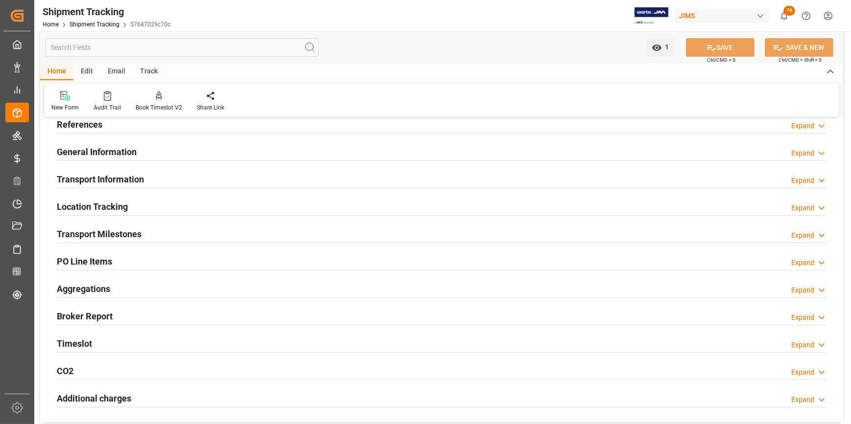
click at [122, 233] on h2 "Transport Milestones" at bounding box center [99, 234] width 85 height 13
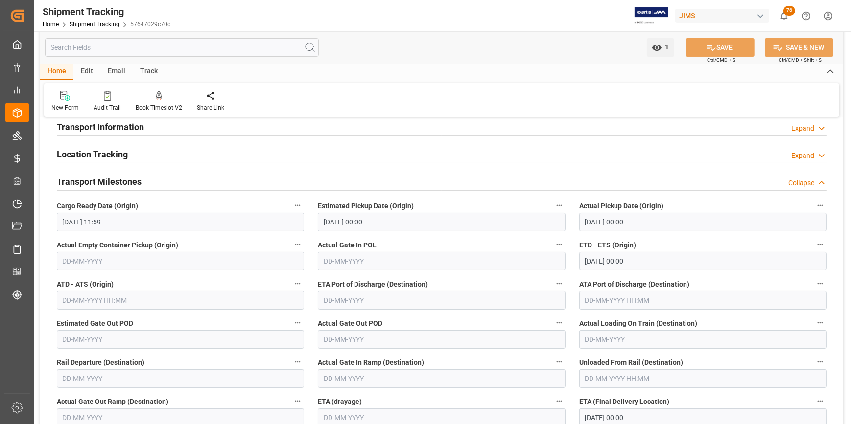
scroll to position [89, 0]
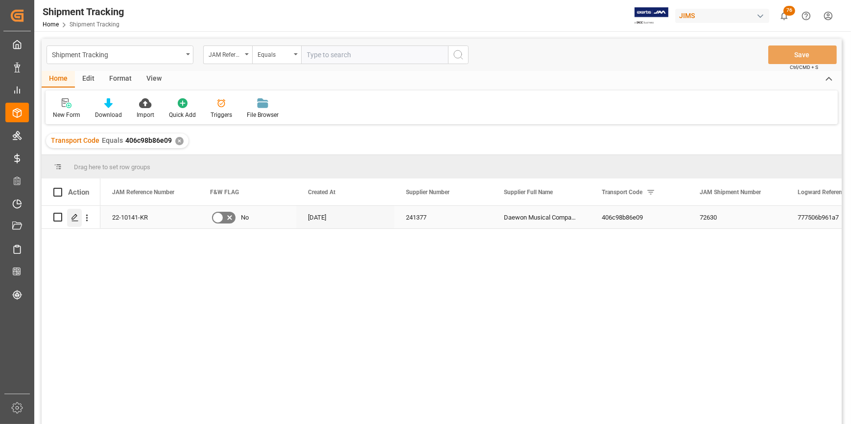
click at [69, 218] on div "Press SPACE to select this row." at bounding box center [74, 218] width 15 height 18
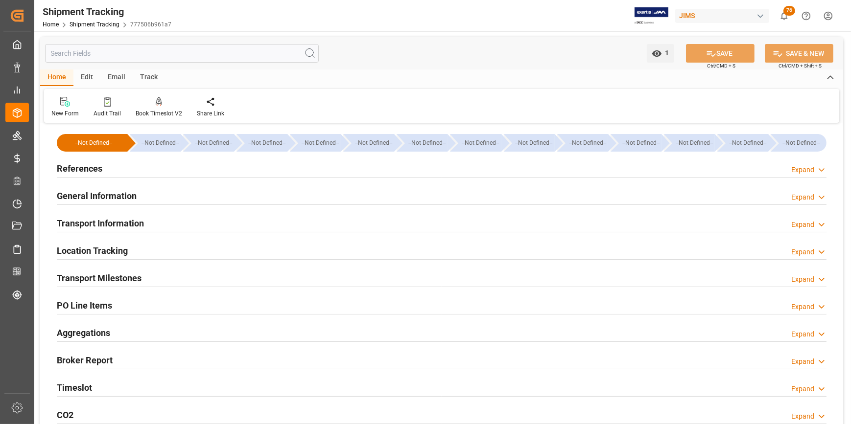
click at [73, 177] on div at bounding box center [441, 177] width 769 height 0
click at [73, 173] on h2 "References" at bounding box center [80, 168] width 46 height 13
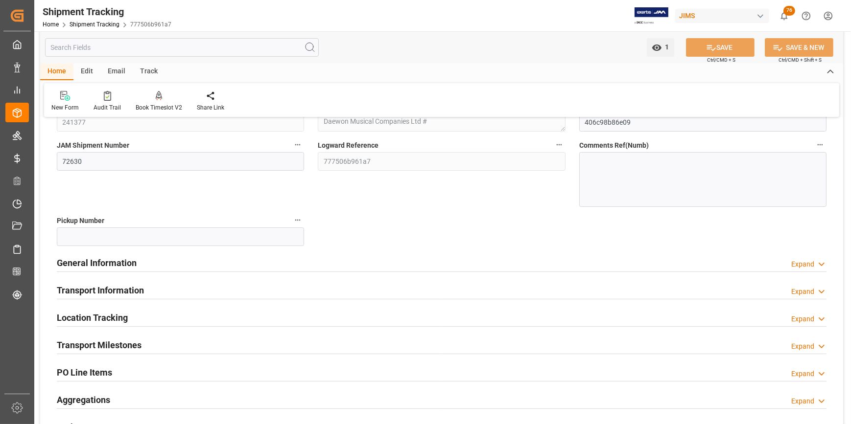
scroll to position [133, 0]
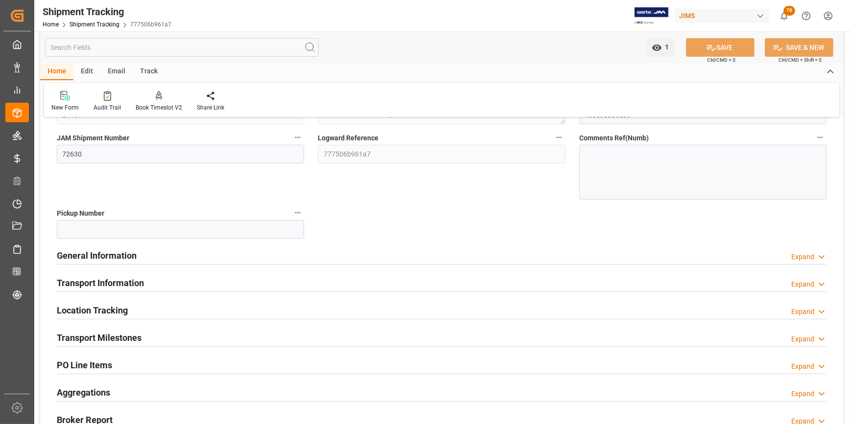
click at [91, 257] on h2 "General Information" at bounding box center [97, 255] width 80 height 13
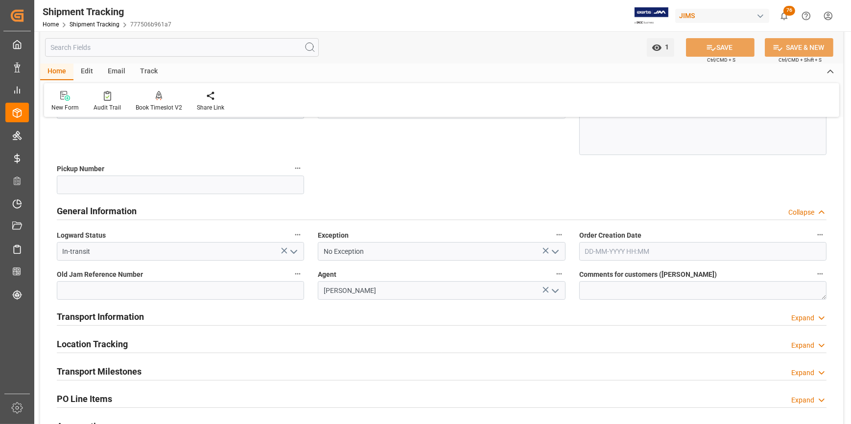
scroll to position [222, 0]
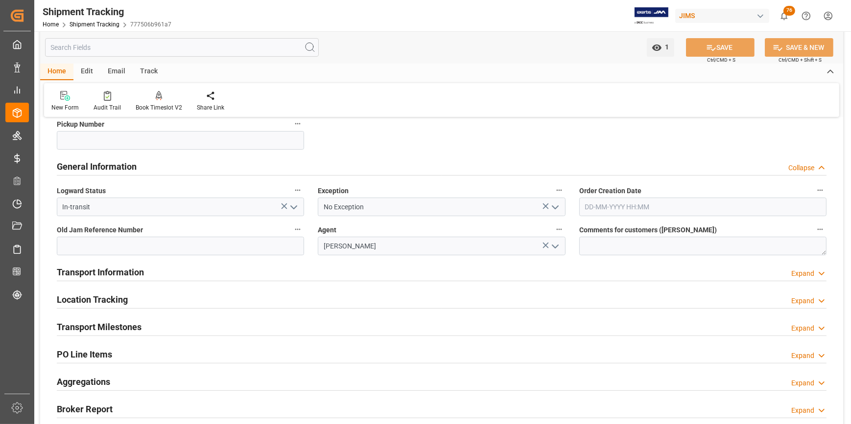
click at [96, 326] on h2 "Transport Milestones" at bounding box center [99, 327] width 85 height 13
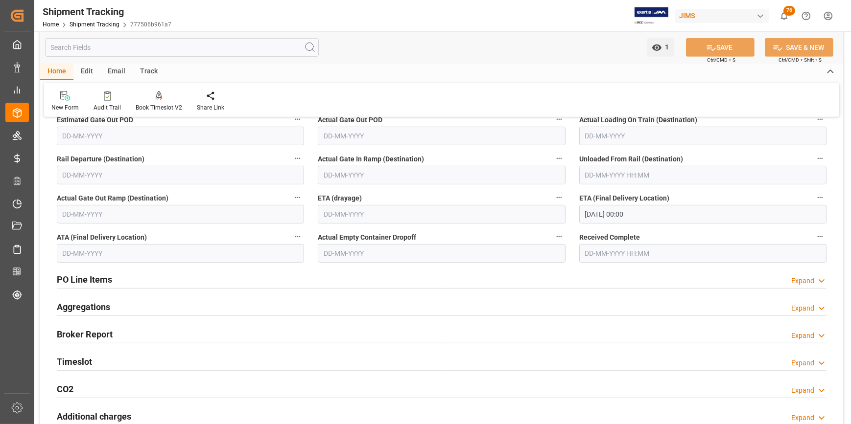
scroll to position [578, 0]
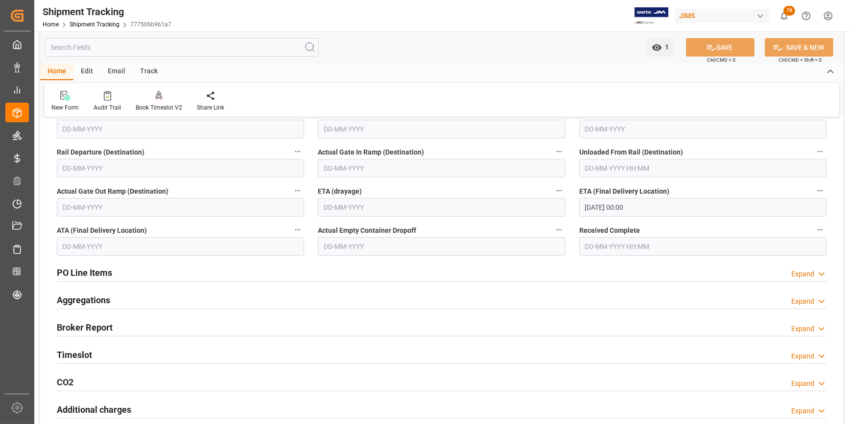
click at [84, 275] on h2 "PO Line Items" at bounding box center [84, 272] width 55 height 13
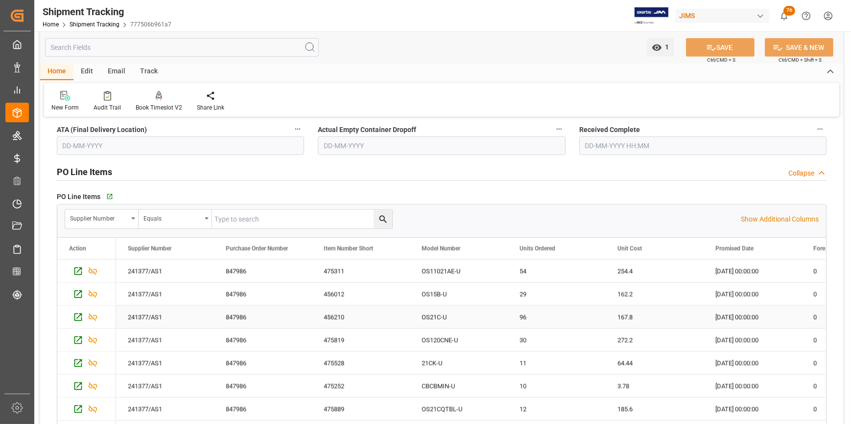
scroll to position [756, 0]
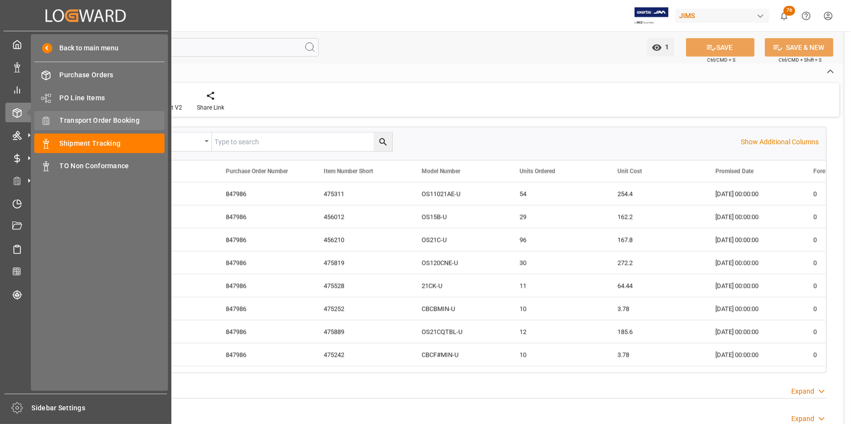
click at [106, 125] on span "Transport Order Booking" at bounding box center [112, 121] width 105 height 10
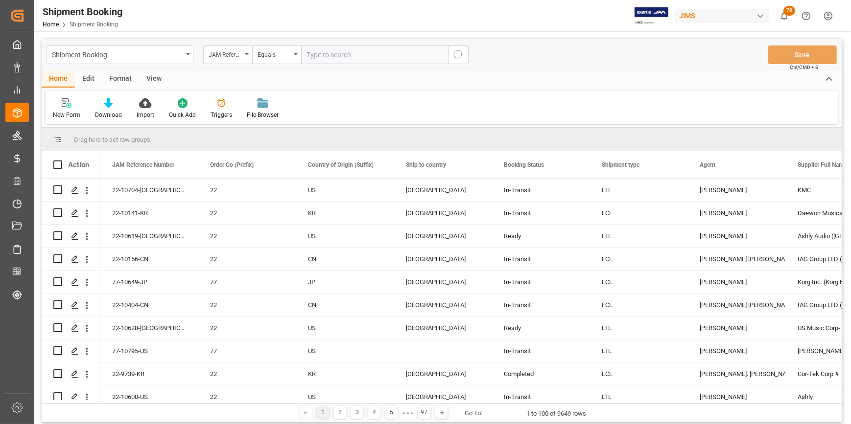
click at [338, 55] on input "text" at bounding box center [374, 55] width 147 height 19
type input "22-8954-ID"
click at [453, 56] on icon "search button" at bounding box center [458, 55] width 12 height 12
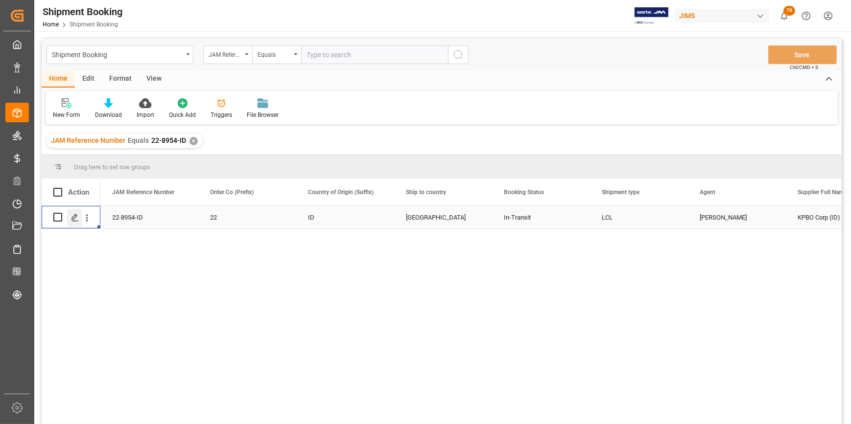
click at [77, 219] on icon "Press SPACE to select this row." at bounding box center [75, 218] width 8 height 8
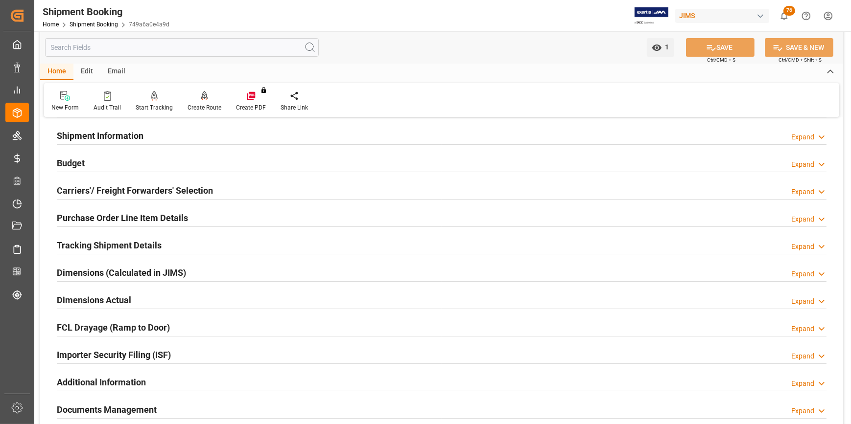
scroll to position [133, 0]
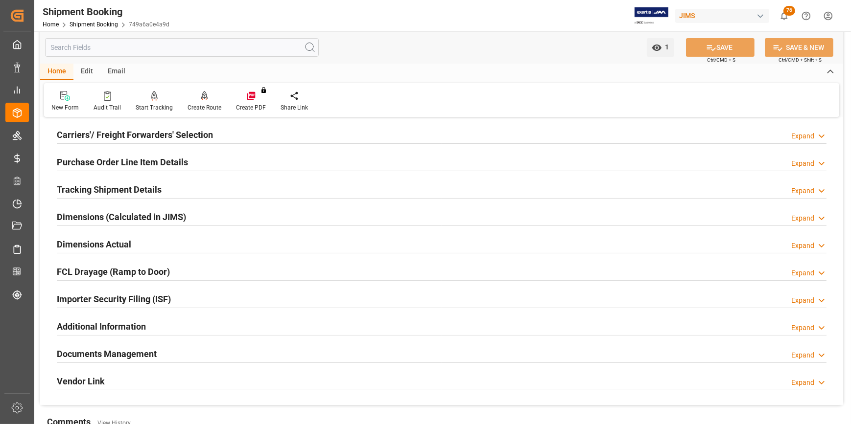
click at [118, 352] on h2 "Documents Management" at bounding box center [107, 353] width 100 height 13
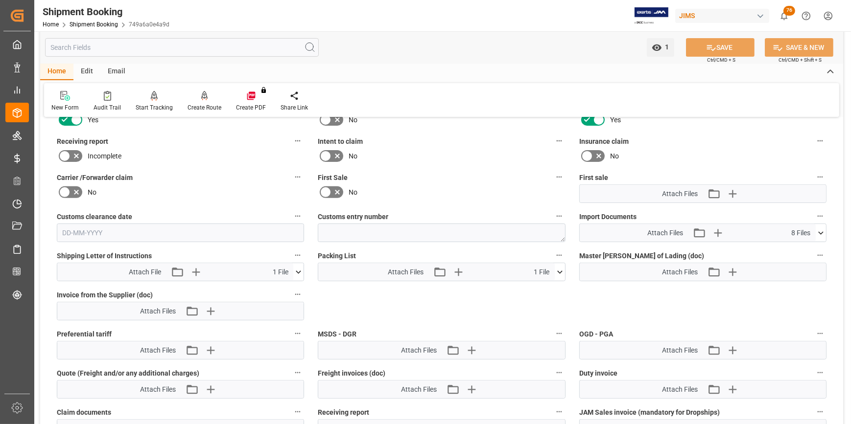
scroll to position [445, 0]
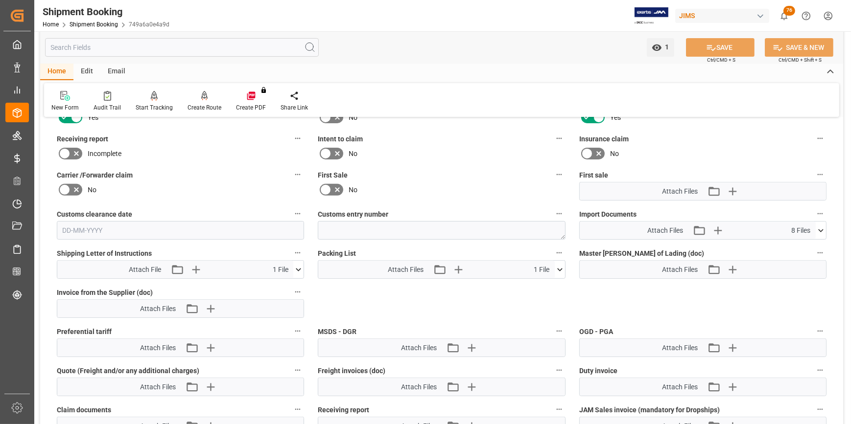
click at [823, 230] on icon at bounding box center [820, 231] width 10 height 10
